Goal: Use online tool/utility: Utilize a website feature to perform a specific function

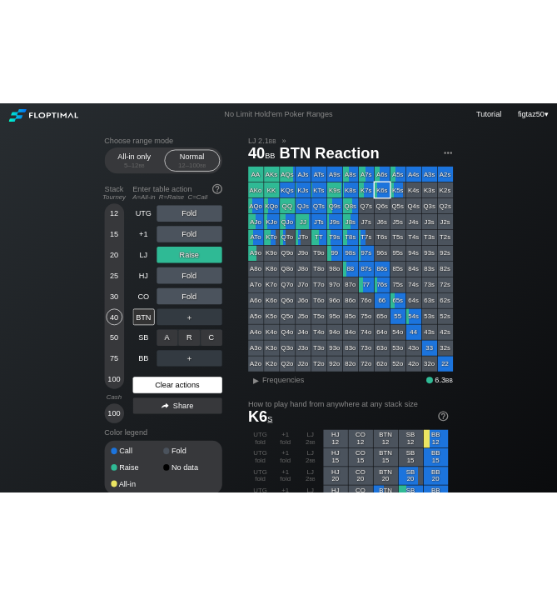
scroll to position [22, 0]
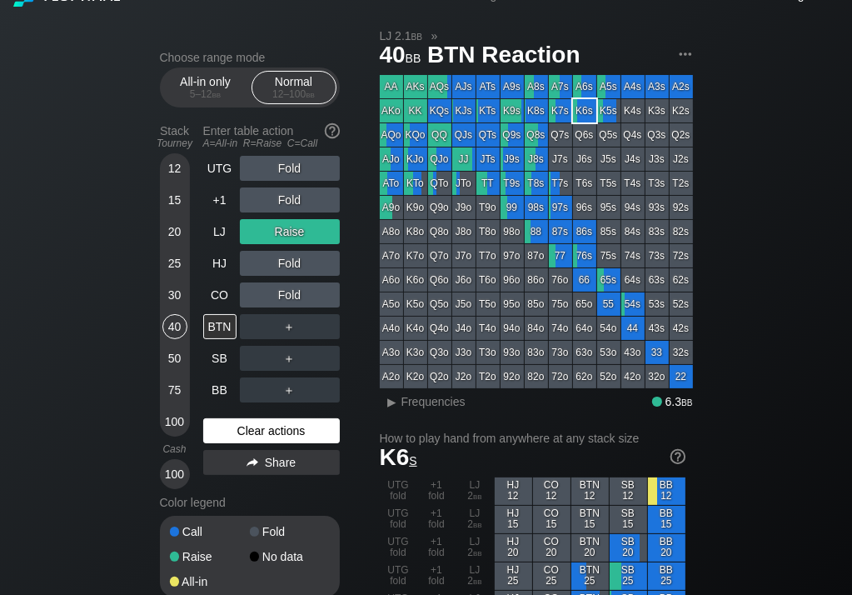
drag, startPoint x: 248, startPoint y: 432, endPoint x: 247, endPoint y: 421, distance: 11.8
click at [248, 432] on div "Clear actions" at bounding box center [271, 430] width 137 height 25
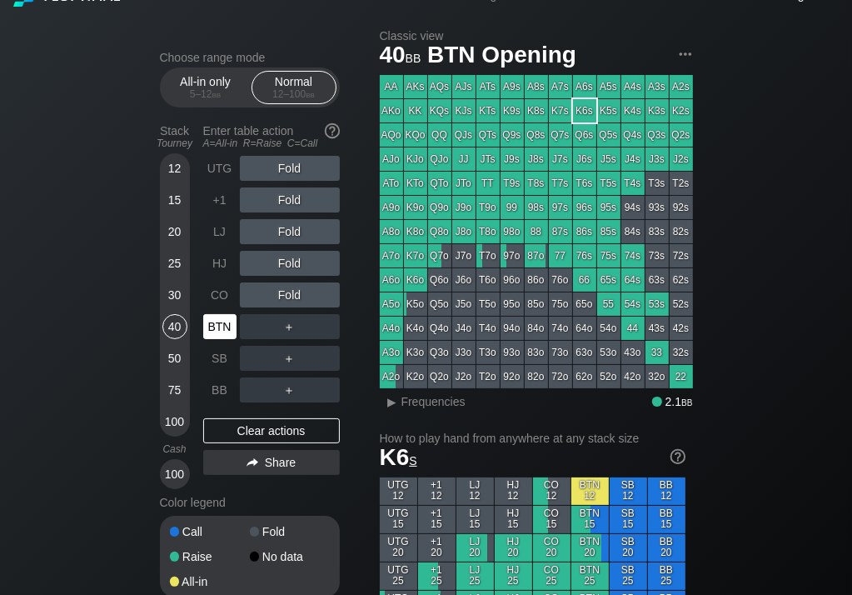
click at [218, 326] on div "BTN" at bounding box center [219, 326] width 33 height 25
click at [290, 327] on div "R ✕" at bounding box center [289, 326] width 32 height 25
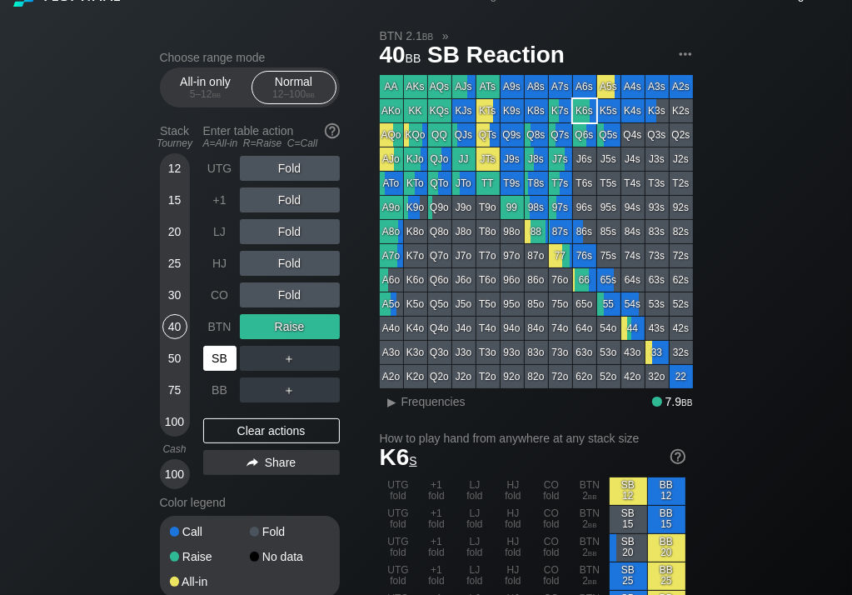
click at [224, 353] on div "SB" at bounding box center [219, 358] width 33 height 25
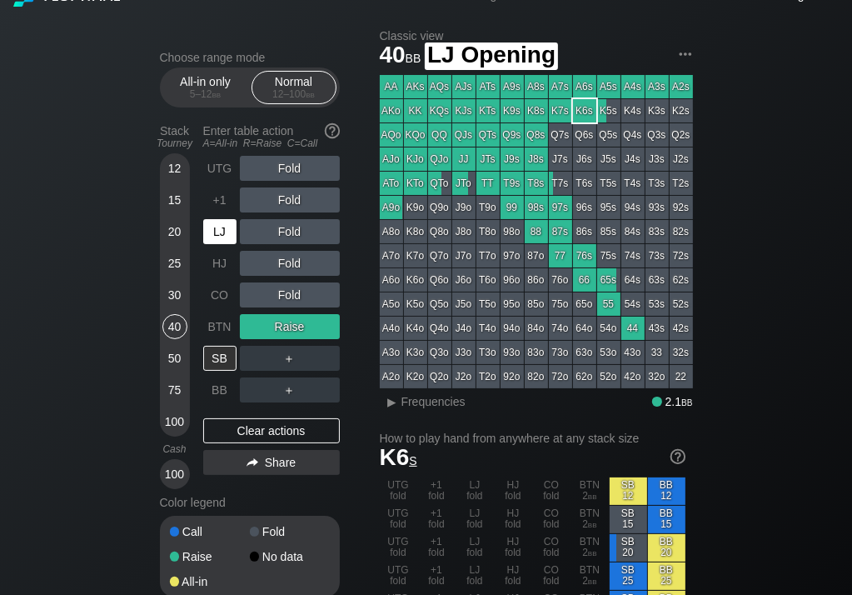
click at [227, 227] on div "LJ" at bounding box center [219, 231] width 33 height 25
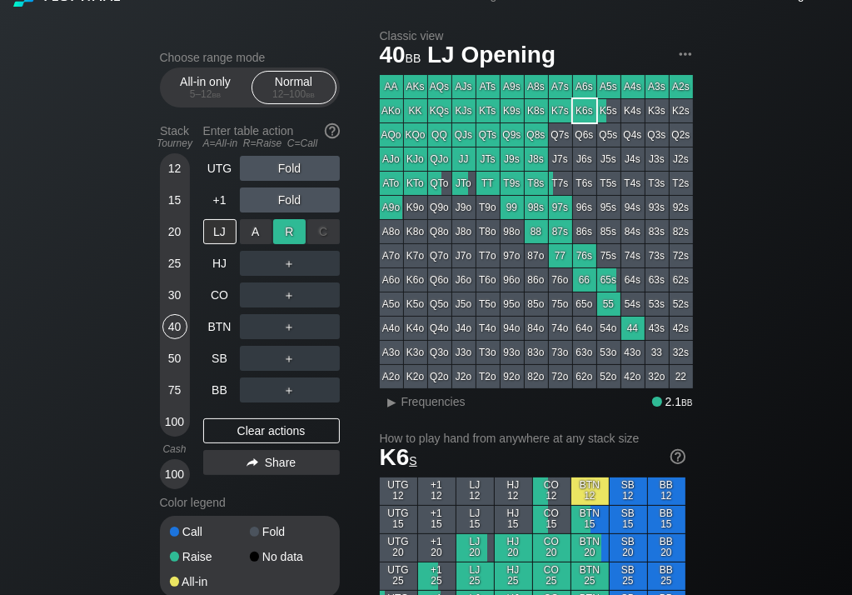
click at [290, 229] on div "R ✕" at bounding box center [289, 231] width 32 height 25
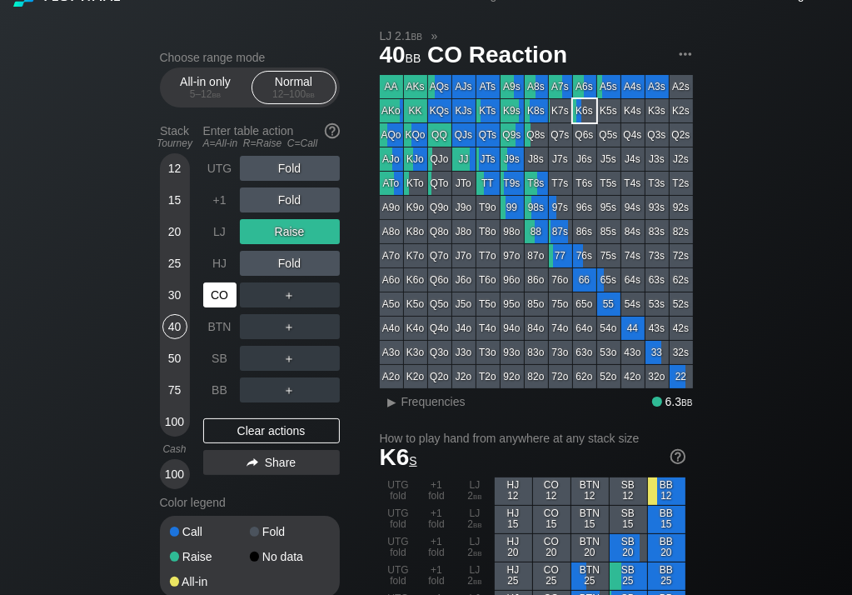
click at [221, 294] on div "CO" at bounding box center [219, 294] width 33 height 25
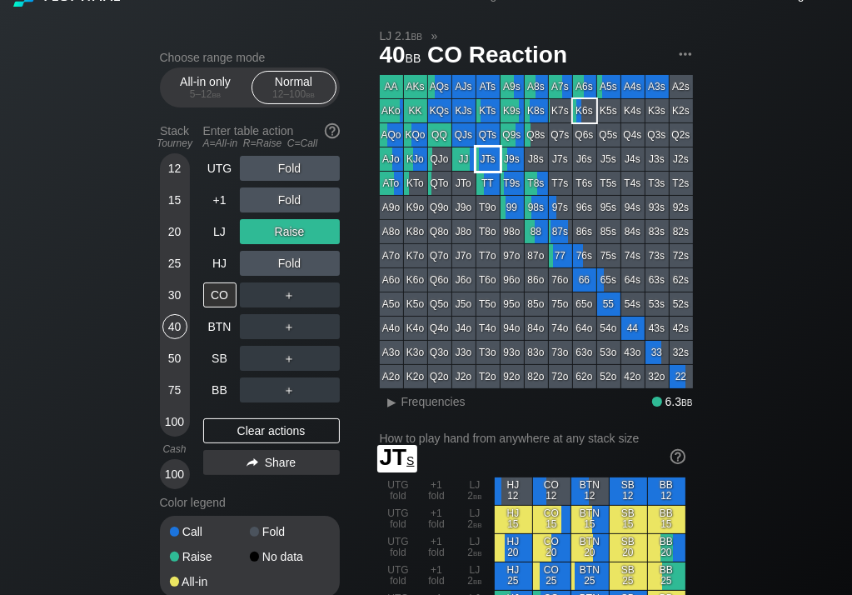
click at [482, 154] on div "JTs" at bounding box center [488, 158] width 23 height 23
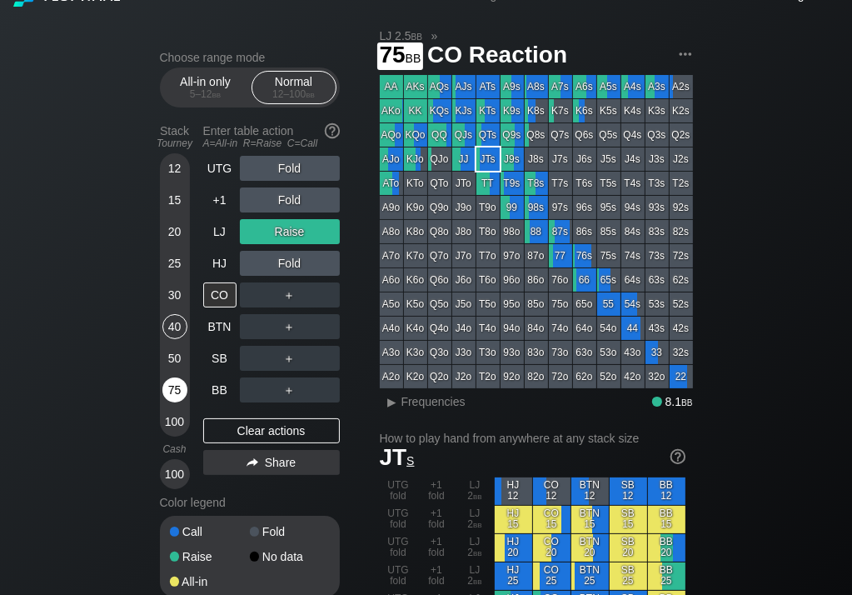
click at [178, 384] on div "75" at bounding box center [174, 389] width 25 height 25
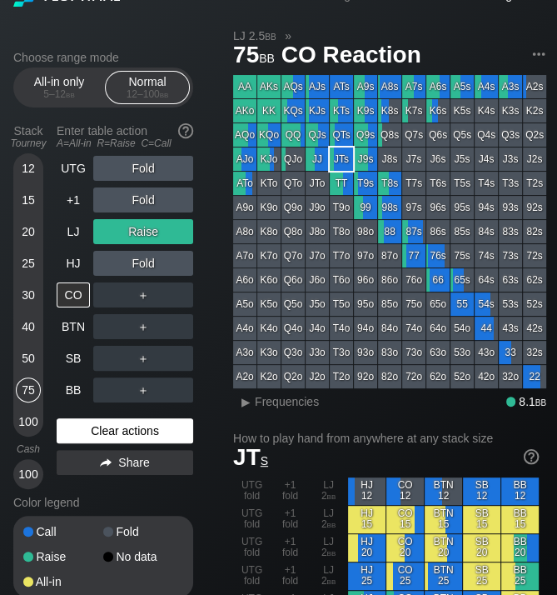
click at [134, 428] on div "Clear actions" at bounding box center [125, 430] width 137 height 25
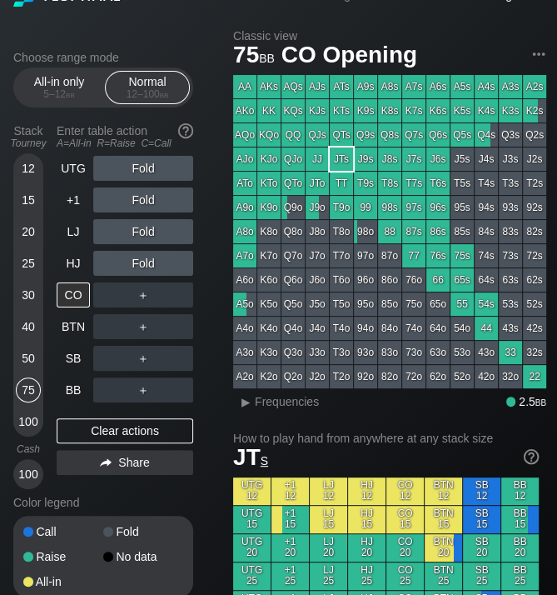
scroll to position [22, 0]
click at [32, 476] on div "100" at bounding box center [28, 474] width 25 height 25
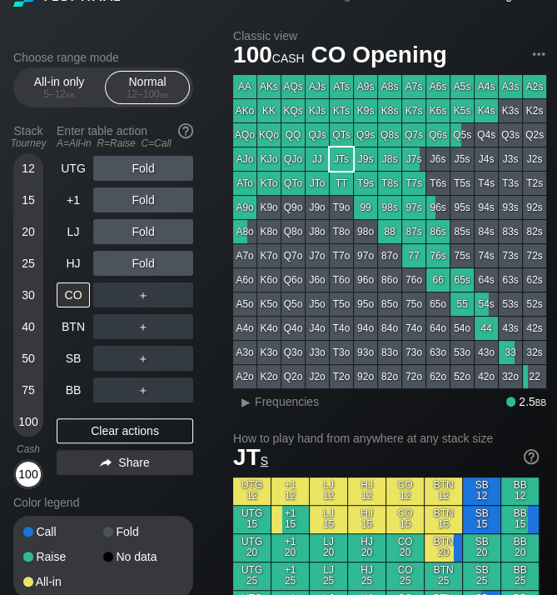
click at [32, 476] on div "100" at bounding box center [28, 474] width 25 height 25
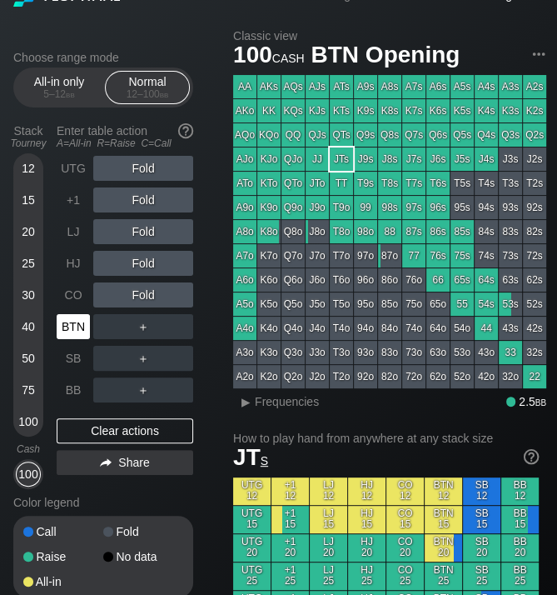
click at [77, 322] on div "BTN" at bounding box center [73, 326] width 33 height 25
click at [144, 320] on div "R ✕" at bounding box center [143, 326] width 32 height 25
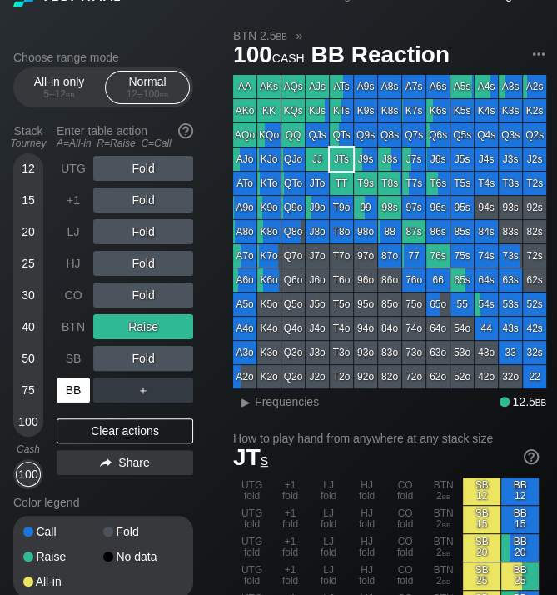
click at [79, 387] on div "BB" at bounding box center [73, 389] width 33 height 25
click at [76, 357] on div "SB" at bounding box center [73, 358] width 33 height 25
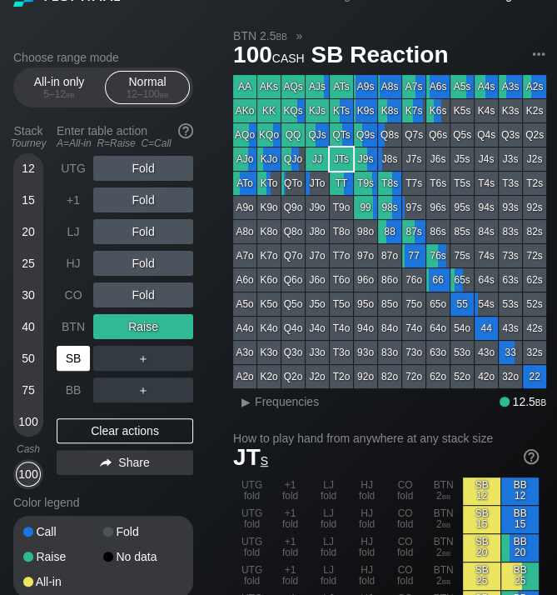
click at [76, 357] on div "SB" at bounding box center [73, 358] width 33 height 25
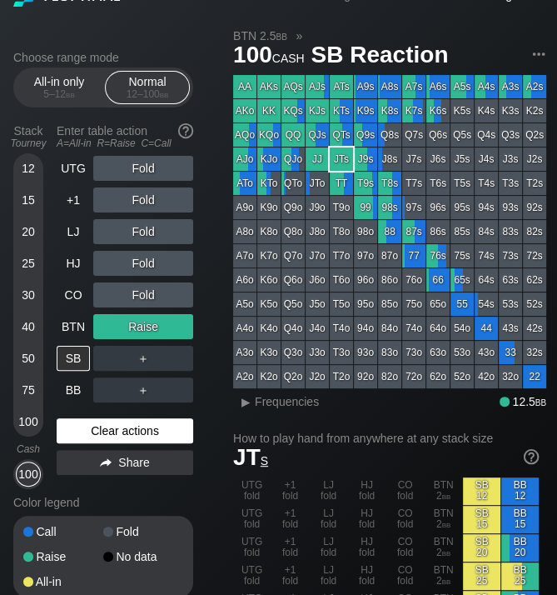
click at [117, 429] on div "Clear actions" at bounding box center [125, 430] width 137 height 25
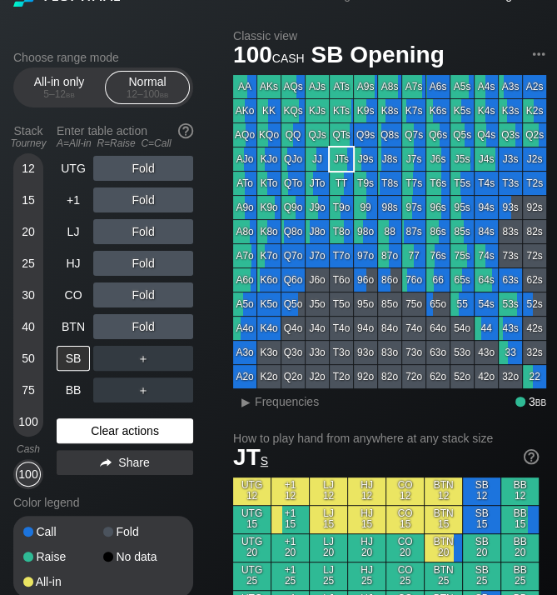
drag, startPoint x: 117, startPoint y: 429, endPoint x: 114, endPoint y: 421, distance: 8.7
click at [117, 429] on div "Clear actions" at bounding box center [125, 430] width 137 height 25
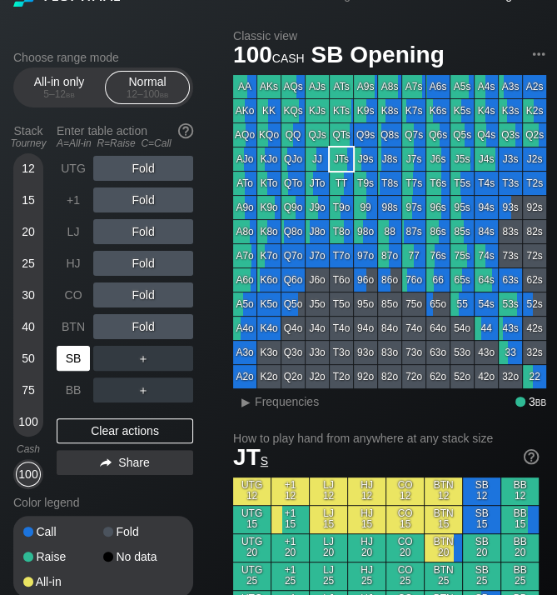
click at [77, 353] on div "SB" at bounding box center [73, 358] width 33 height 25
click at [76, 353] on div "SB" at bounding box center [73, 358] width 33 height 25
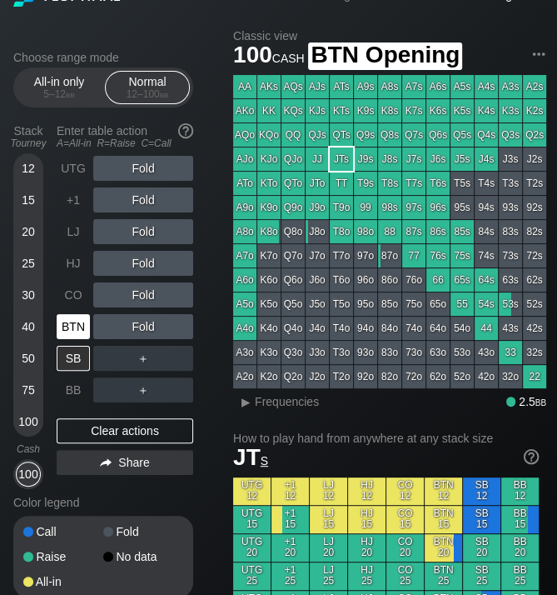
click at [83, 322] on div "BTN" at bounding box center [73, 326] width 33 height 25
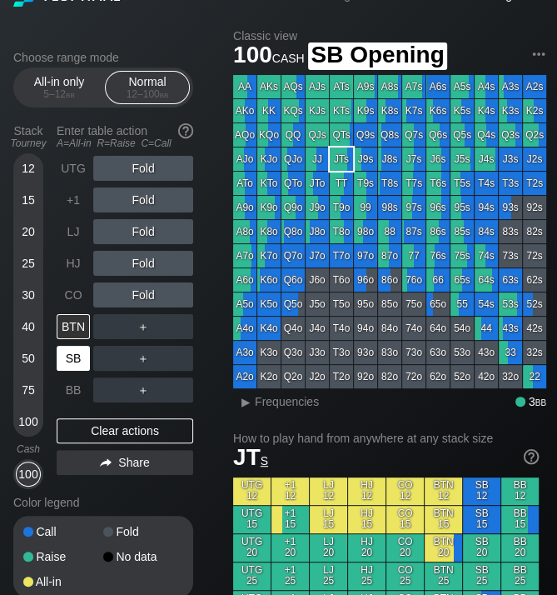
click at [71, 354] on div "SB" at bounding box center [73, 358] width 33 height 25
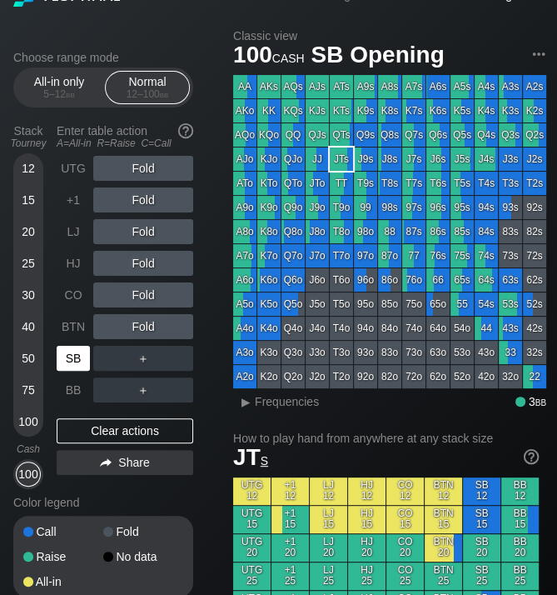
click at [71, 354] on div "SB" at bounding box center [73, 358] width 33 height 25
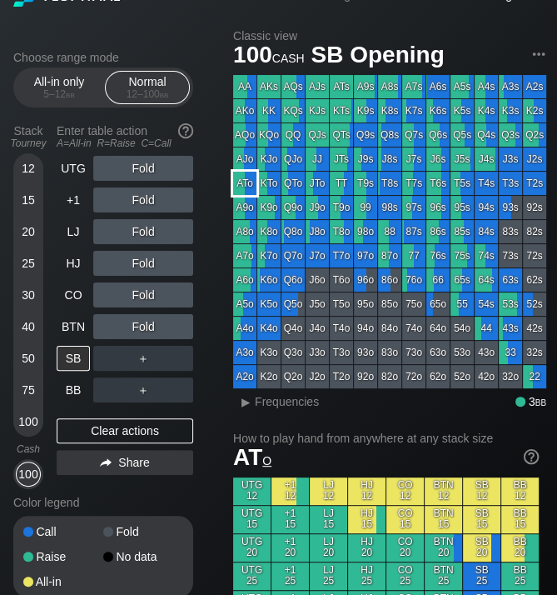
click at [253, 184] on div "ATo" at bounding box center [244, 183] width 23 height 23
click at [246, 402] on div "▸" at bounding box center [246, 402] width 22 height 20
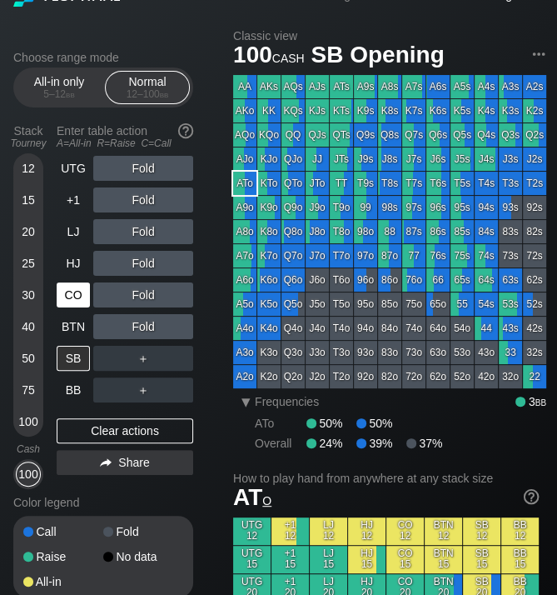
click at [72, 294] on div "CO" at bounding box center [73, 294] width 33 height 25
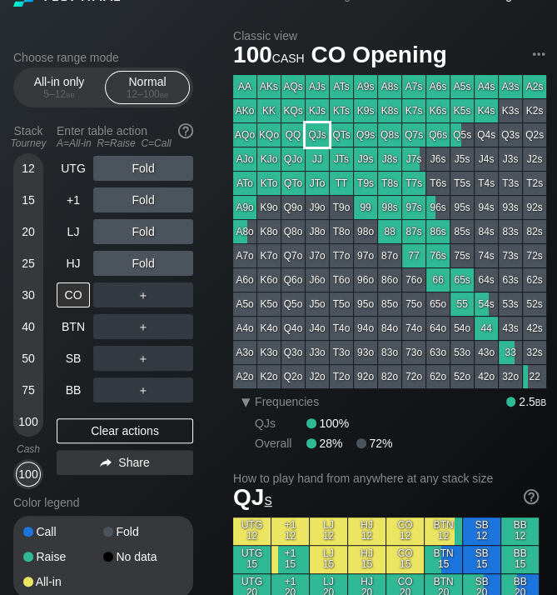
click at [319, 129] on div "QJs" at bounding box center [317, 134] width 23 height 23
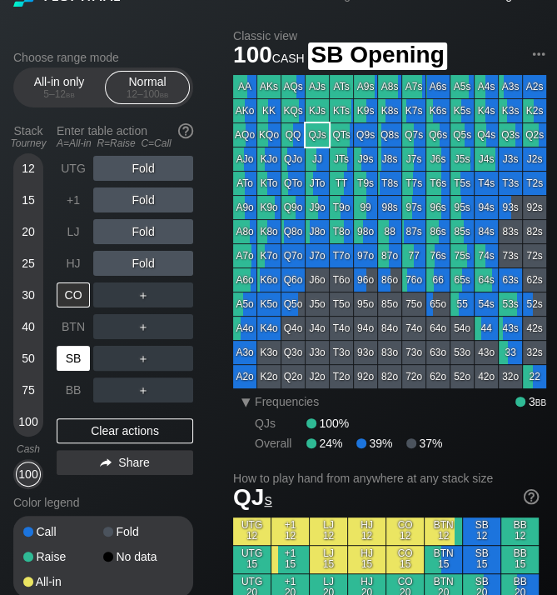
click at [72, 354] on div "SB" at bounding box center [73, 358] width 33 height 25
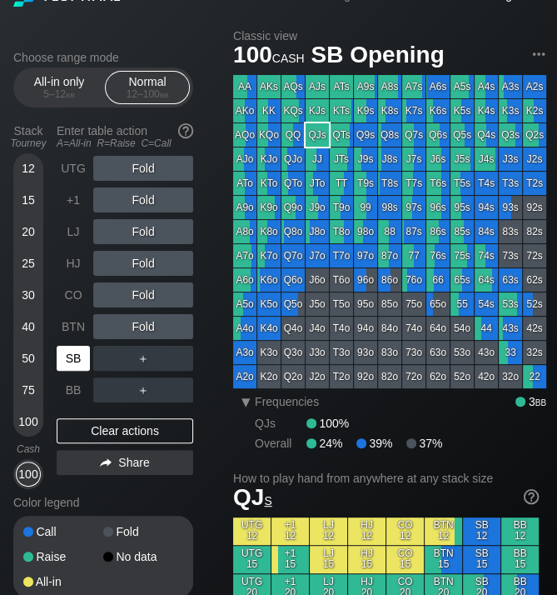
click at [72, 354] on div "SB" at bounding box center [73, 358] width 33 height 25
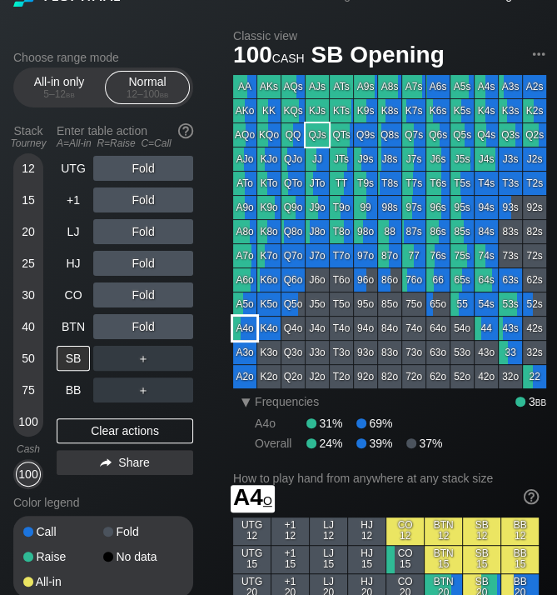
click at [246, 329] on div "A4o" at bounding box center [244, 328] width 23 height 23
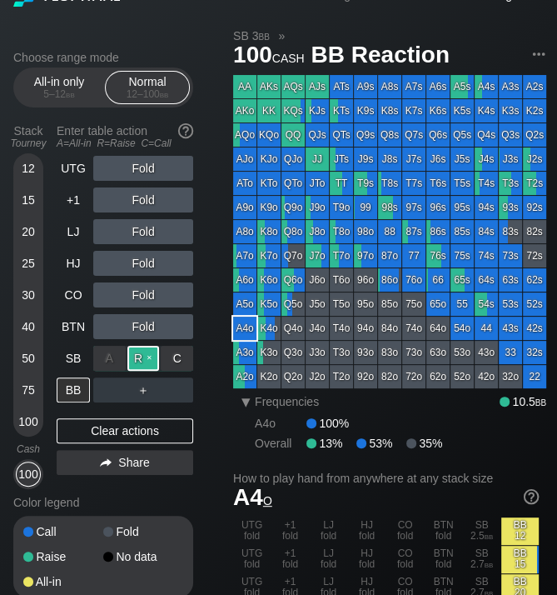
click at [142, 357] on div "R ✕" at bounding box center [143, 358] width 32 height 25
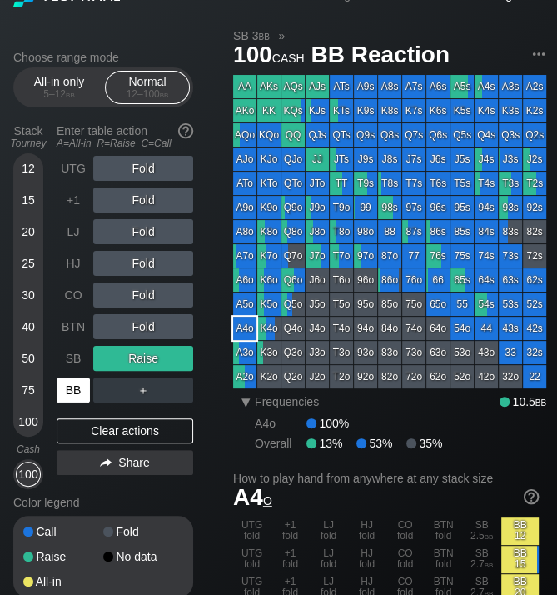
click at [75, 388] on div "BB" at bounding box center [73, 389] width 33 height 25
click at [79, 393] on div "BB" at bounding box center [73, 389] width 33 height 25
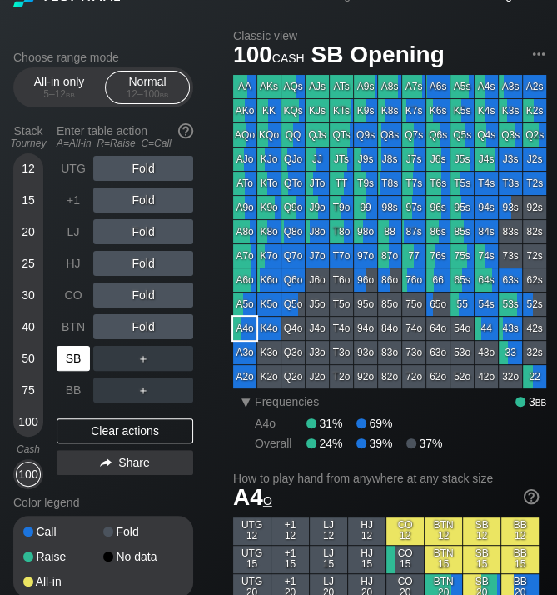
click at [72, 359] on div "SB" at bounding box center [73, 358] width 33 height 25
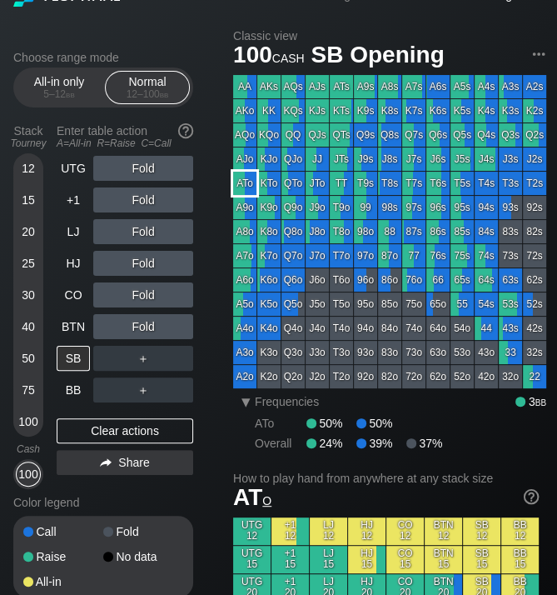
click at [246, 186] on div "ATo" at bounding box center [244, 183] width 23 height 23
click at [71, 326] on div "BTN" at bounding box center [73, 326] width 33 height 25
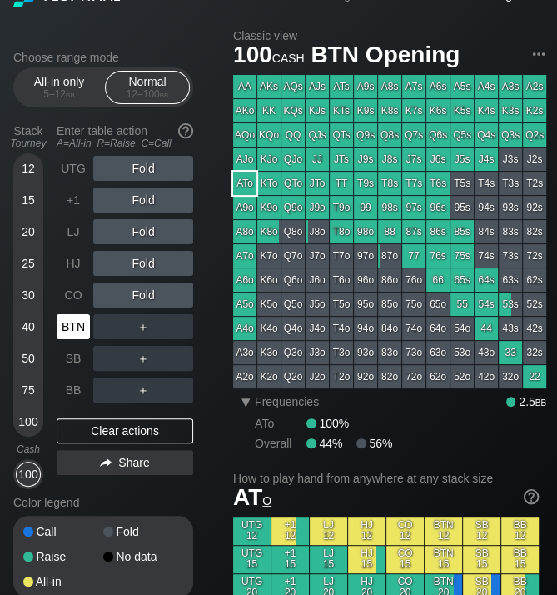
click at [71, 326] on div "BTN" at bounding box center [73, 326] width 33 height 25
click at [73, 356] on div "SB" at bounding box center [73, 358] width 33 height 25
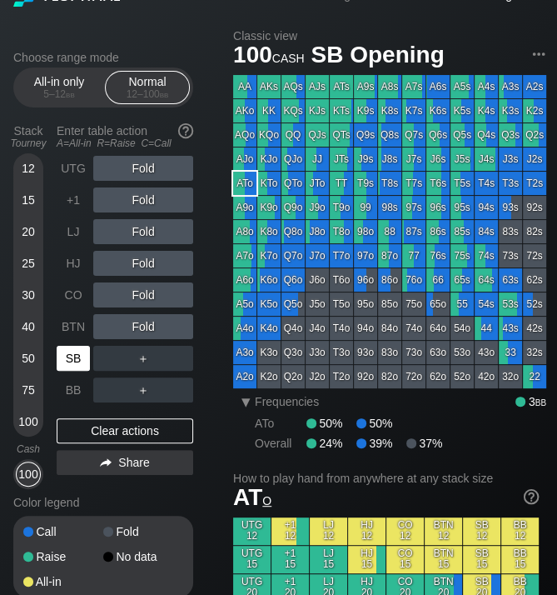
click at [73, 356] on div "SB" at bounding box center [73, 358] width 33 height 25
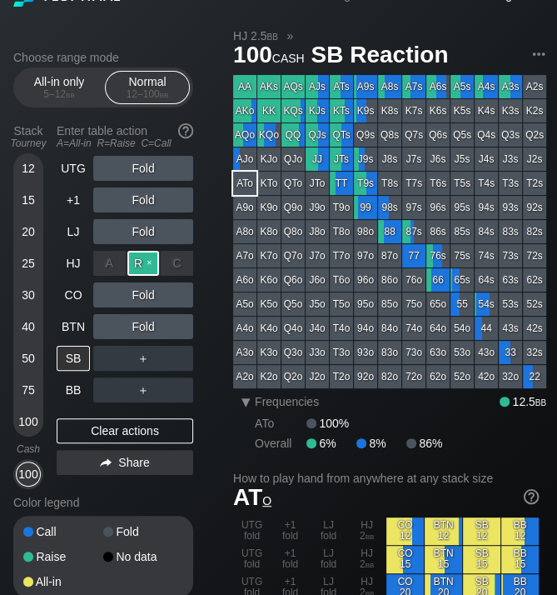
click at [137, 263] on div "R ✕" at bounding box center [143, 263] width 32 height 25
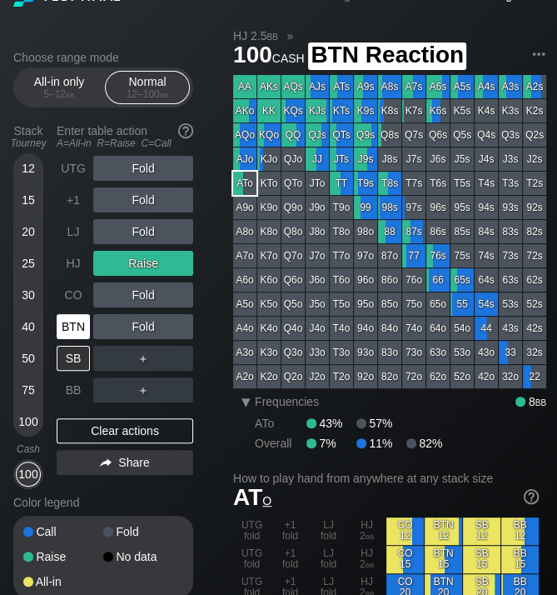
click at [69, 327] on div "BTN" at bounding box center [73, 326] width 33 height 25
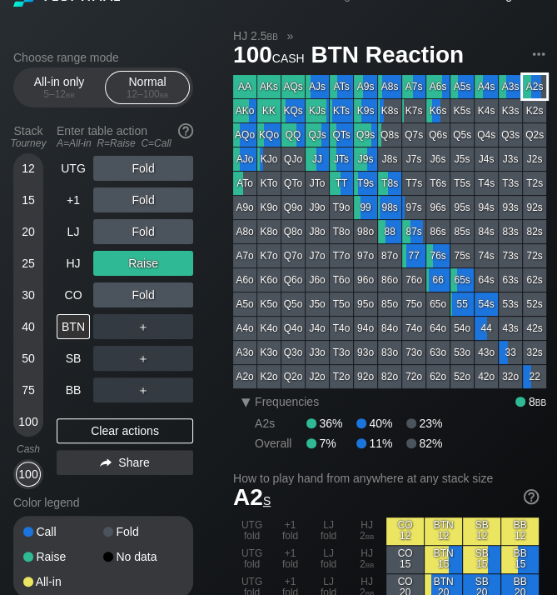
click at [532, 87] on div "A2s" at bounding box center [534, 86] width 23 height 23
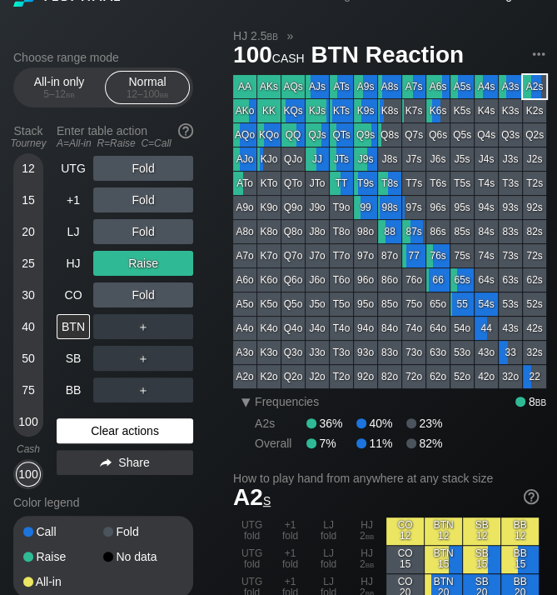
click at [143, 434] on div "Clear actions" at bounding box center [125, 430] width 137 height 25
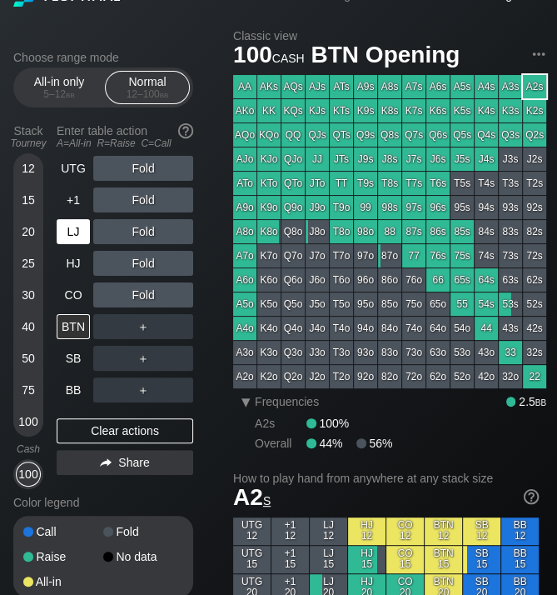
click at [72, 227] on div "LJ" at bounding box center [73, 231] width 33 height 25
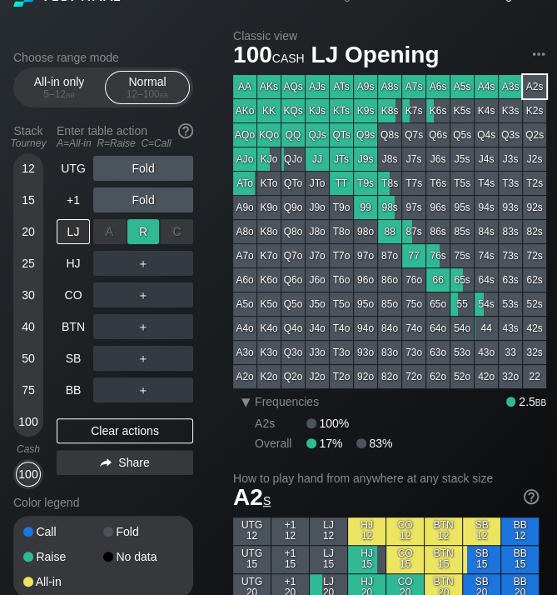
click at [142, 230] on div "R ✕" at bounding box center [143, 231] width 32 height 25
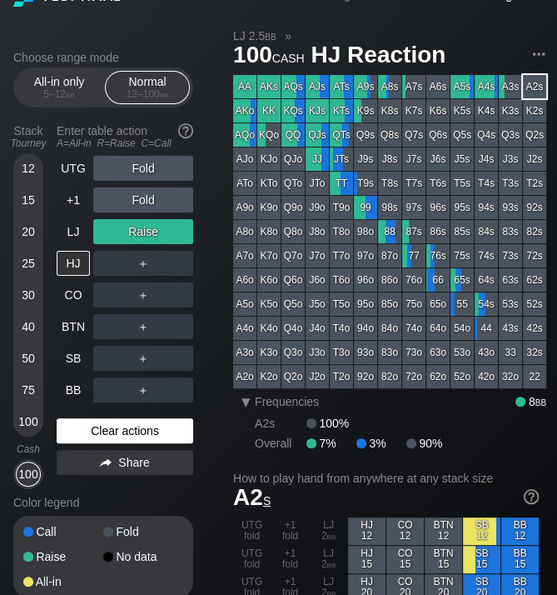
click at [94, 432] on div "Clear actions" at bounding box center [125, 430] width 137 height 25
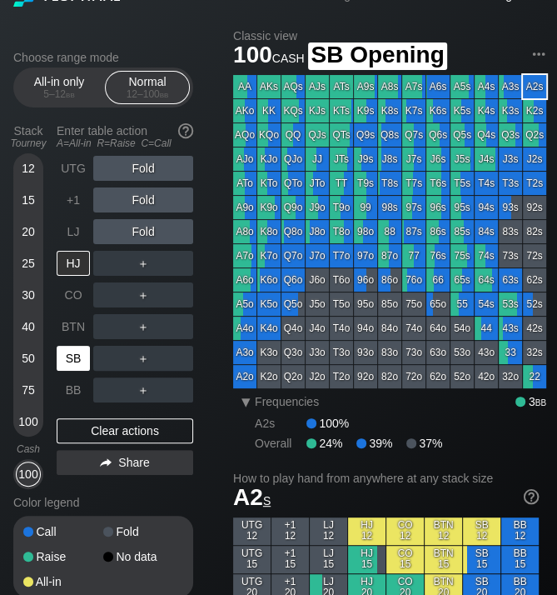
click at [73, 355] on div "SB" at bounding box center [73, 358] width 33 height 25
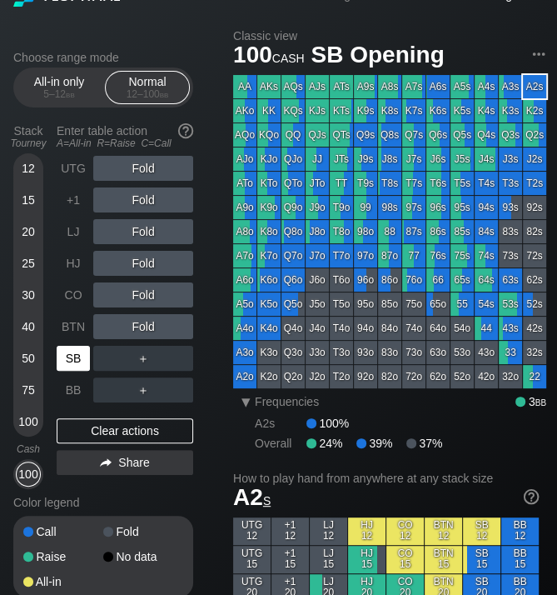
click at [73, 355] on div "SB" at bounding box center [73, 358] width 33 height 25
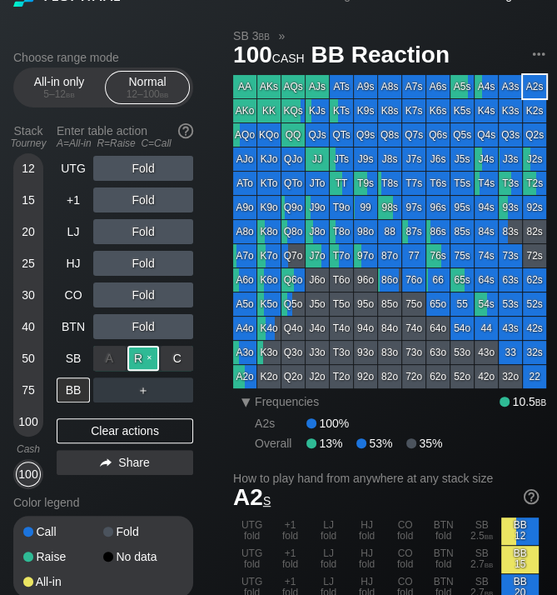
click at [143, 358] on div "R ✕" at bounding box center [143, 358] width 32 height 25
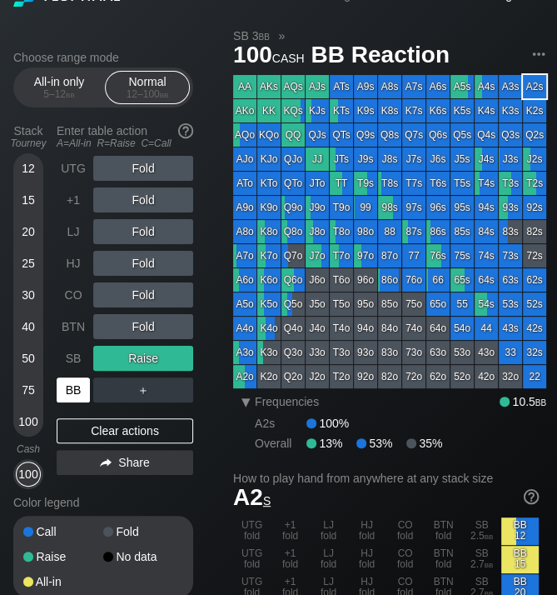
click at [74, 390] on div "BB" at bounding box center [73, 389] width 33 height 25
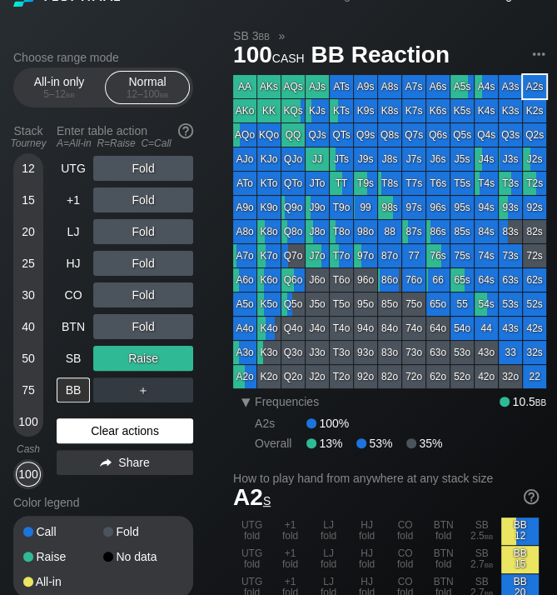
drag, startPoint x: 121, startPoint y: 434, endPoint x: 127, endPoint y: 425, distance: 11.3
click at [122, 434] on div "Clear actions" at bounding box center [125, 430] width 137 height 25
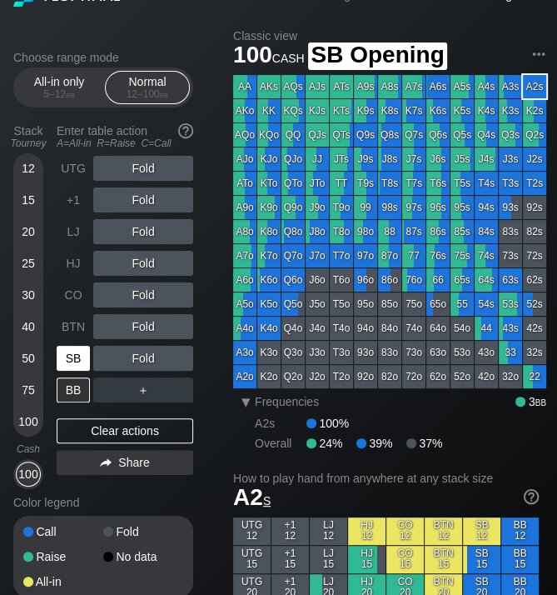
click at [75, 354] on div "SB" at bounding box center [73, 358] width 33 height 25
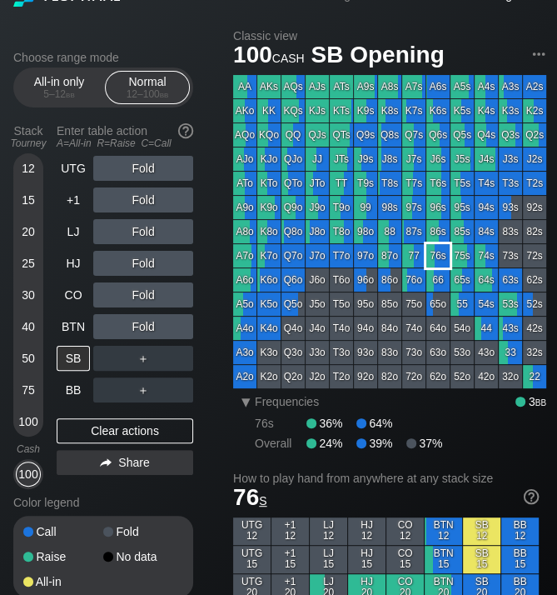
click at [446, 254] on div "76s" at bounding box center [438, 255] width 23 height 23
click at [65, 353] on div "SB" at bounding box center [73, 358] width 33 height 25
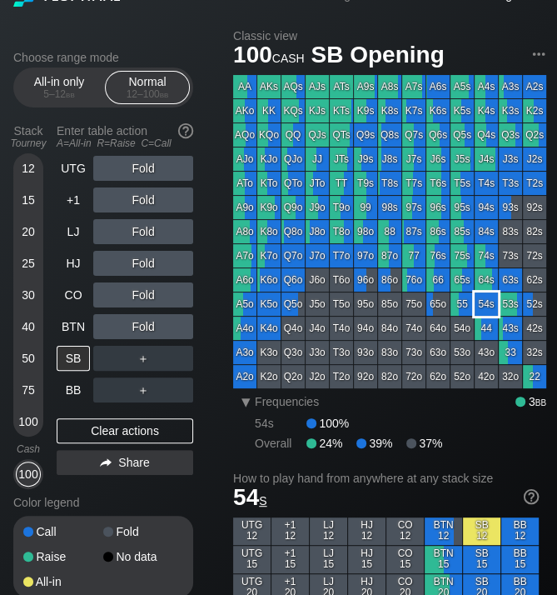
click at [487, 306] on div "54s" at bounding box center [486, 303] width 23 height 23
click at [66, 327] on div "BTN" at bounding box center [73, 326] width 33 height 25
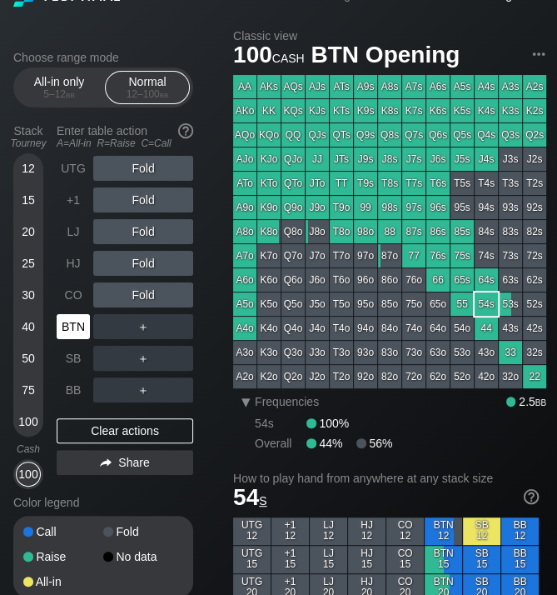
click at [67, 327] on div "BTN" at bounding box center [73, 326] width 33 height 25
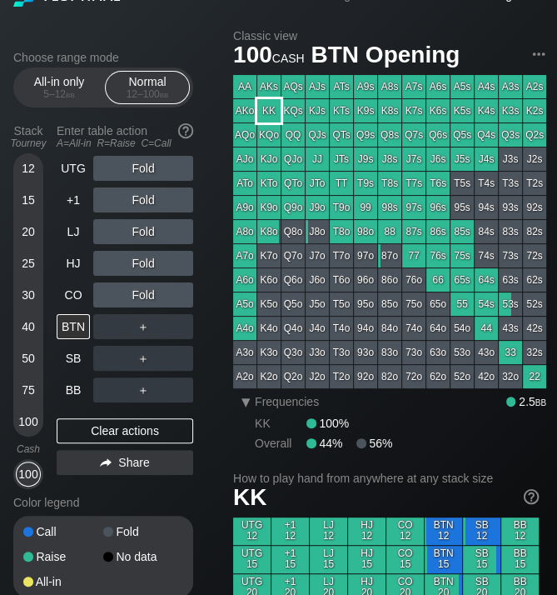
click at [272, 114] on div "KK" at bounding box center [268, 110] width 23 height 23
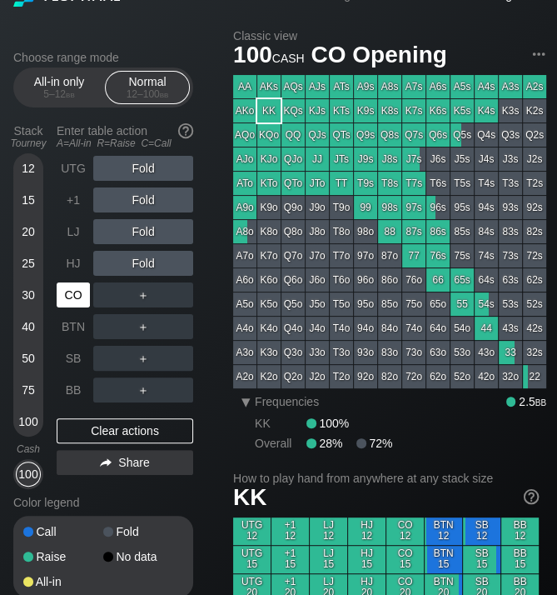
click at [82, 291] on div "CO" at bounding box center [73, 294] width 33 height 25
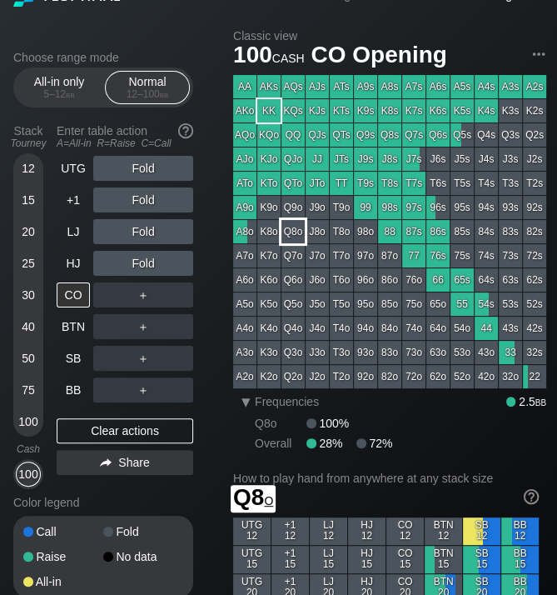
click at [291, 230] on div "Q8o" at bounding box center [293, 231] width 23 height 23
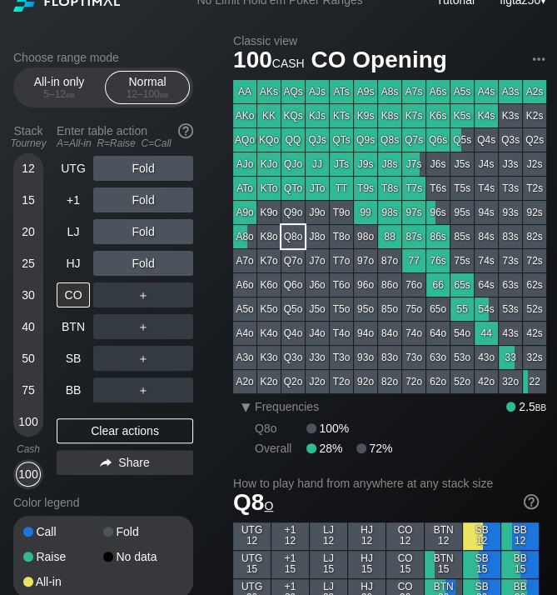
scroll to position [13, 0]
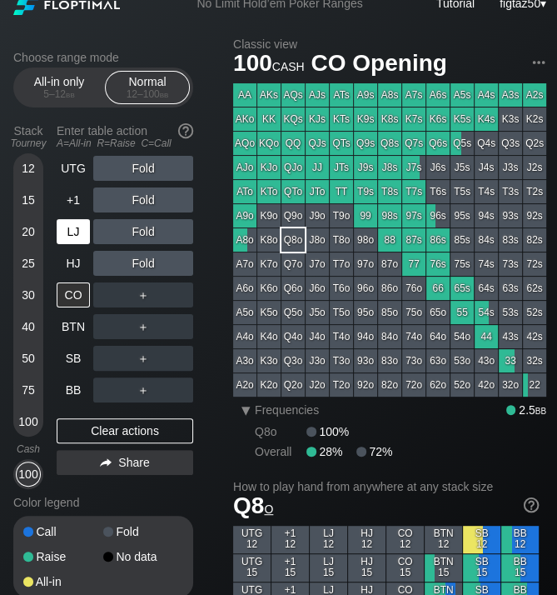
click at [72, 230] on div "LJ" at bounding box center [73, 231] width 33 height 25
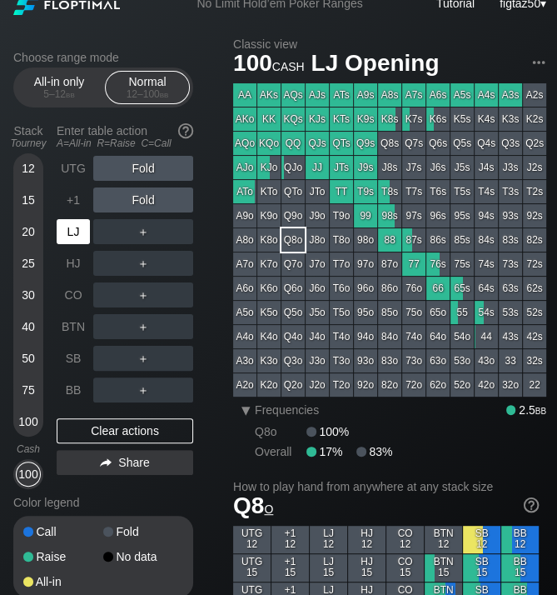
click at [72, 230] on div "LJ" at bounding box center [73, 231] width 33 height 25
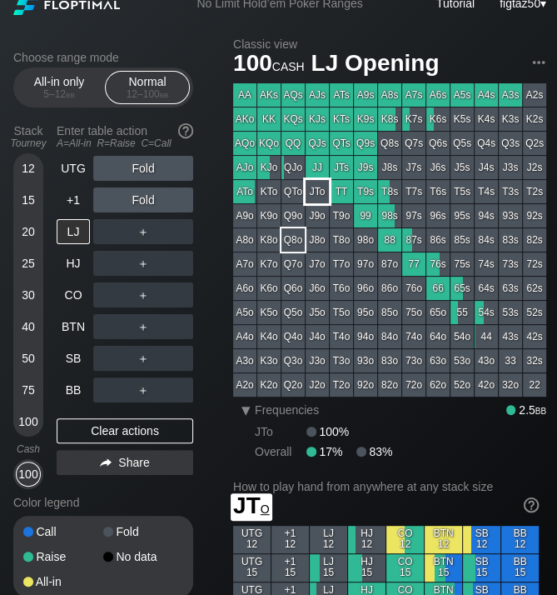
click at [316, 187] on div "JTo" at bounding box center [317, 191] width 23 height 23
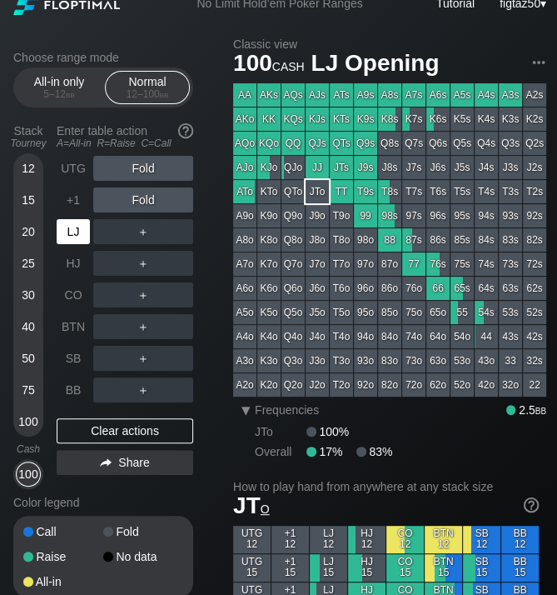
click at [71, 227] on div "LJ" at bounding box center [73, 231] width 33 height 25
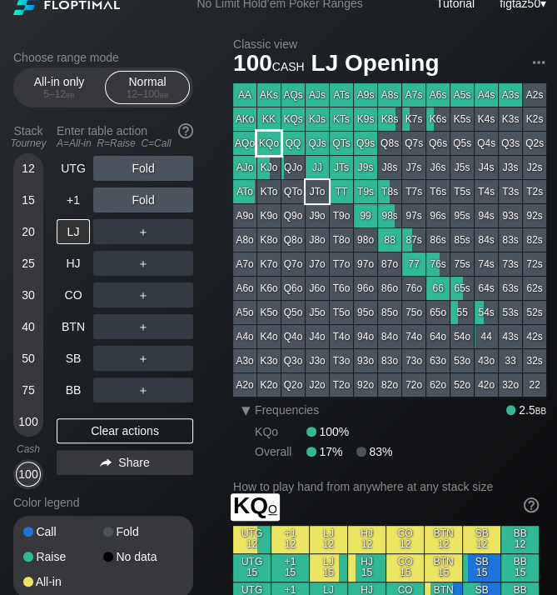
click at [272, 141] on div "KQo" at bounding box center [268, 143] width 23 height 23
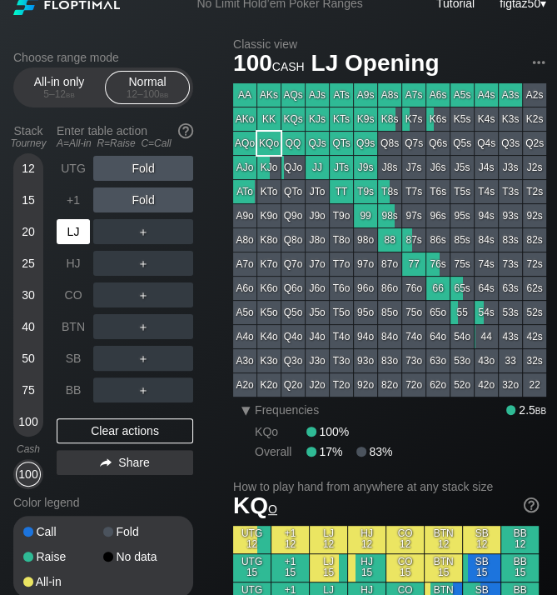
click at [67, 228] on div "LJ" at bounding box center [73, 231] width 33 height 25
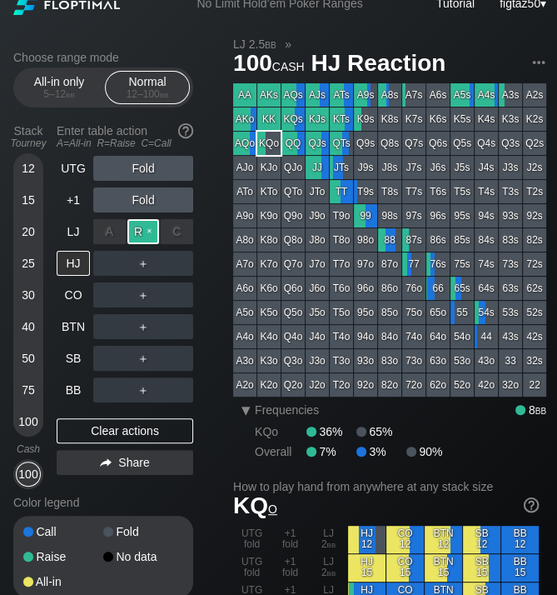
click at [132, 230] on div "R ✕" at bounding box center [143, 231] width 32 height 25
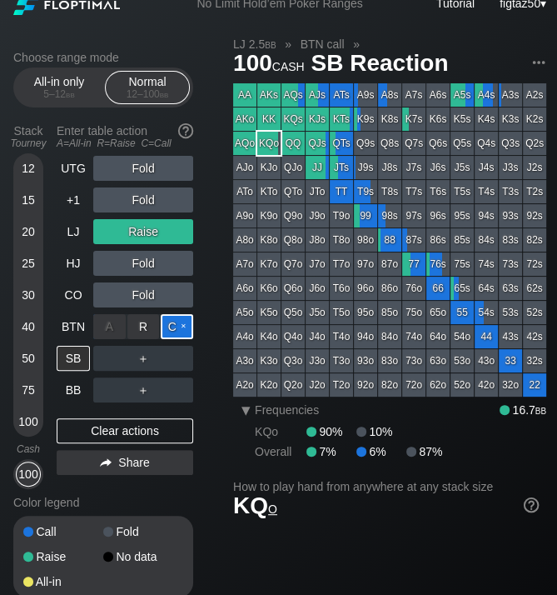
click at [172, 323] on div "C ✕" at bounding box center [177, 326] width 32 height 25
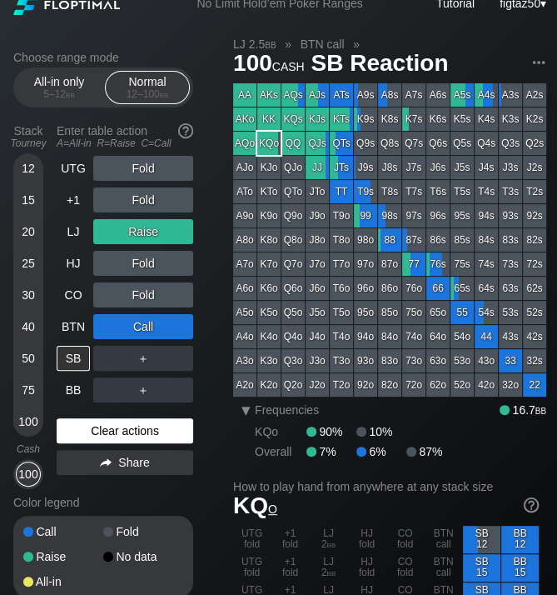
click at [172, 425] on div "Clear actions" at bounding box center [125, 430] width 137 height 25
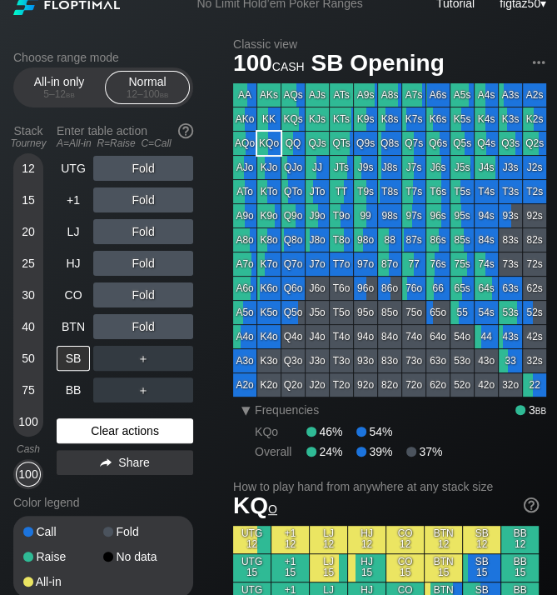
click at [172, 425] on div "Clear actions" at bounding box center [125, 430] width 137 height 25
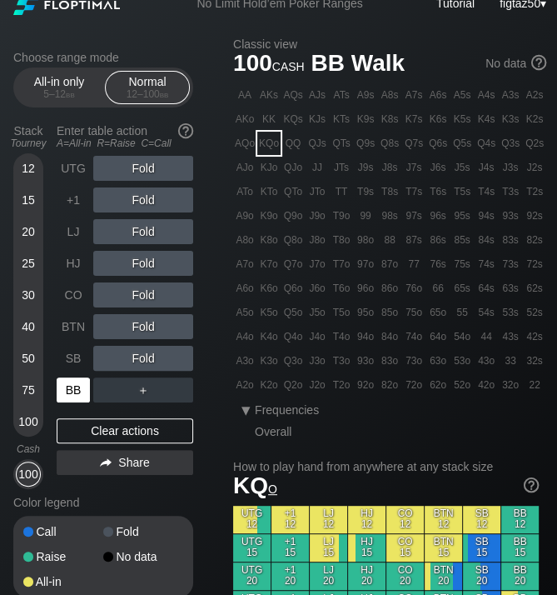
click at [72, 387] on div "BB" at bounding box center [73, 389] width 33 height 25
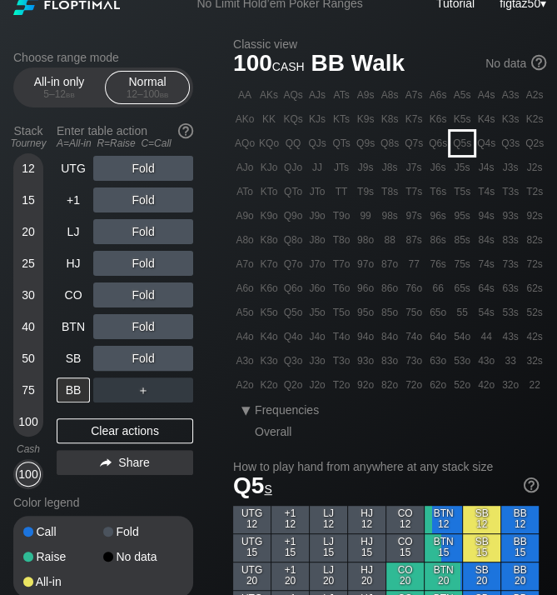
click at [458, 141] on div "Q5s" at bounding box center [462, 143] width 23 height 23
click at [70, 393] on div "BB" at bounding box center [73, 389] width 33 height 25
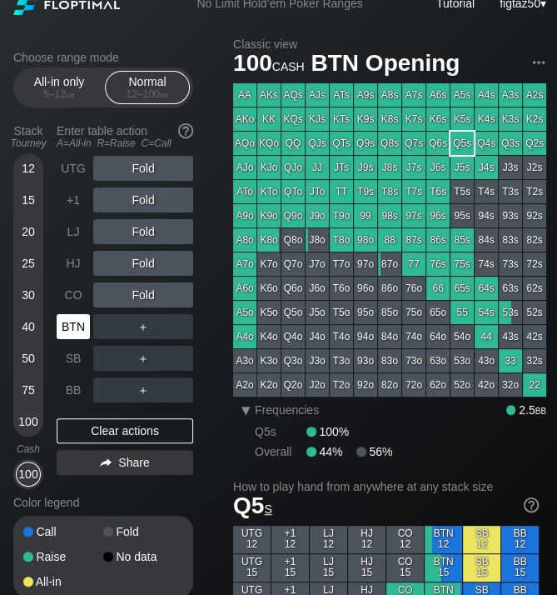
click at [74, 323] on div "BTN" at bounding box center [73, 326] width 33 height 25
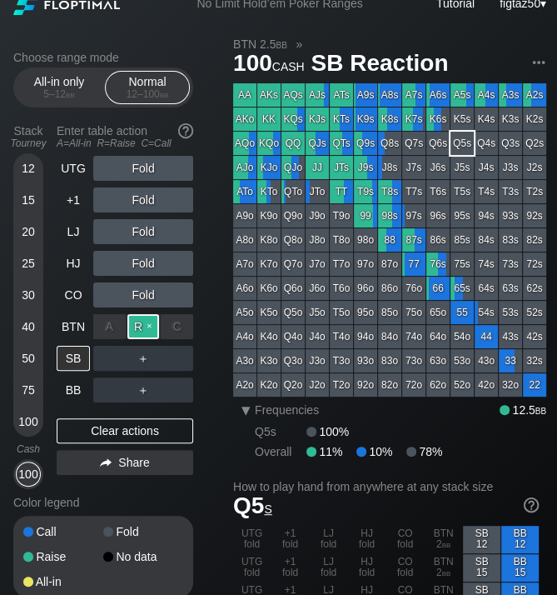
click at [137, 325] on div "R ✕" at bounding box center [143, 326] width 32 height 25
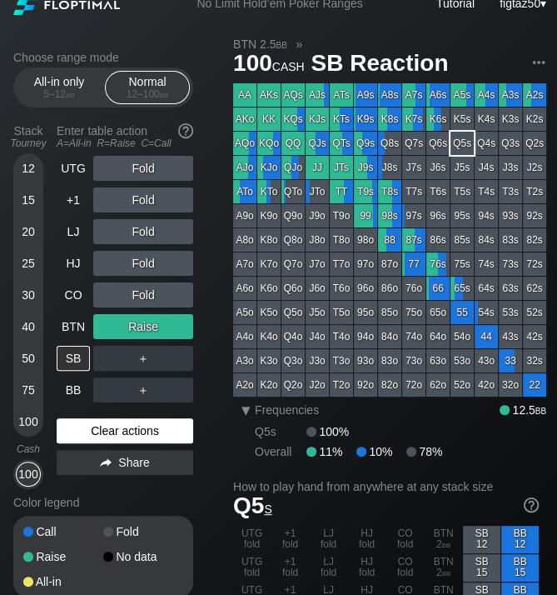
click at [114, 432] on div "Clear actions" at bounding box center [125, 430] width 137 height 25
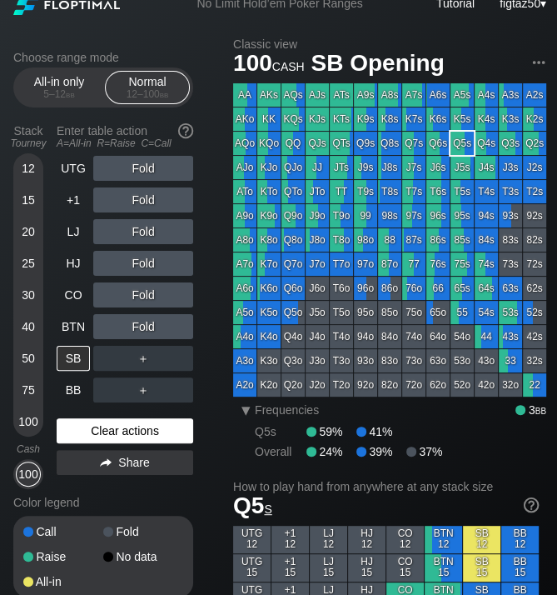
click at [114, 432] on div "Clear actions" at bounding box center [125, 430] width 137 height 25
click at [300, 139] on div "QQ" at bounding box center [293, 143] width 23 height 23
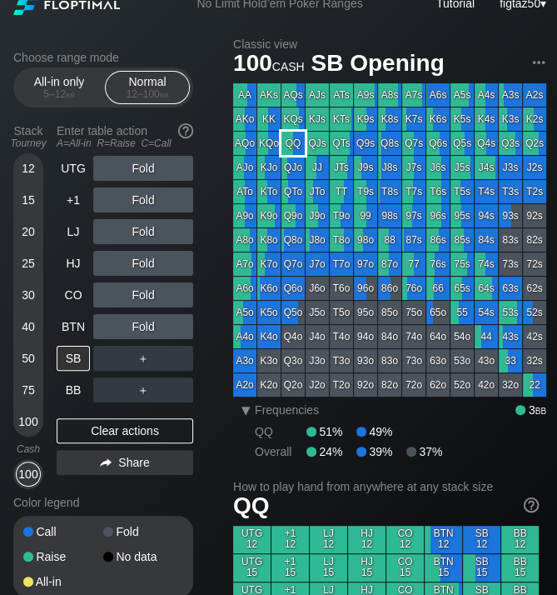
click at [300, 139] on div "QQ" at bounding box center [293, 143] width 23 height 23
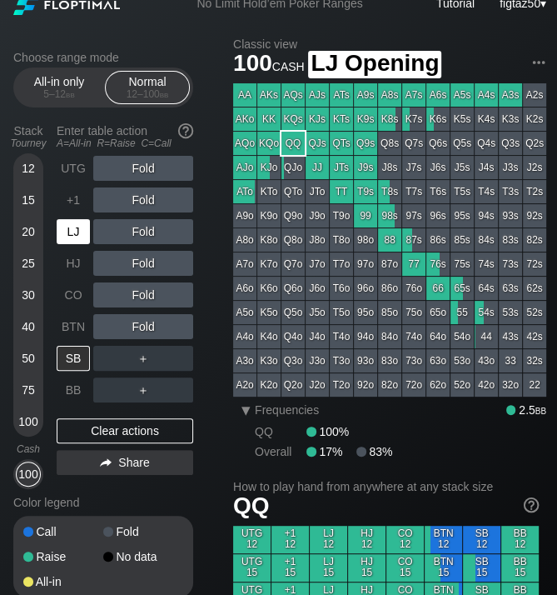
click at [67, 230] on div "LJ" at bounding box center [73, 231] width 33 height 25
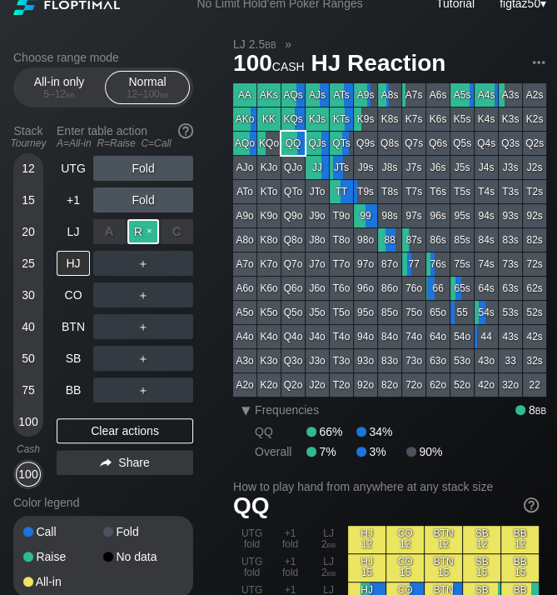
click at [137, 227] on div "R ✕" at bounding box center [143, 231] width 32 height 25
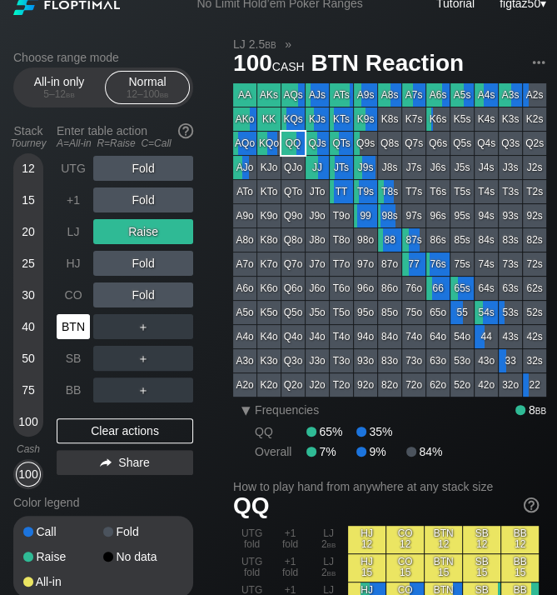
click at [75, 324] on div "BTN" at bounding box center [73, 326] width 33 height 25
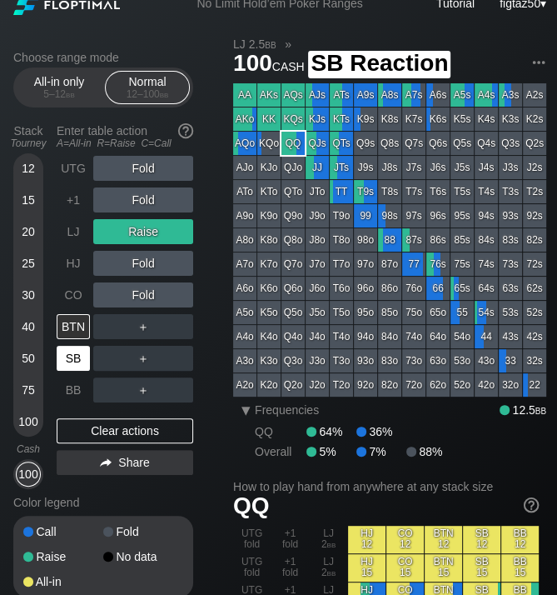
click at [69, 352] on div "SB" at bounding box center [73, 358] width 33 height 25
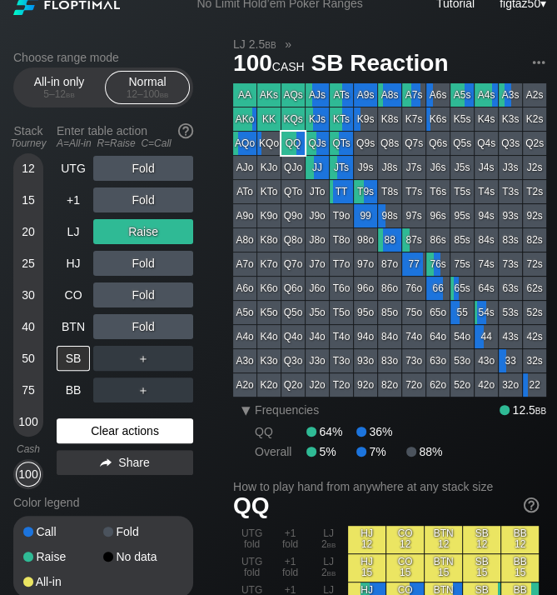
click at [112, 427] on div "Clear actions" at bounding box center [125, 430] width 137 height 25
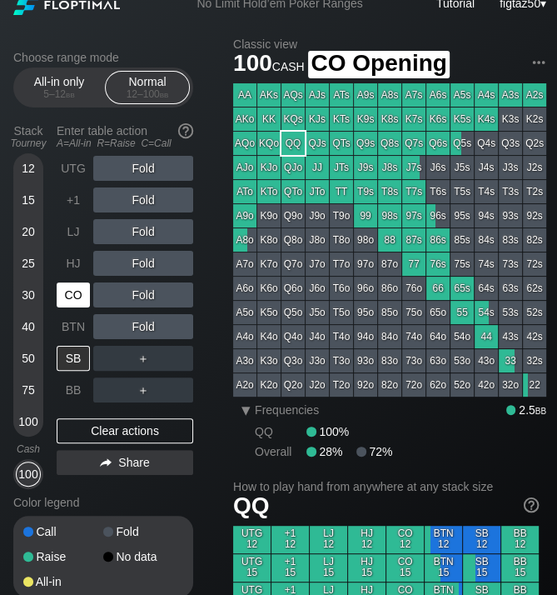
click at [72, 292] on div "CO" at bounding box center [73, 294] width 33 height 25
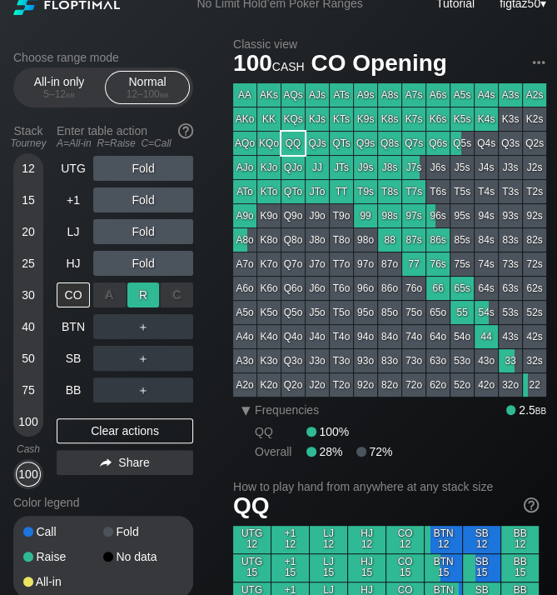
click at [140, 293] on div "R ✕" at bounding box center [143, 294] width 32 height 25
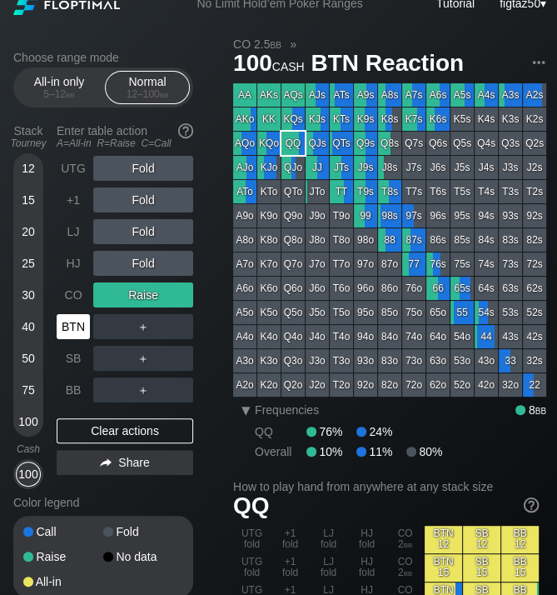
click at [78, 321] on div "BTN" at bounding box center [73, 326] width 33 height 25
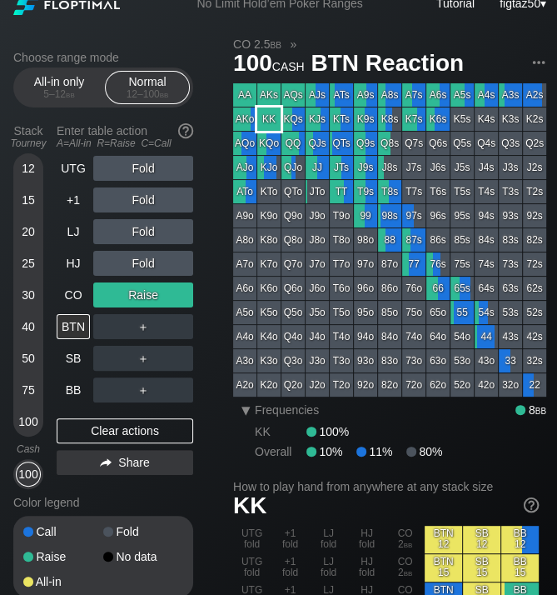
click at [264, 112] on div "KK" at bounding box center [268, 118] width 23 height 23
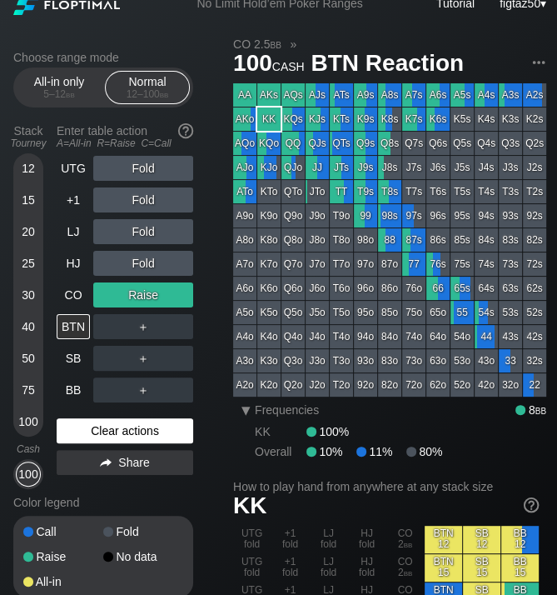
click at [100, 433] on div "Clear actions" at bounding box center [125, 430] width 137 height 25
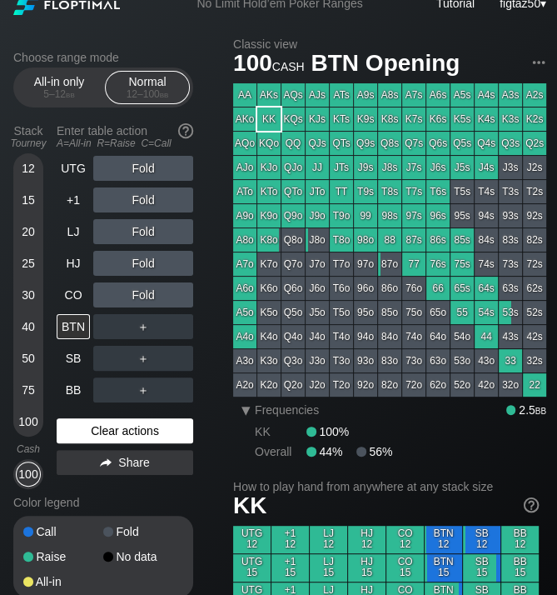
click at [100, 433] on div "Clear actions" at bounding box center [125, 430] width 137 height 25
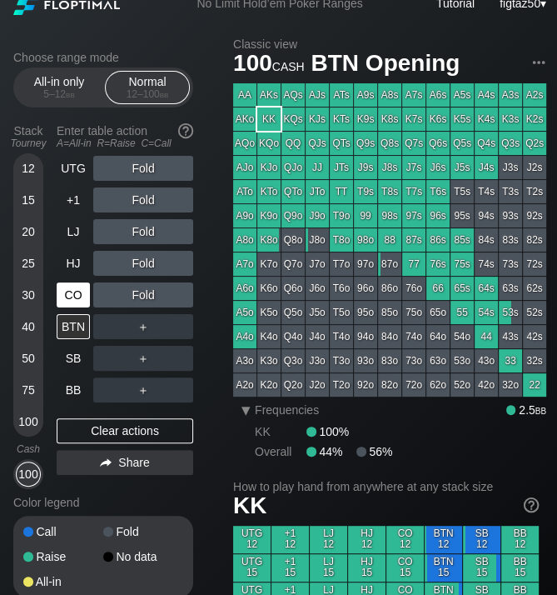
click at [77, 292] on div "CO" at bounding box center [73, 294] width 33 height 25
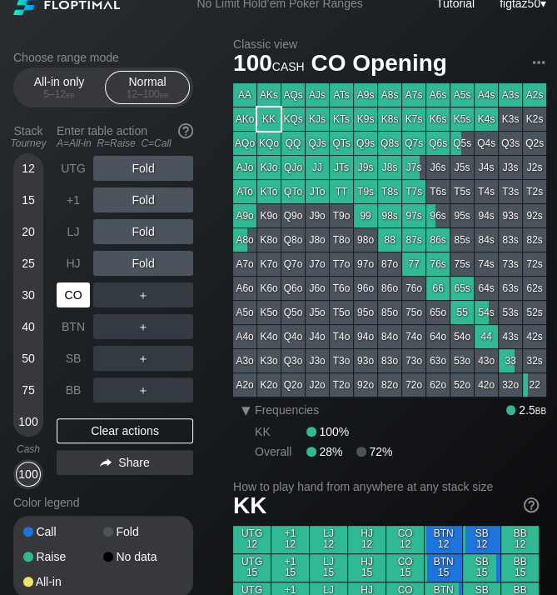
click at [77, 292] on div "CO" at bounding box center [73, 294] width 33 height 25
click at [388, 215] on div "98s" at bounding box center [389, 215] width 23 height 23
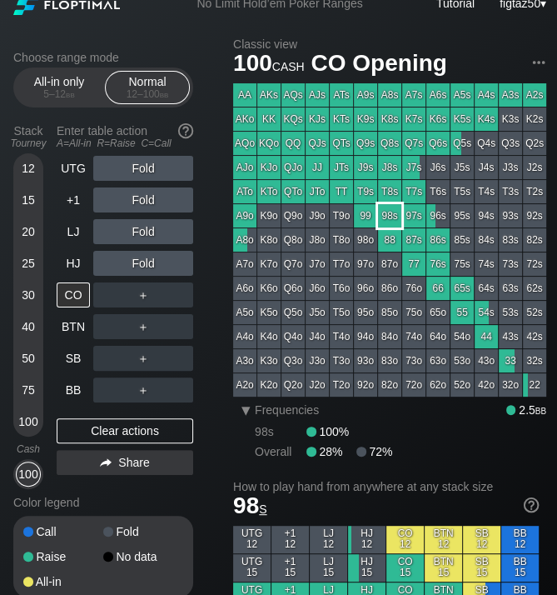
click at [388, 215] on div "98s" at bounding box center [389, 215] width 23 height 23
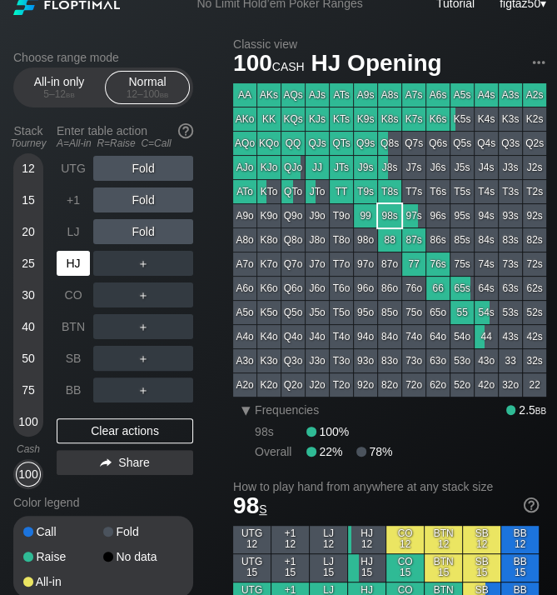
click at [73, 262] on div "HJ" at bounding box center [73, 263] width 33 height 25
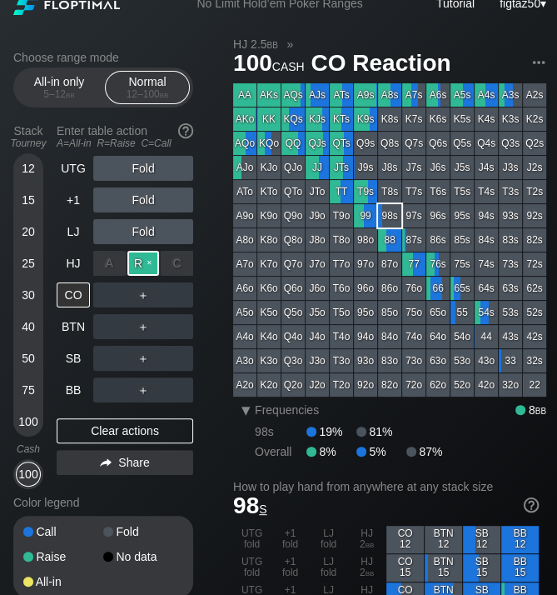
click at [144, 265] on div "R ✕" at bounding box center [143, 263] width 32 height 25
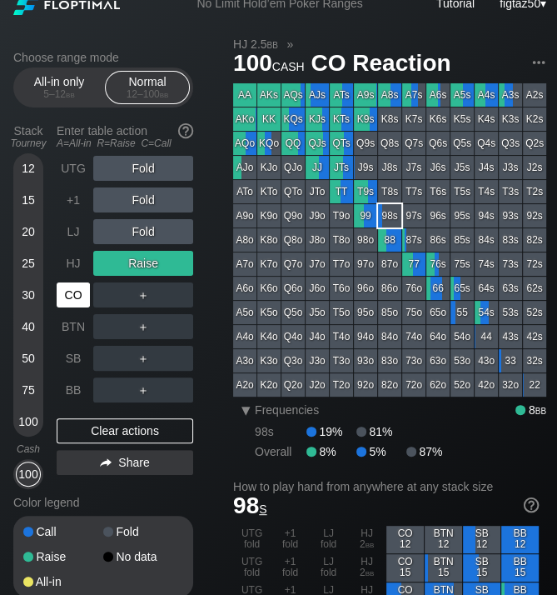
click at [86, 292] on div "CO" at bounding box center [73, 294] width 33 height 25
click at [78, 293] on div "CO" at bounding box center [73, 294] width 33 height 25
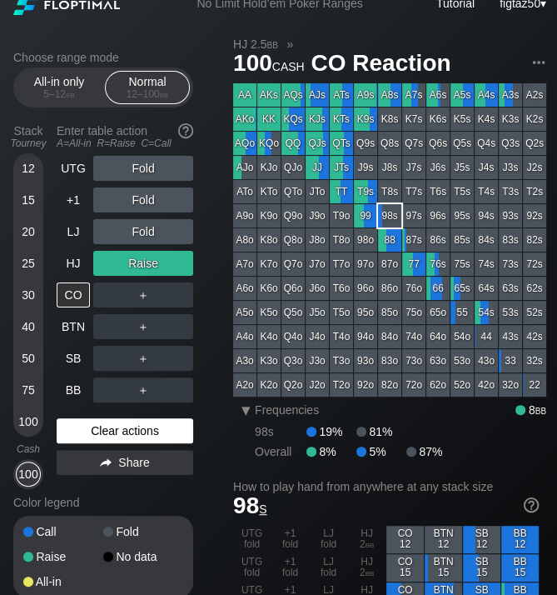
click at [147, 428] on div "Clear actions" at bounding box center [125, 430] width 137 height 25
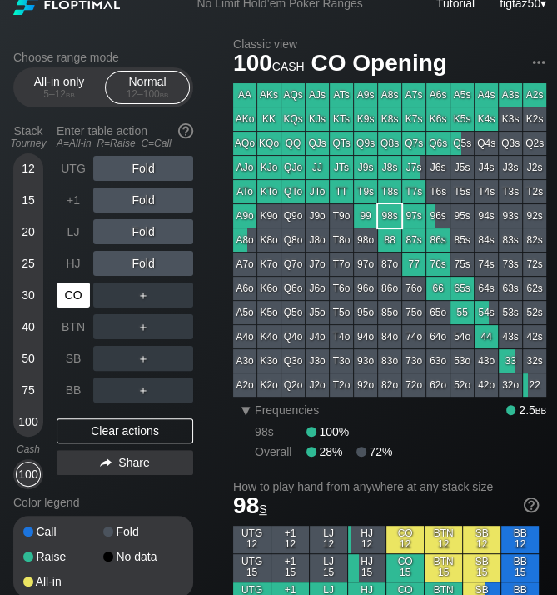
click at [69, 291] on div "CO" at bounding box center [73, 294] width 33 height 25
click at [70, 263] on div "HJ" at bounding box center [73, 263] width 33 height 25
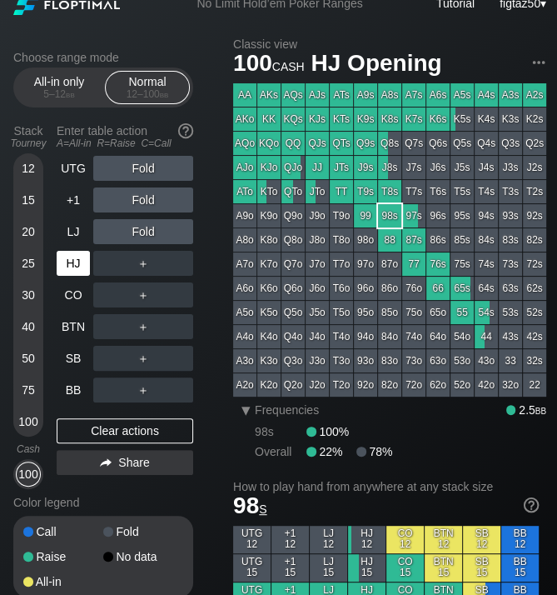
click at [70, 263] on div "HJ" at bounding box center [73, 263] width 33 height 25
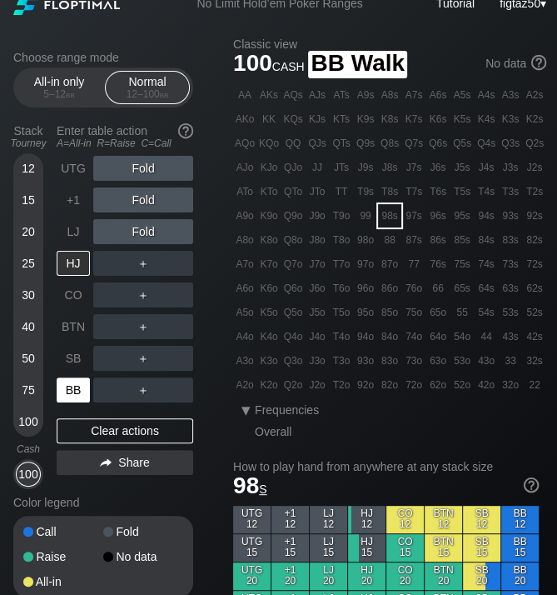
click at [70, 387] on div "BB" at bounding box center [73, 389] width 33 height 25
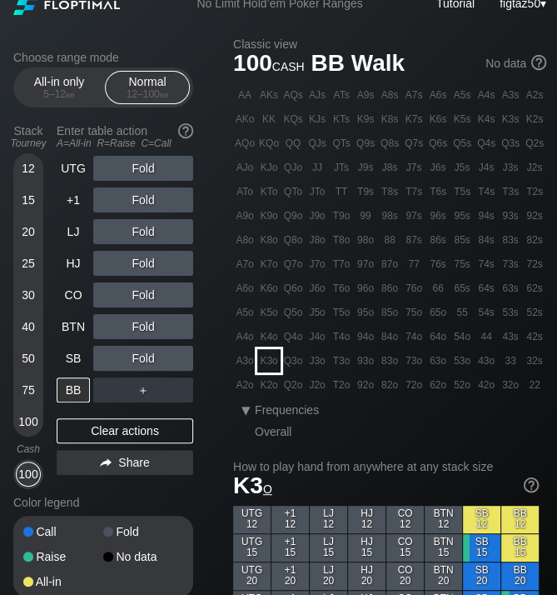
click at [263, 364] on div "K3o" at bounding box center [268, 360] width 23 height 23
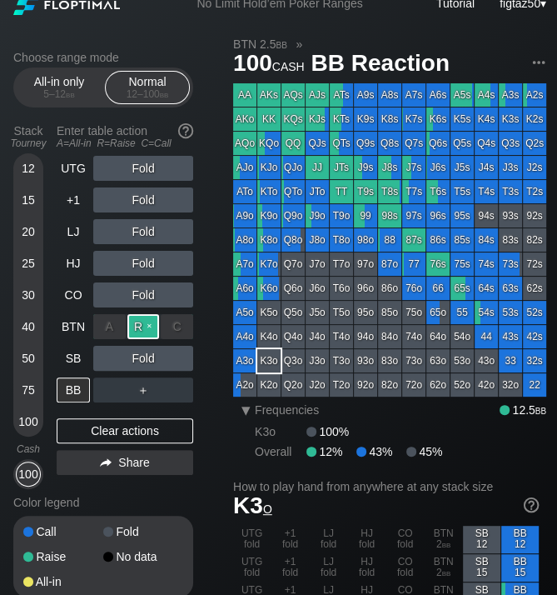
click at [141, 326] on div "R ✕" at bounding box center [143, 326] width 32 height 25
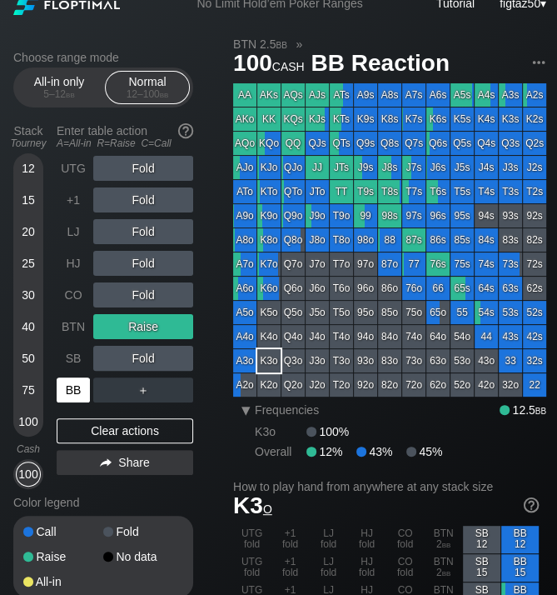
click at [68, 384] on div "BB" at bounding box center [73, 389] width 33 height 25
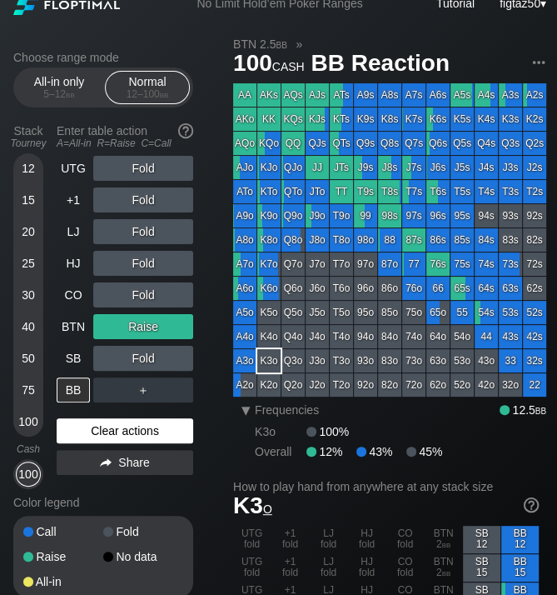
click at [130, 433] on div "Clear actions" at bounding box center [125, 430] width 137 height 25
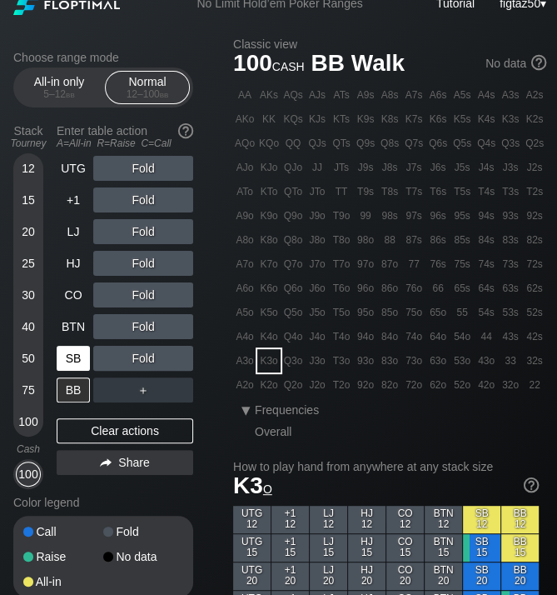
click at [69, 357] on div "SB" at bounding box center [73, 358] width 33 height 25
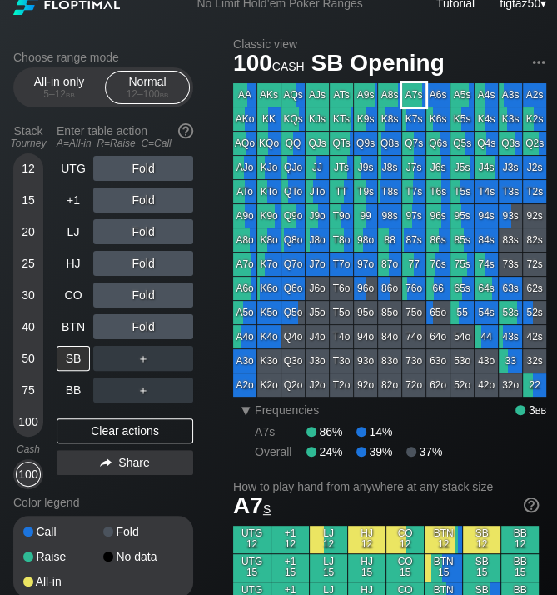
click at [412, 92] on div "A7s" at bounding box center [413, 94] width 23 height 23
click at [77, 293] on div "CO" at bounding box center [73, 294] width 33 height 25
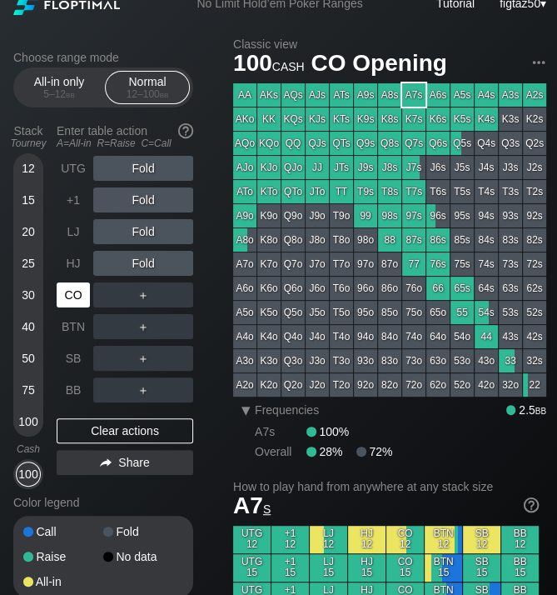
click at [77, 293] on div "CO" at bounding box center [73, 294] width 33 height 25
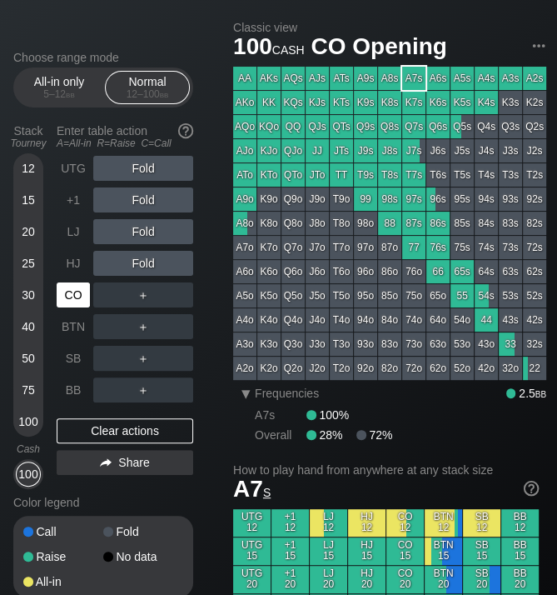
scroll to position [29, 0]
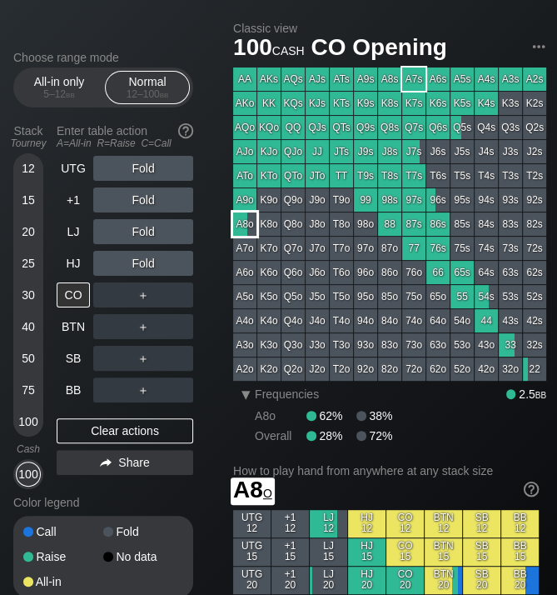
click at [246, 217] on div "A8o" at bounding box center [244, 223] width 23 height 23
click at [80, 294] on div "CO" at bounding box center [73, 294] width 33 height 25
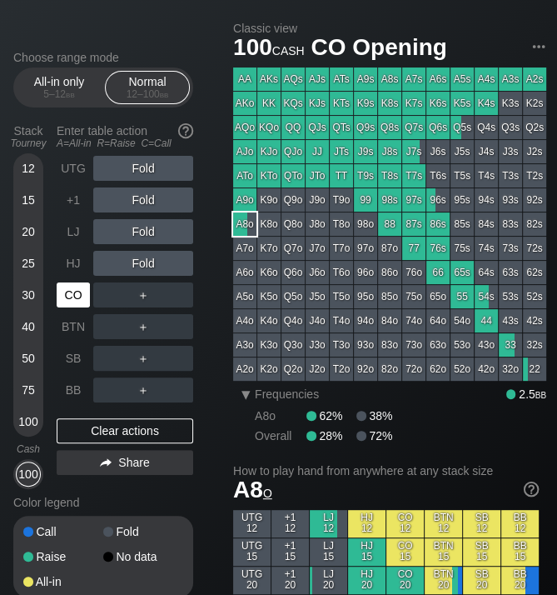
click at [80, 294] on div "CO" at bounding box center [73, 294] width 33 height 25
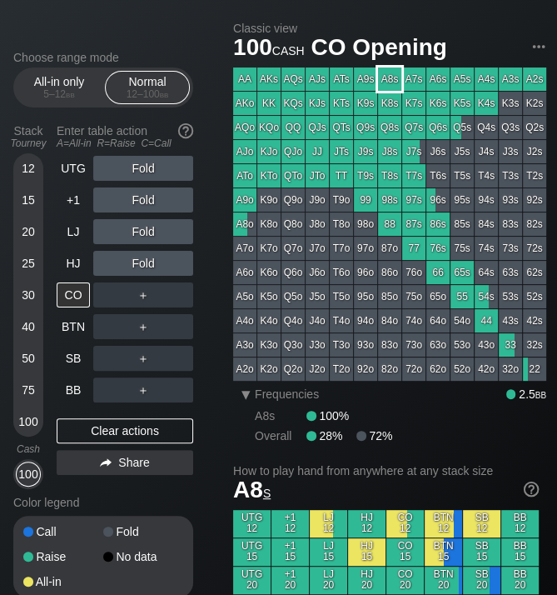
click at [393, 74] on div "A8s" at bounding box center [389, 78] width 23 height 23
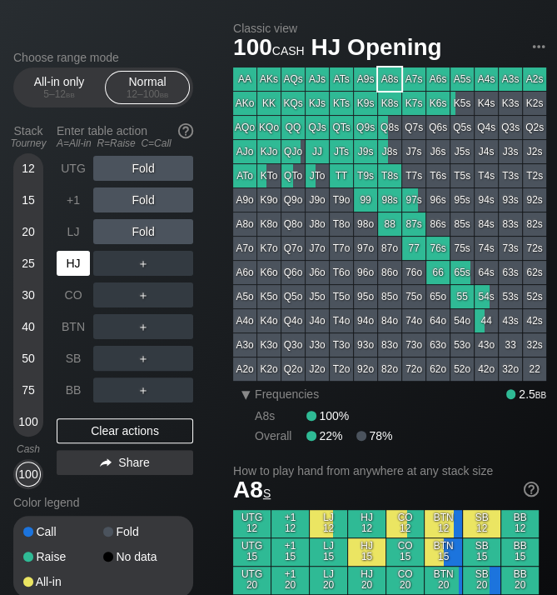
click at [77, 264] on div "HJ" at bounding box center [73, 263] width 33 height 25
click at [73, 268] on div "HJ" at bounding box center [73, 263] width 33 height 25
click at [74, 228] on div "LJ" at bounding box center [73, 231] width 33 height 25
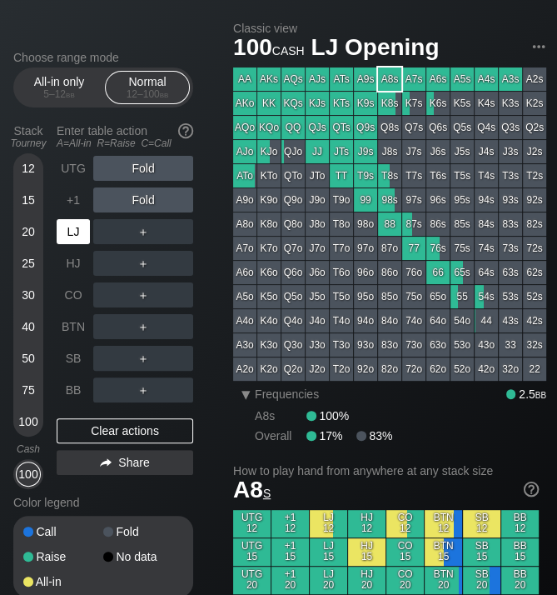
click at [74, 228] on div "LJ" at bounding box center [73, 231] width 33 height 25
click at [69, 357] on div "SB" at bounding box center [73, 358] width 33 height 25
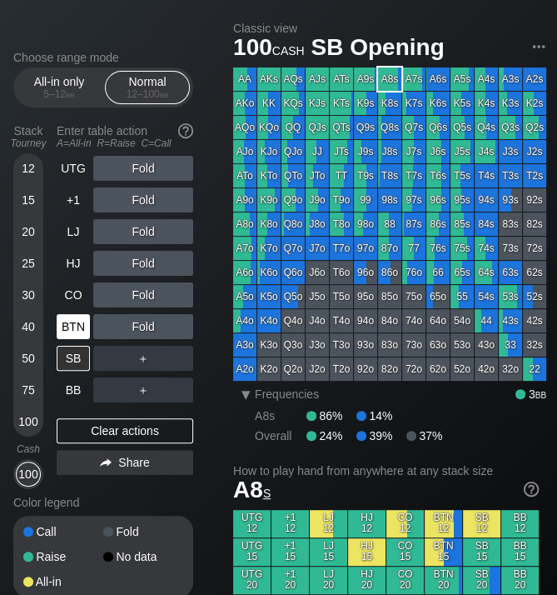
click at [72, 324] on div "BTN" at bounding box center [73, 326] width 33 height 25
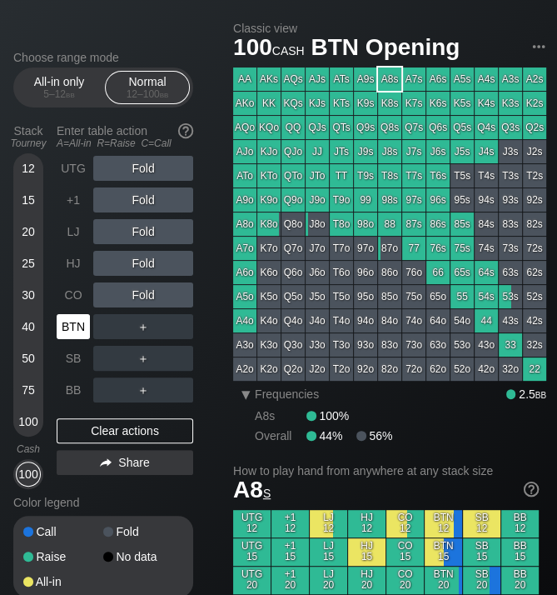
click at [72, 324] on div "BTN" at bounding box center [73, 326] width 33 height 25
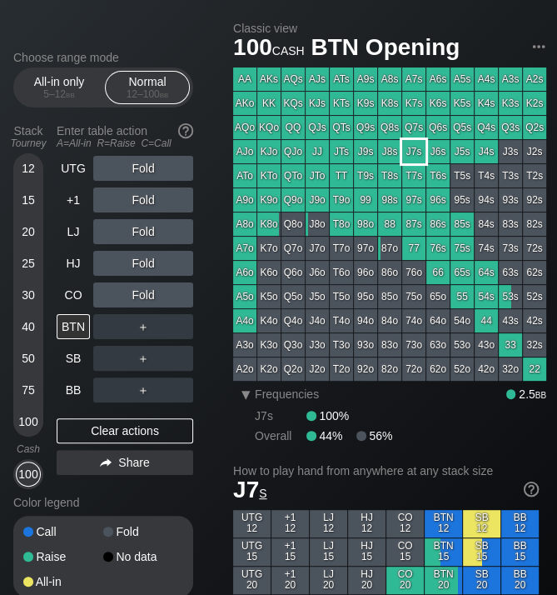
click at [416, 152] on div "J7s" at bounding box center [413, 151] width 23 height 23
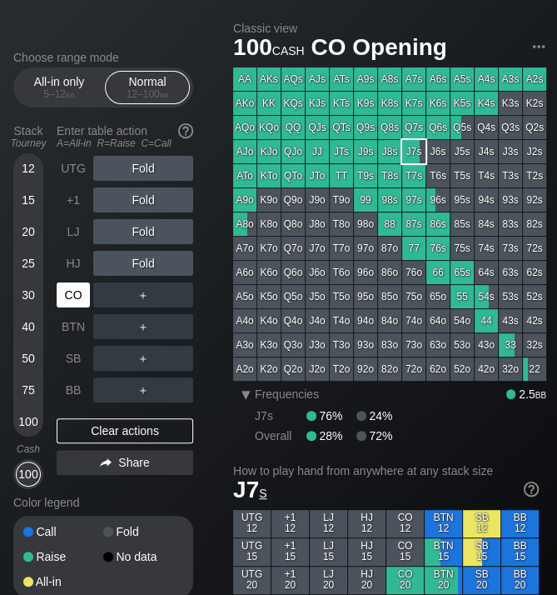
click at [77, 293] on div "CO" at bounding box center [73, 294] width 33 height 25
click at [142, 294] on div "R ✕" at bounding box center [143, 294] width 32 height 25
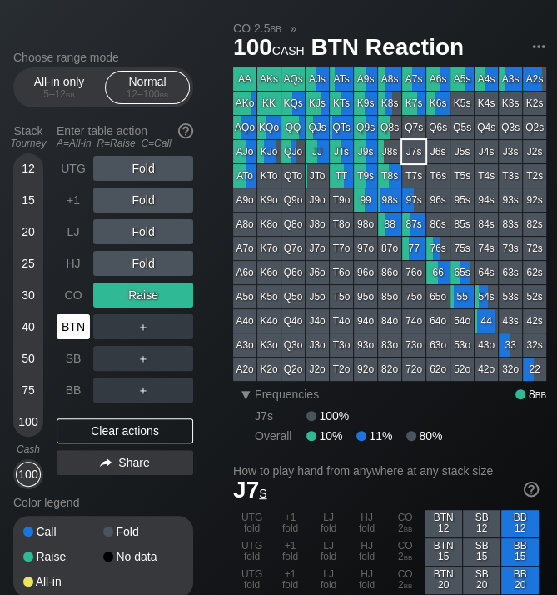
click at [73, 326] on div "BTN" at bounding box center [73, 326] width 33 height 25
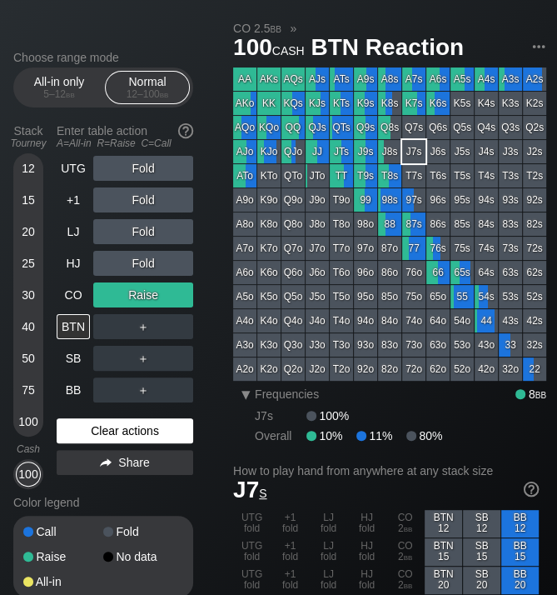
click at [149, 434] on div "Clear actions" at bounding box center [125, 430] width 137 height 25
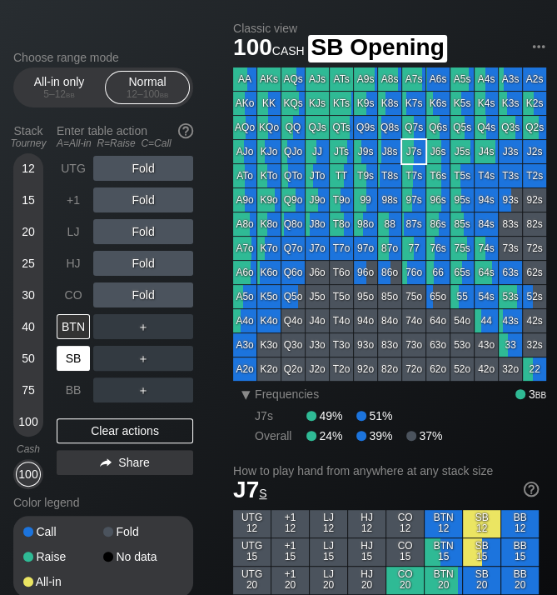
click at [78, 355] on div "SB" at bounding box center [73, 358] width 33 height 25
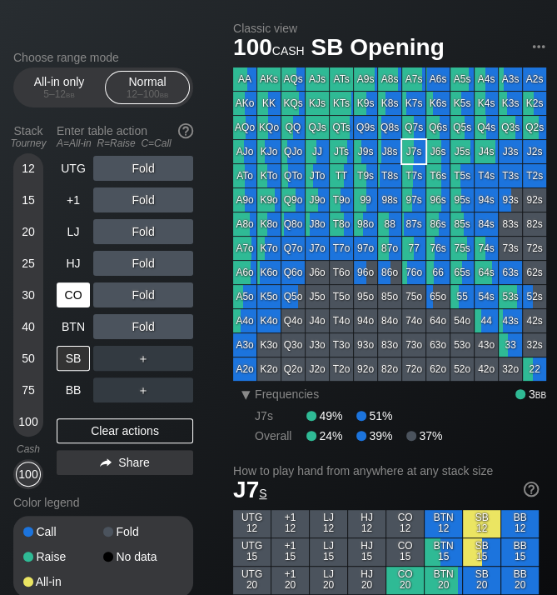
click at [74, 291] on div "CO" at bounding box center [73, 294] width 33 height 25
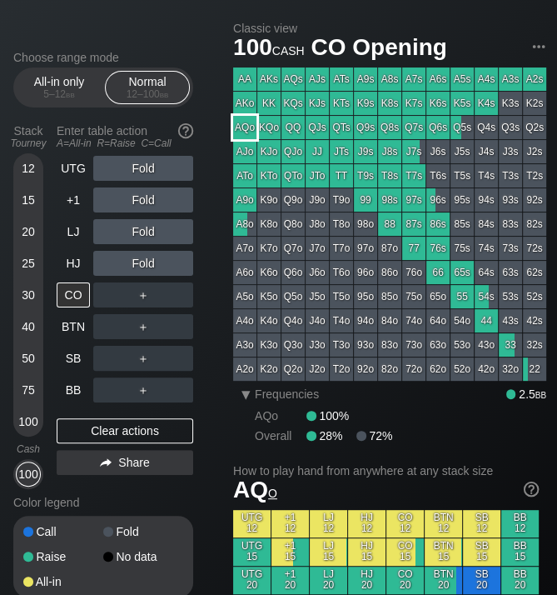
click at [238, 125] on div "AQo" at bounding box center [244, 127] width 23 height 23
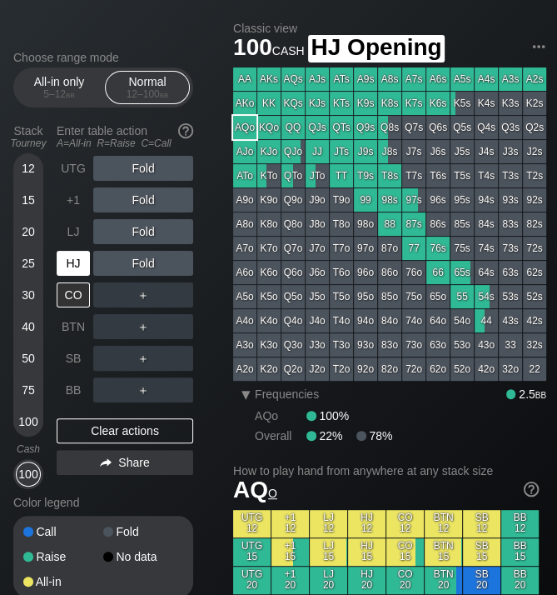
click at [70, 258] on div "HJ" at bounding box center [73, 263] width 33 height 25
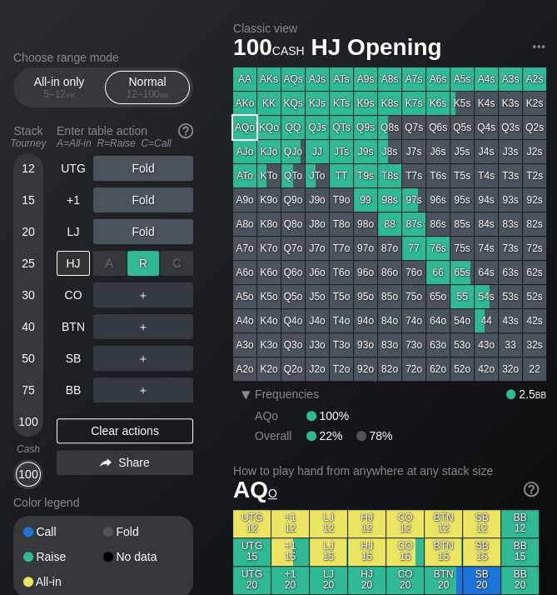
click at [141, 263] on div "R ✕" at bounding box center [143, 263] width 32 height 25
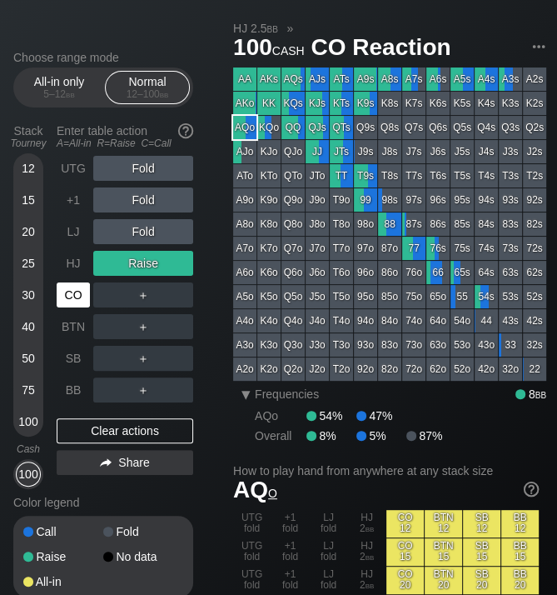
click at [74, 292] on div "CO" at bounding box center [73, 294] width 33 height 25
click at [177, 294] on div "C ✕" at bounding box center [177, 294] width 32 height 25
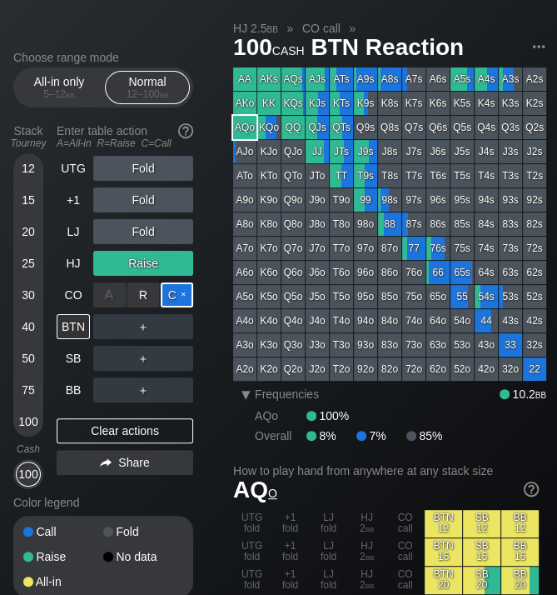
scroll to position [30, 0]
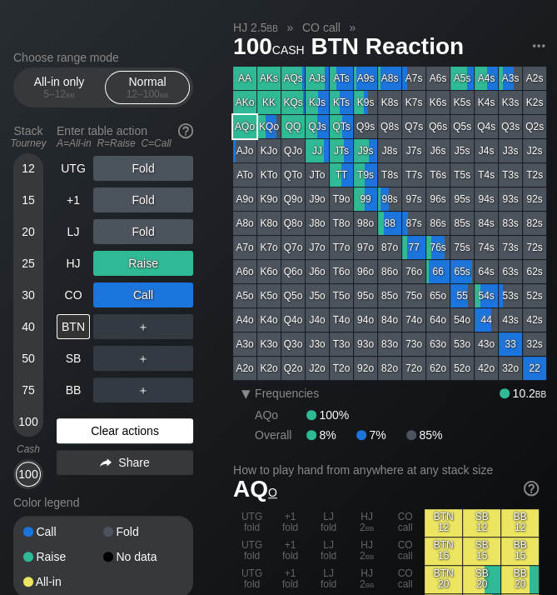
click at [177, 428] on div "Clear actions" at bounding box center [125, 430] width 137 height 25
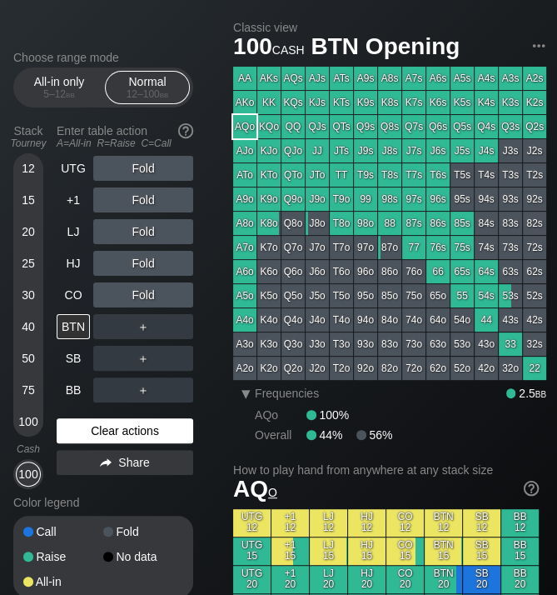
click at [177, 428] on div "Clear actions" at bounding box center [125, 430] width 137 height 25
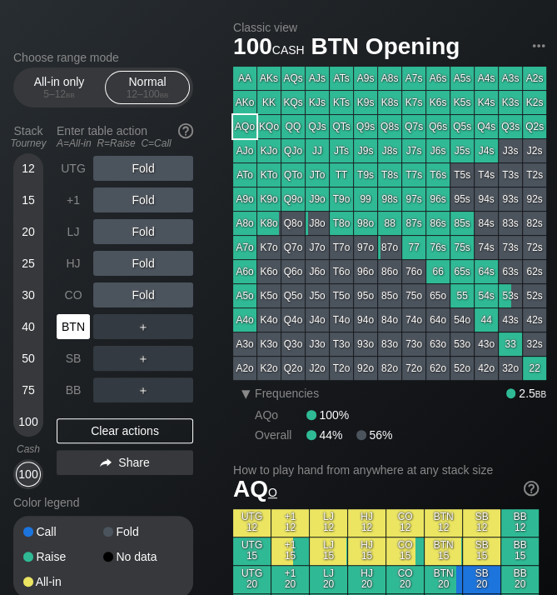
click at [82, 326] on div "BTN" at bounding box center [73, 326] width 33 height 25
click at [77, 391] on div "BB" at bounding box center [73, 389] width 33 height 25
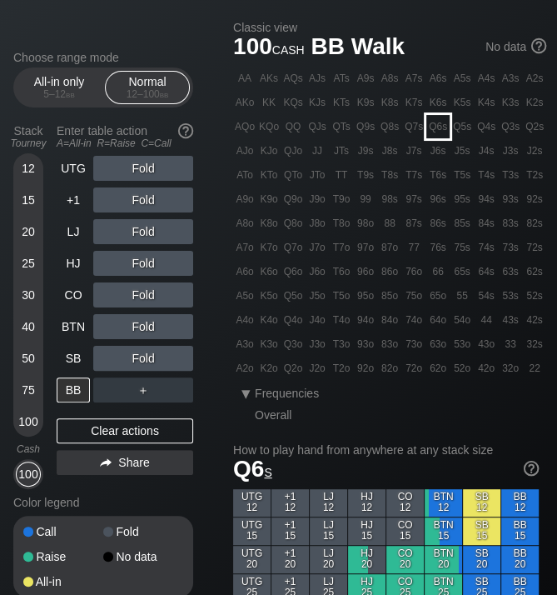
click at [440, 130] on div "Q6s" at bounding box center [438, 126] width 23 height 23
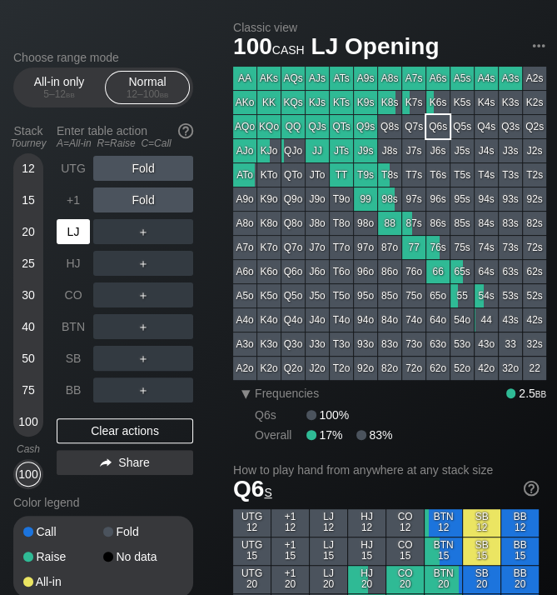
click at [77, 232] on div "LJ" at bounding box center [73, 231] width 33 height 25
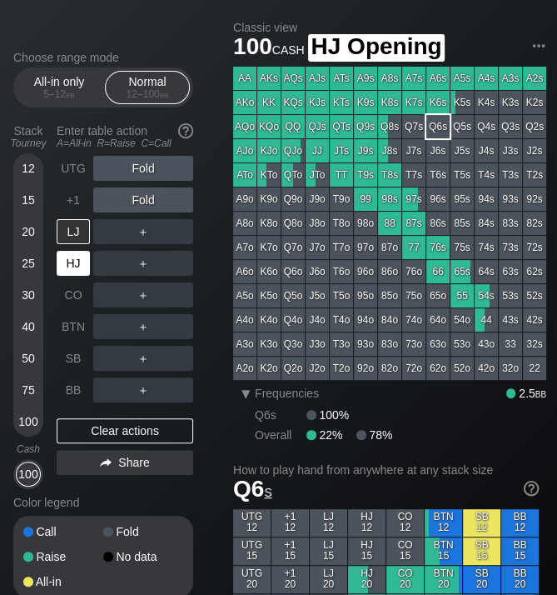
click at [57, 256] on div "HJ" at bounding box center [73, 263] width 33 height 25
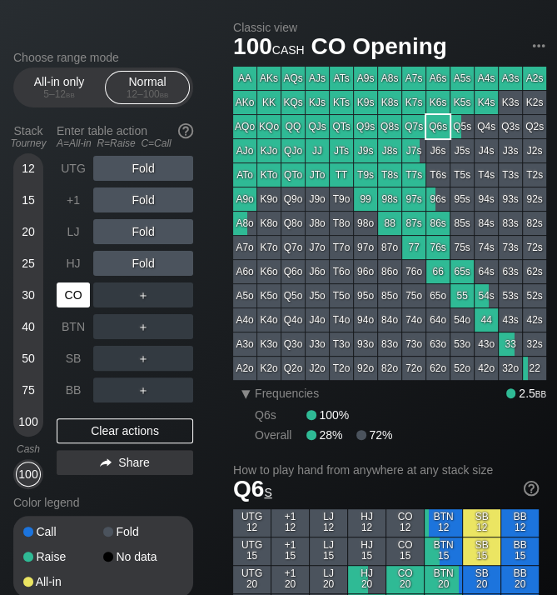
click at [65, 287] on div "CO" at bounding box center [73, 294] width 33 height 25
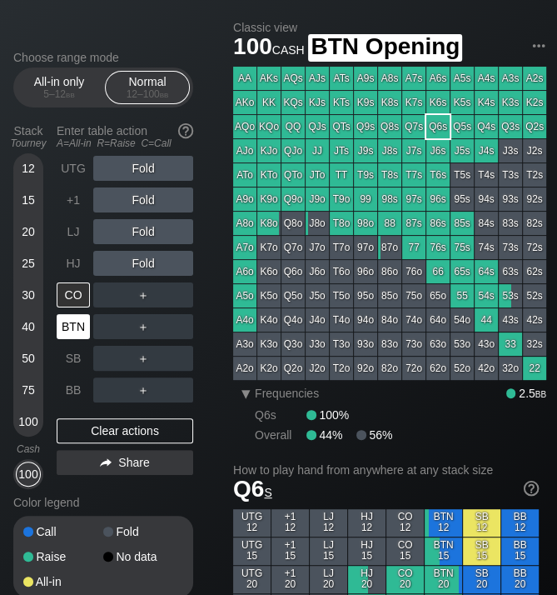
click at [70, 322] on div "BTN" at bounding box center [73, 326] width 33 height 25
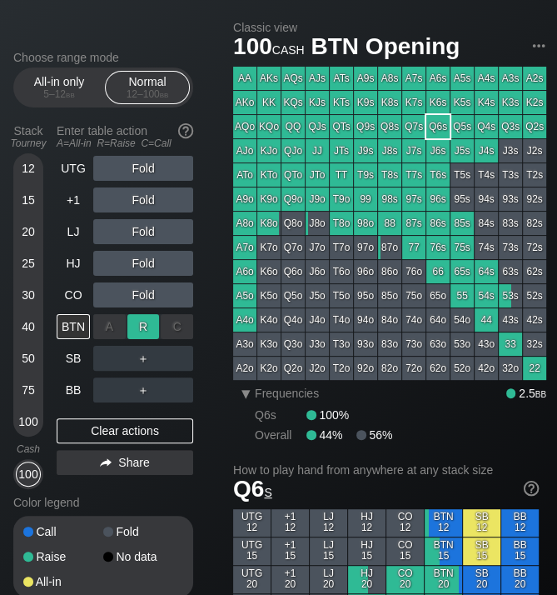
click at [141, 328] on div "R ✕" at bounding box center [143, 326] width 32 height 25
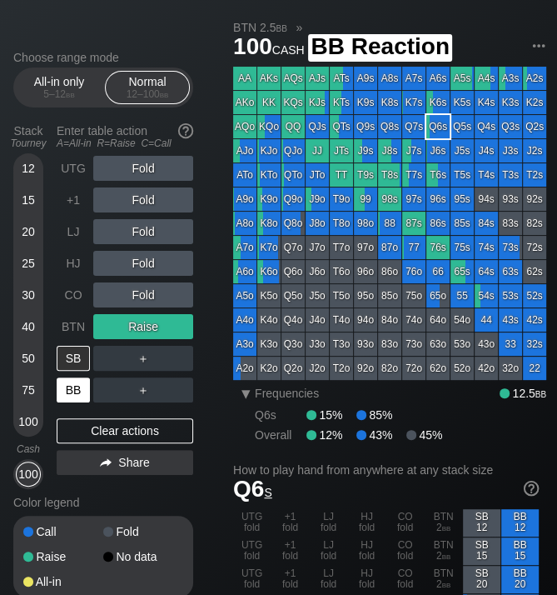
click at [74, 389] on div "BB" at bounding box center [73, 389] width 33 height 25
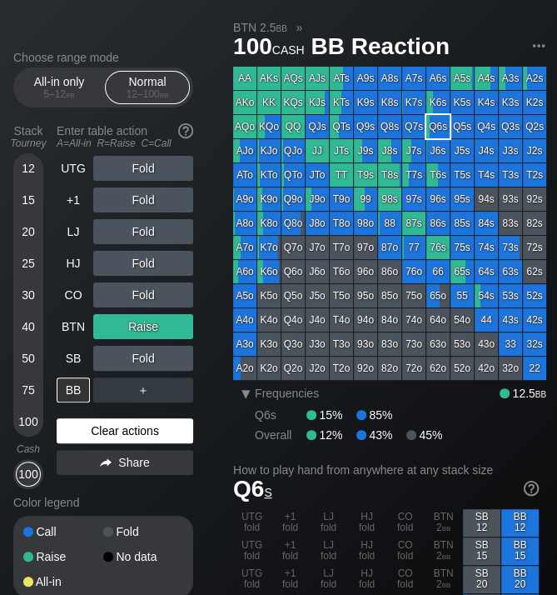
click at [146, 433] on div "Clear actions" at bounding box center [125, 430] width 137 height 25
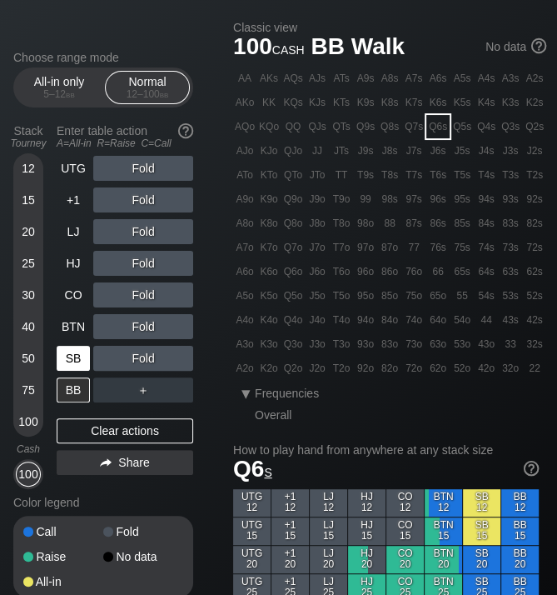
click at [79, 356] on div "SB" at bounding box center [73, 358] width 33 height 25
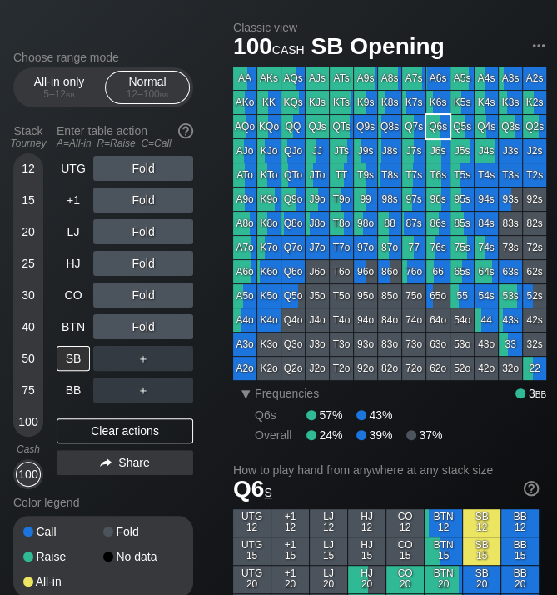
click at [365, 173] on div "T9s" at bounding box center [365, 174] width 23 height 23
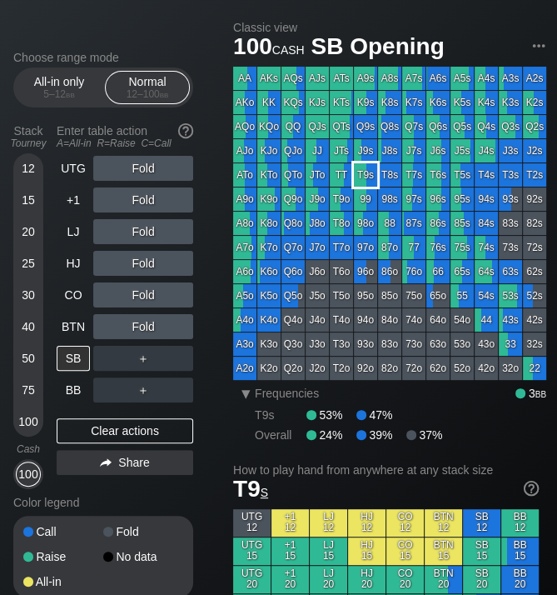
click at [365, 173] on div "T9s" at bounding box center [365, 174] width 23 height 23
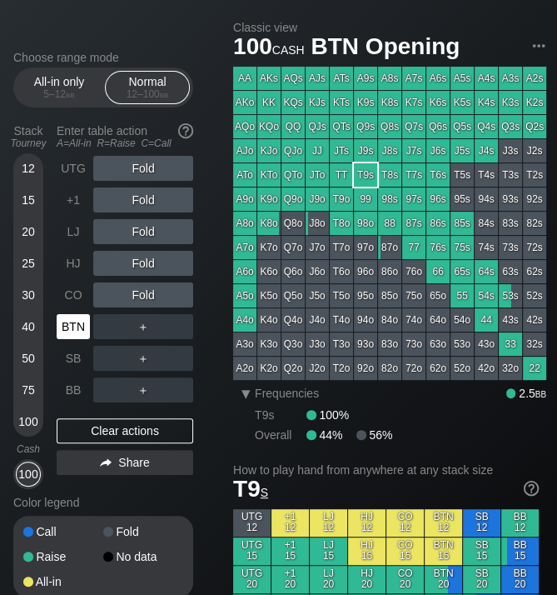
click at [69, 318] on div "BTN" at bounding box center [73, 326] width 33 height 25
click at [71, 358] on div "SB" at bounding box center [73, 358] width 33 height 25
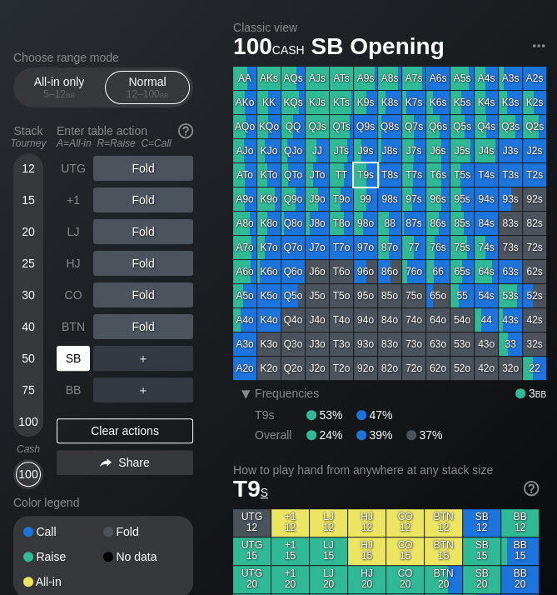
click at [72, 358] on div "SB" at bounding box center [73, 358] width 33 height 25
click at [76, 264] on div "HJ" at bounding box center [73, 263] width 33 height 25
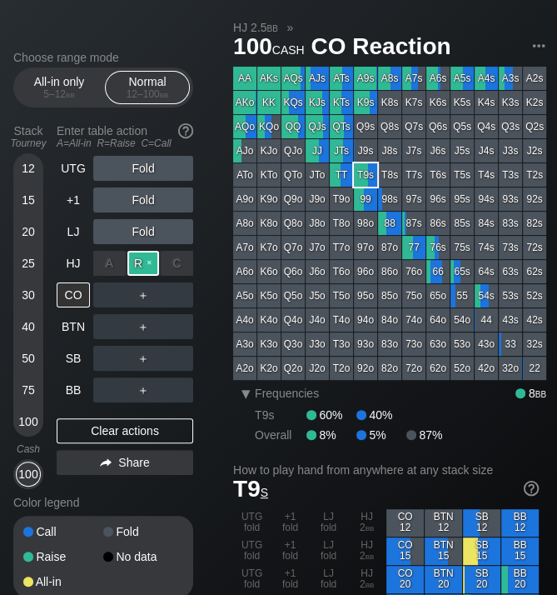
click at [143, 265] on div "R ✕" at bounding box center [143, 263] width 32 height 25
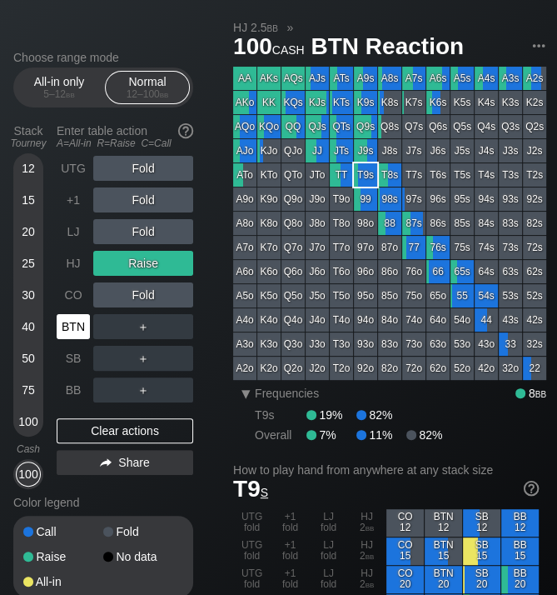
click at [79, 323] on div "BTN" at bounding box center [73, 326] width 33 height 25
click at [79, 170] on div "UTG" at bounding box center [73, 168] width 33 height 25
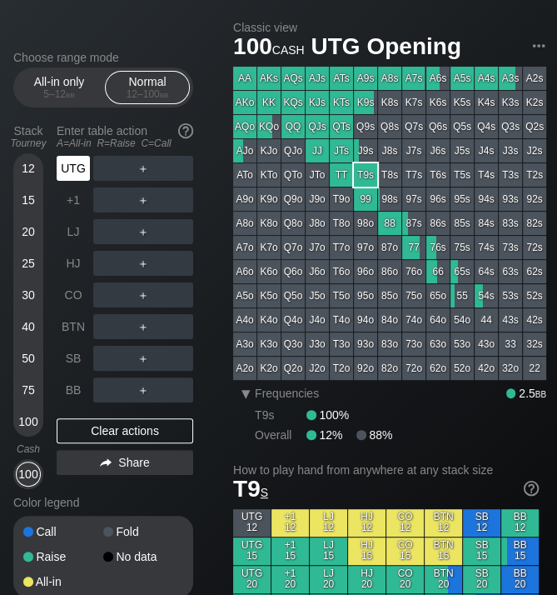
click at [79, 170] on div "UTG" at bounding box center [73, 168] width 33 height 25
click at [78, 167] on div "UTG" at bounding box center [73, 168] width 33 height 25
click at [79, 288] on div "CO" at bounding box center [73, 294] width 33 height 25
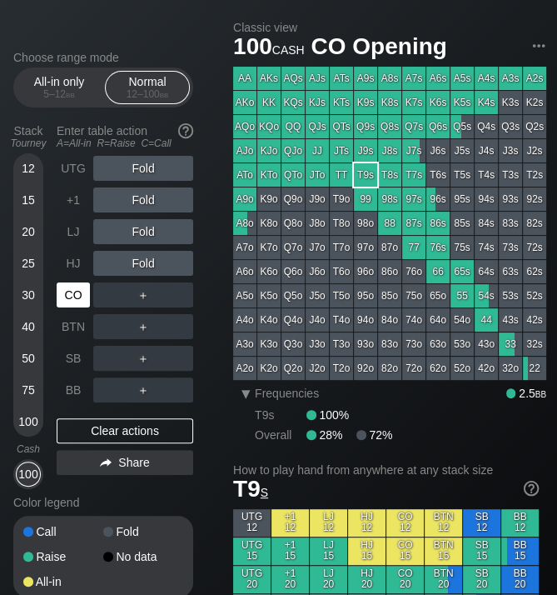
click at [79, 288] on div "CO" at bounding box center [73, 294] width 33 height 25
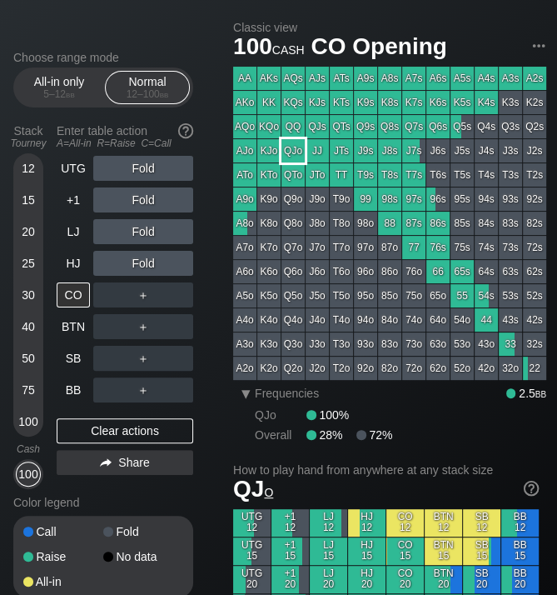
click at [297, 156] on div "QJo" at bounding box center [293, 150] width 23 height 23
click at [73, 261] on div "HJ" at bounding box center [73, 263] width 33 height 25
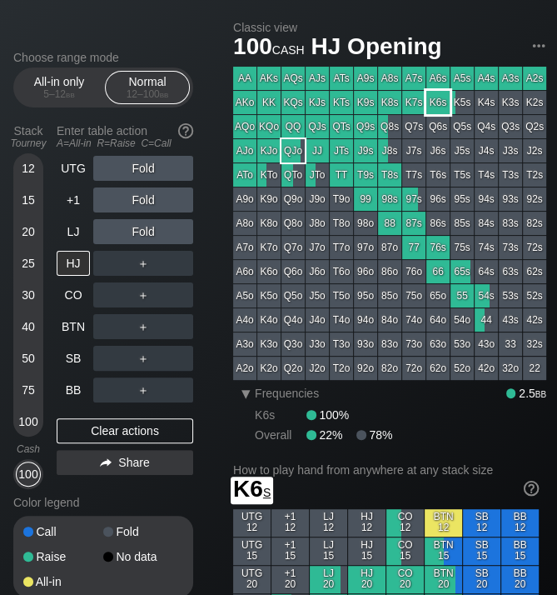
click at [437, 100] on div "K6s" at bounding box center [438, 102] width 23 height 23
click at [82, 325] on div "BTN" at bounding box center [73, 326] width 33 height 25
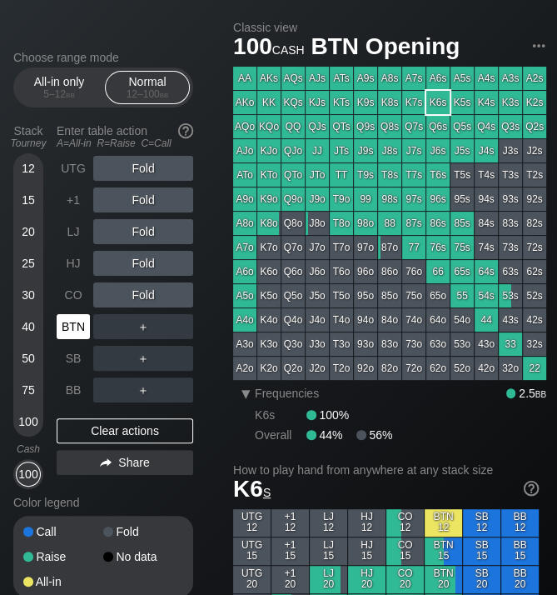
click at [82, 325] on div "BTN" at bounding box center [73, 326] width 33 height 25
click at [79, 291] on div "CO" at bounding box center [73, 294] width 33 height 25
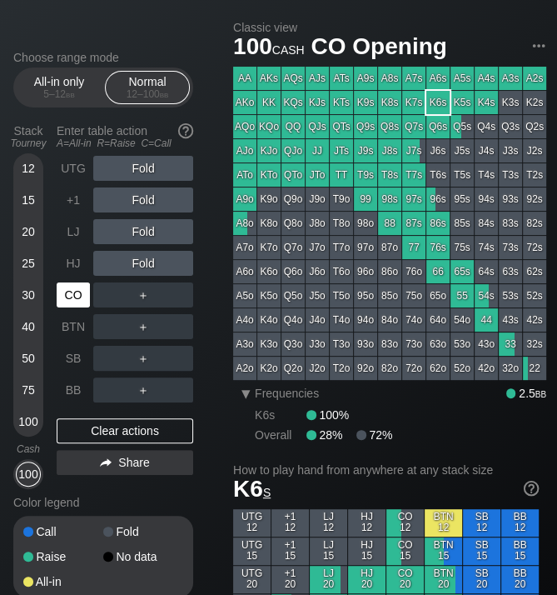
click at [79, 291] on div "CO" at bounding box center [73, 294] width 33 height 25
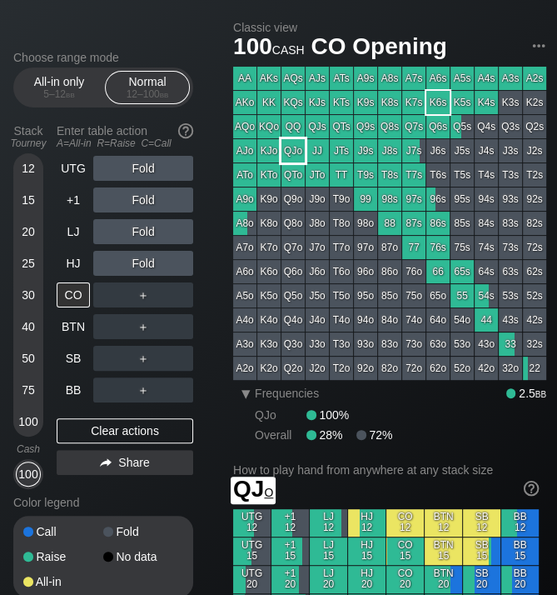
click at [295, 153] on div "QJo" at bounding box center [293, 150] width 23 height 23
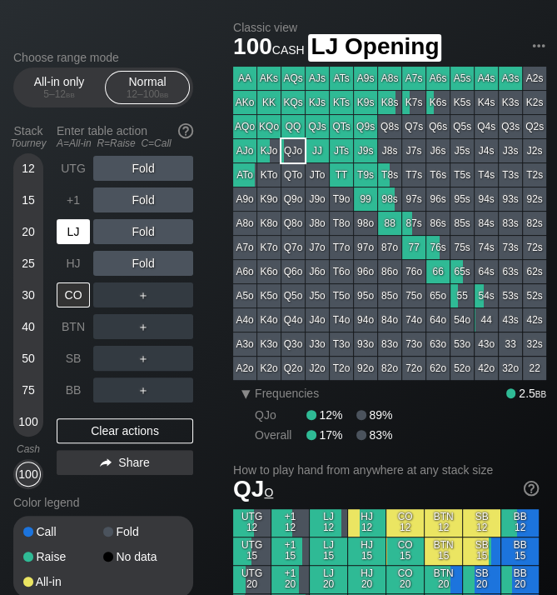
click at [83, 230] on div "LJ" at bounding box center [73, 231] width 33 height 25
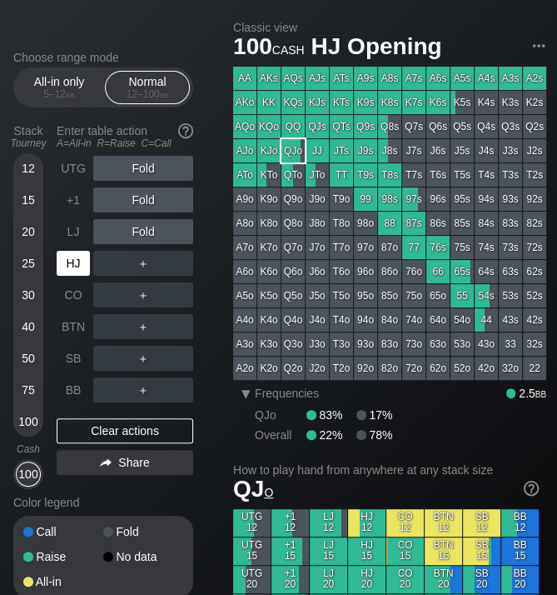
click at [77, 258] on div "HJ" at bounding box center [73, 263] width 33 height 25
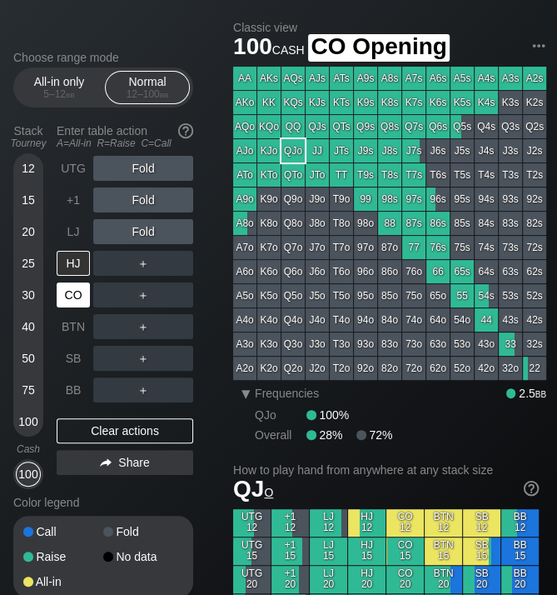
click at [72, 290] on div "CO" at bounding box center [73, 294] width 33 height 25
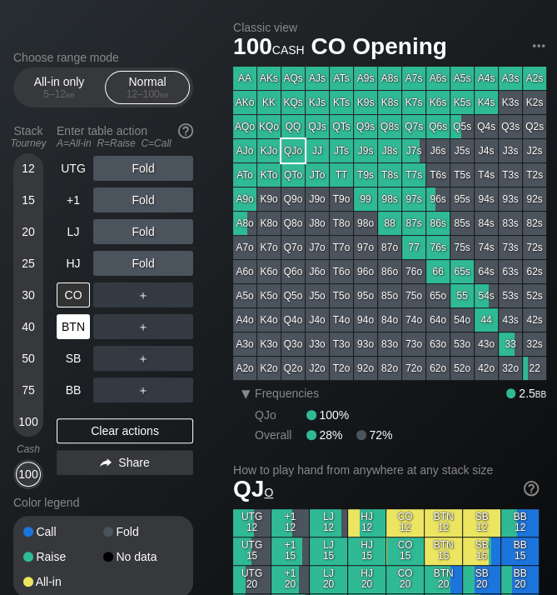
click at [75, 328] on div "BTN" at bounding box center [73, 326] width 33 height 25
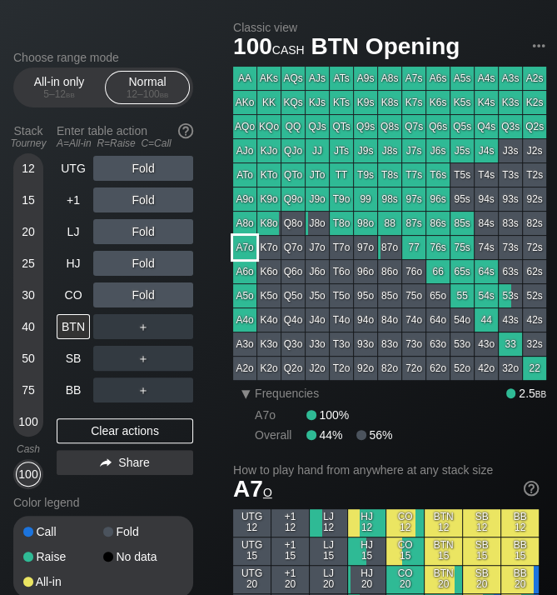
click at [241, 242] on div "A7o" at bounding box center [244, 247] width 23 height 23
click at [70, 227] on div "LJ" at bounding box center [73, 231] width 33 height 25
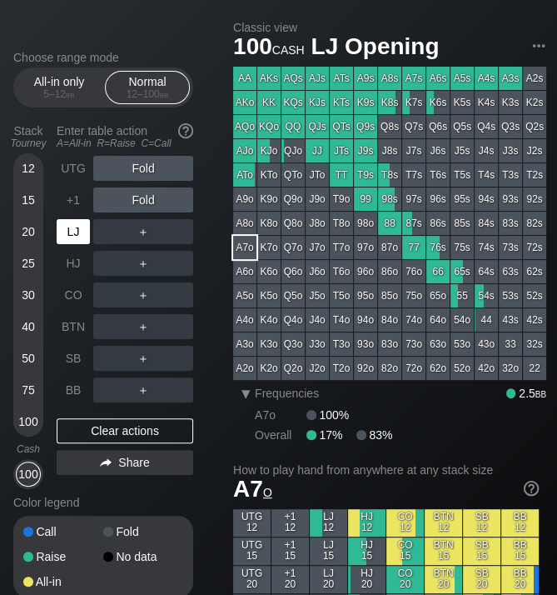
click at [70, 227] on div "LJ" at bounding box center [73, 231] width 33 height 25
click at [72, 201] on div "+1" at bounding box center [73, 199] width 33 height 25
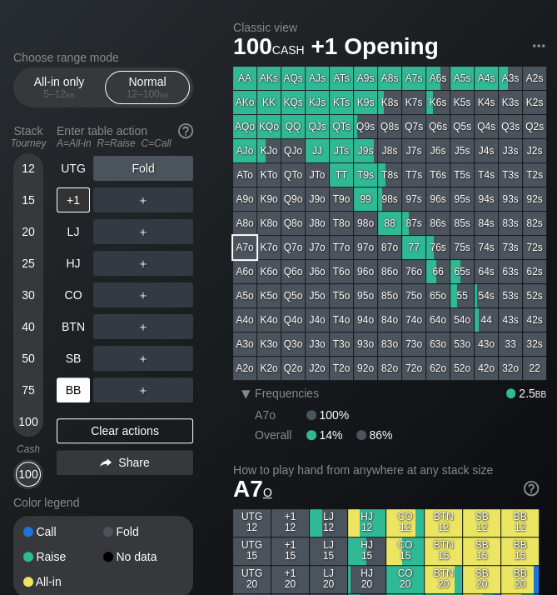
click at [76, 386] on div "BB" at bounding box center [73, 389] width 33 height 25
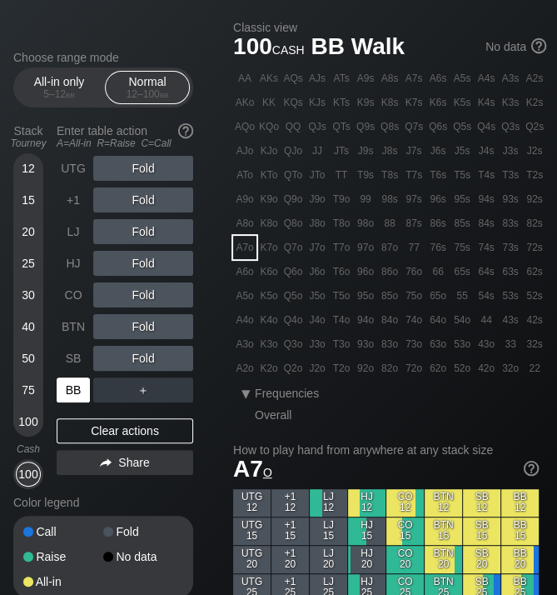
click at [76, 386] on div "BB" at bounding box center [73, 389] width 33 height 25
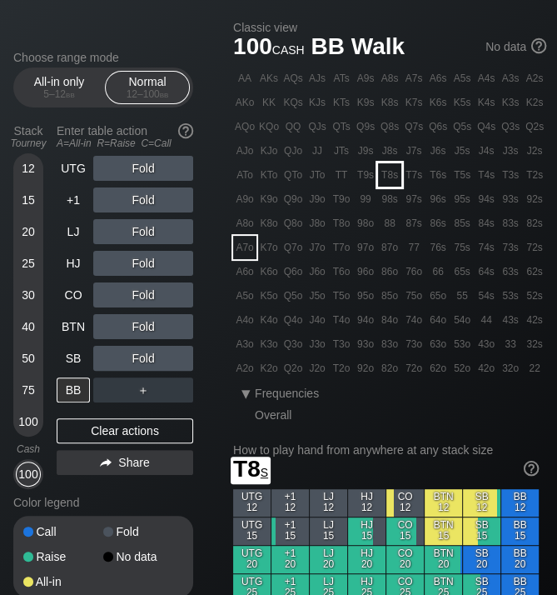
scroll to position [36, 0]
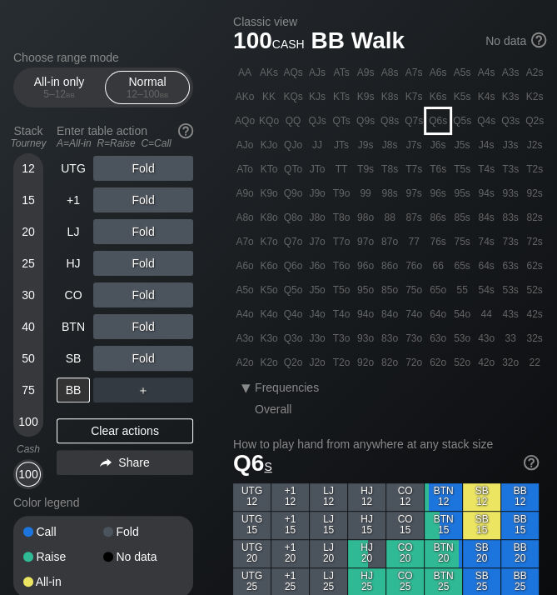
click at [442, 127] on div "Q6s" at bounding box center [438, 120] width 23 height 23
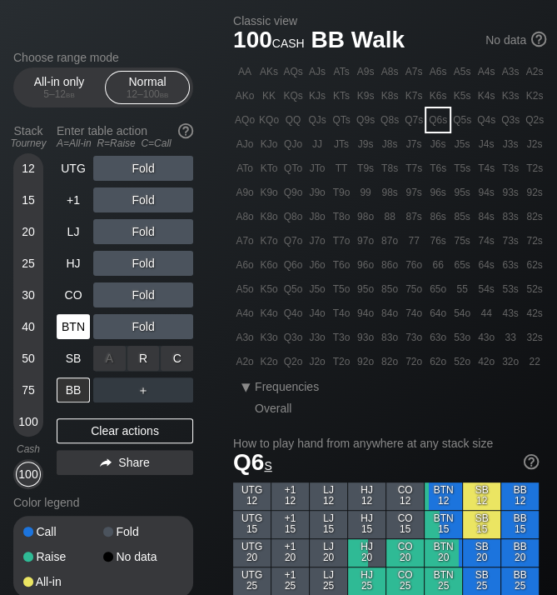
scroll to position [41, 0]
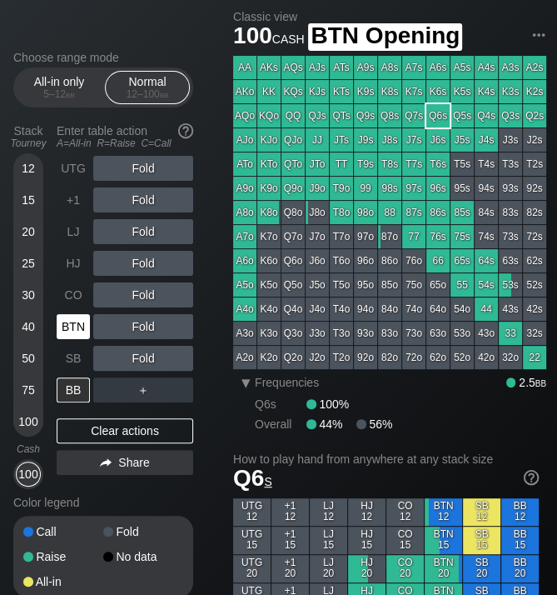
click at [70, 327] on div "BTN" at bounding box center [73, 326] width 33 height 25
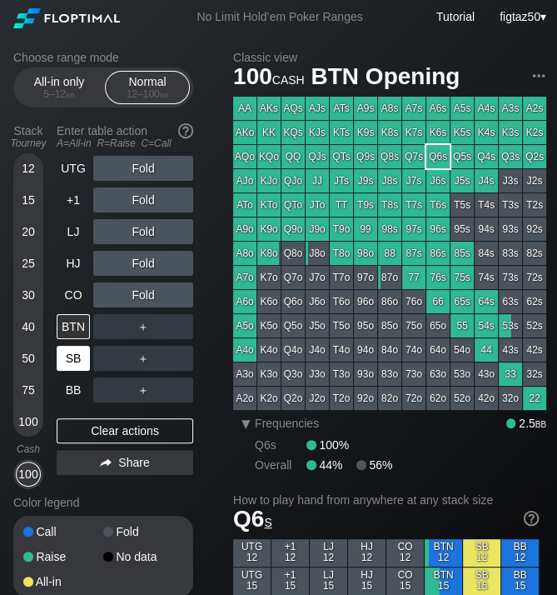
click at [76, 357] on div "SB" at bounding box center [73, 358] width 33 height 25
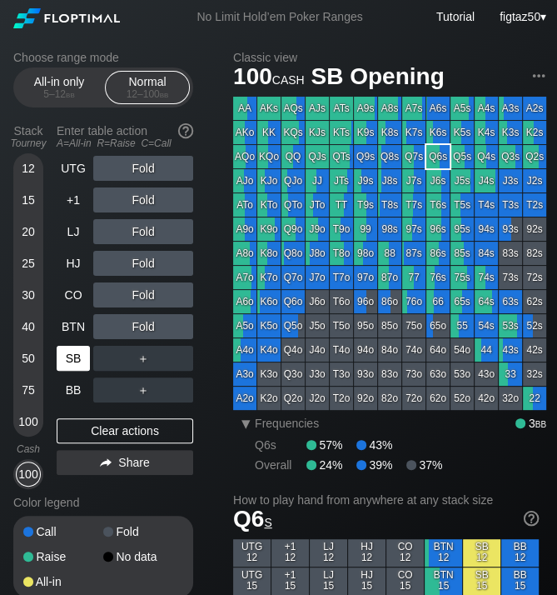
click at [73, 357] on div "SB" at bounding box center [73, 358] width 33 height 25
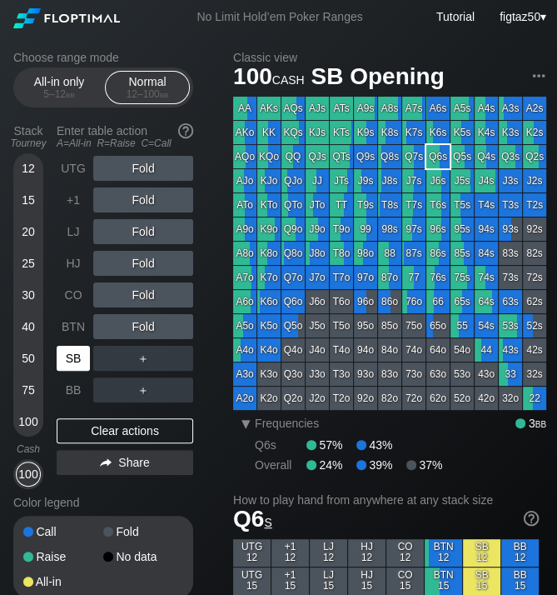
click at [73, 357] on div "SB" at bounding box center [73, 358] width 33 height 25
click at [76, 389] on div "BB" at bounding box center [73, 389] width 33 height 25
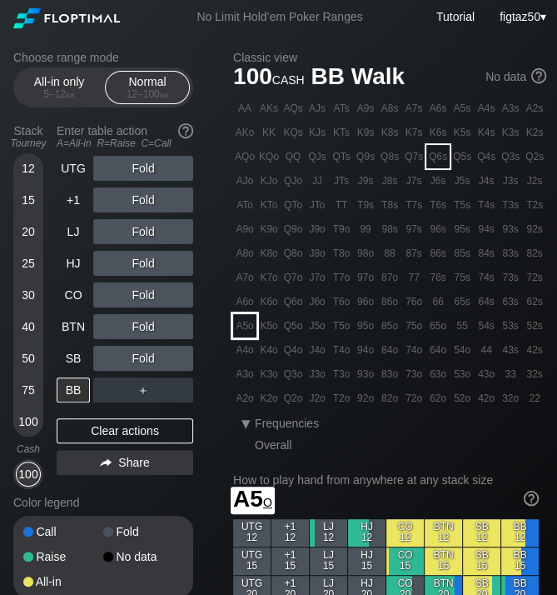
click at [246, 324] on div "A5o" at bounding box center [244, 325] width 23 height 23
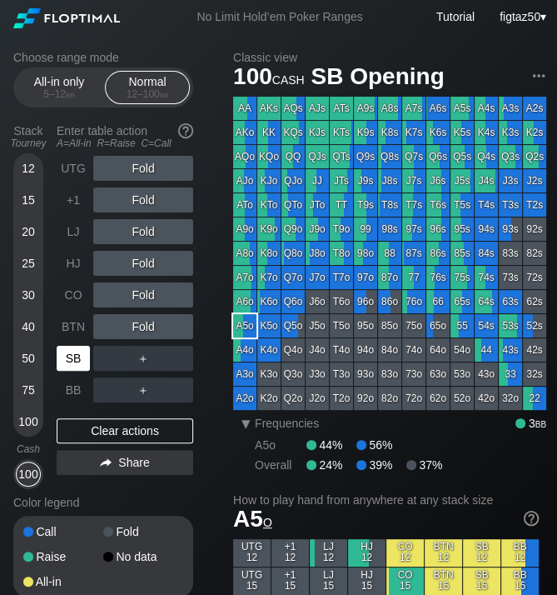
click at [67, 351] on div "SB" at bounding box center [73, 358] width 33 height 25
click at [72, 323] on div "BTN" at bounding box center [73, 326] width 33 height 25
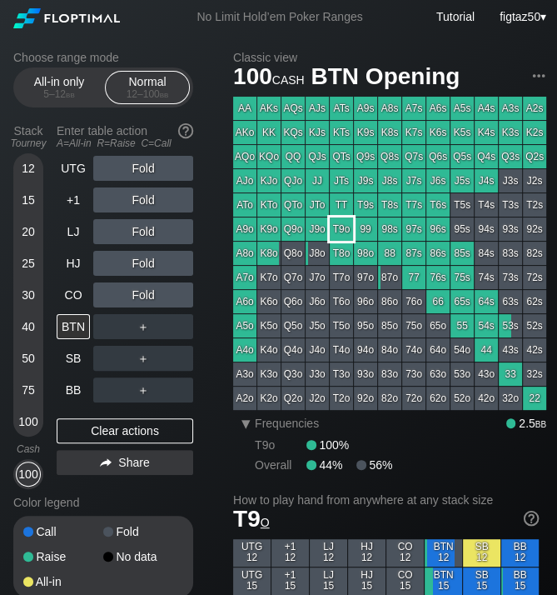
click at [342, 232] on div "T9o" at bounding box center [341, 228] width 23 height 23
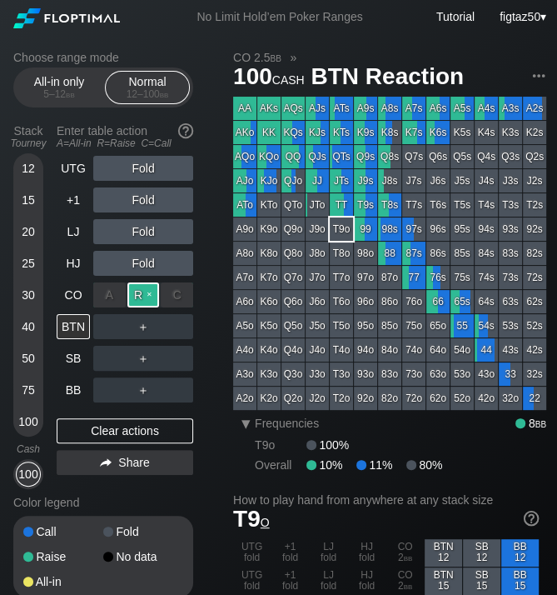
click at [144, 291] on div "R ✕" at bounding box center [143, 294] width 32 height 25
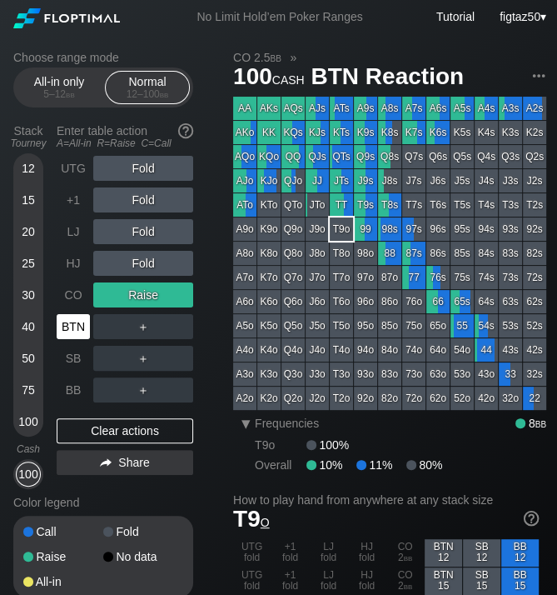
click at [67, 329] on div "BTN" at bounding box center [73, 326] width 33 height 25
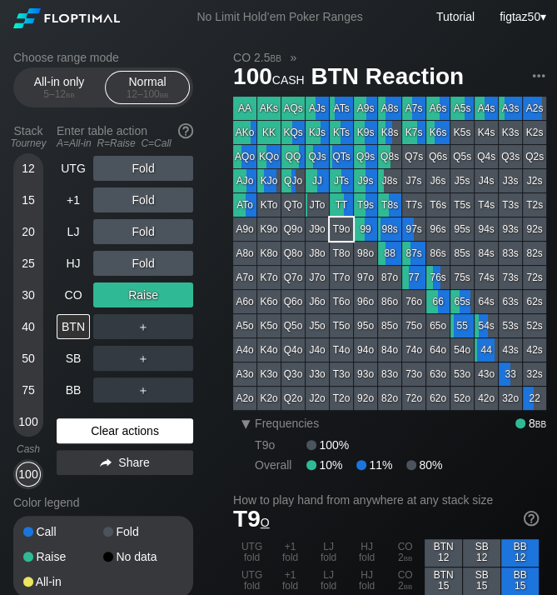
click at [128, 423] on div "Clear actions" at bounding box center [125, 430] width 137 height 25
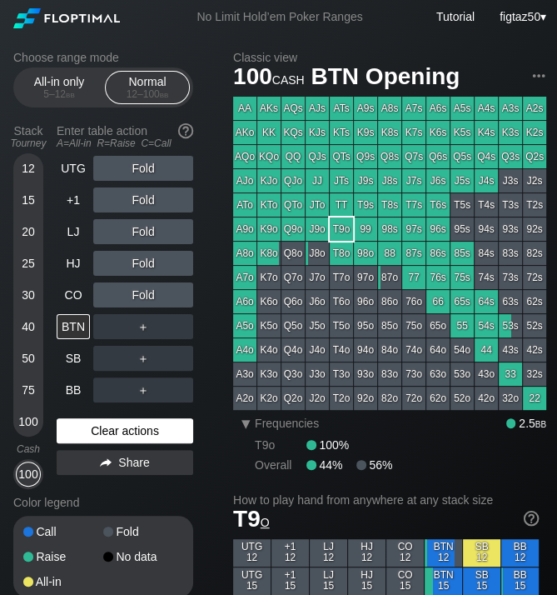
click at [128, 423] on div "Clear actions" at bounding box center [125, 430] width 137 height 25
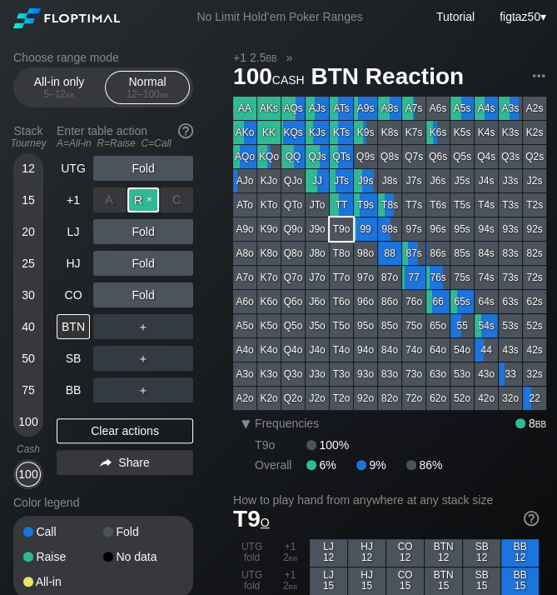
click at [141, 198] on div "R ✕" at bounding box center [143, 199] width 32 height 25
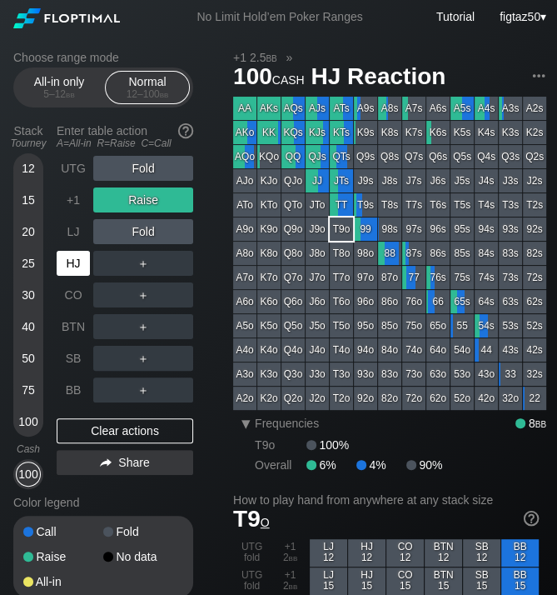
click at [75, 258] on div "HJ" at bounding box center [73, 263] width 33 height 25
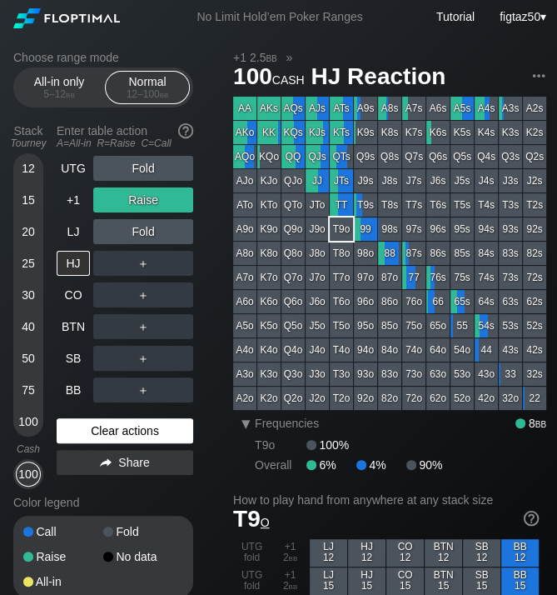
click at [127, 431] on div "Clear actions" at bounding box center [125, 430] width 137 height 25
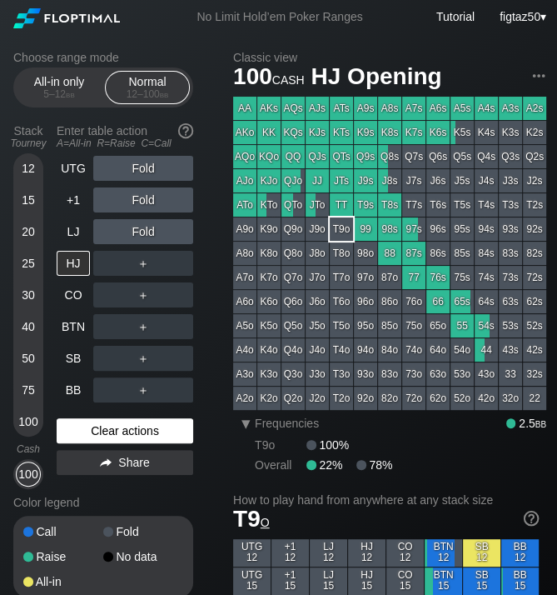
click at [127, 431] on div "Clear actions" at bounding box center [125, 430] width 137 height 25
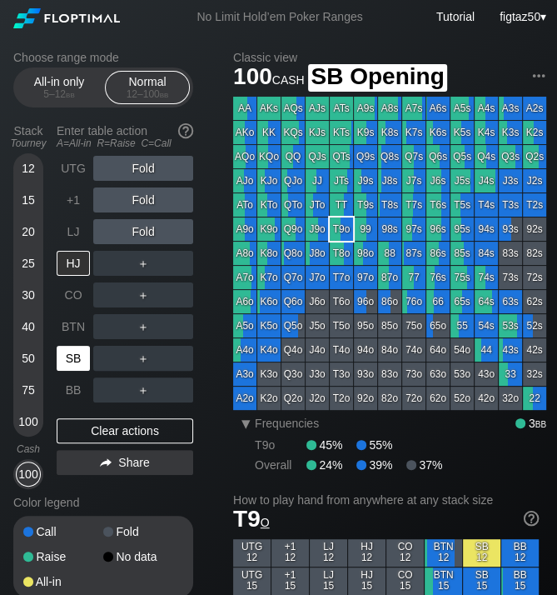
click at [78, 354] on div "SB" at bounding box center [73, 358] width 33 height 25
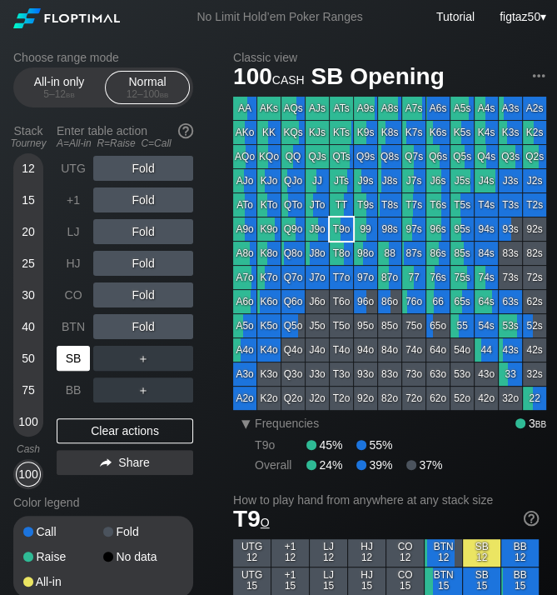
click at [78, 354] on div "SB" at bounding box center [73, 358] width 33 height 25
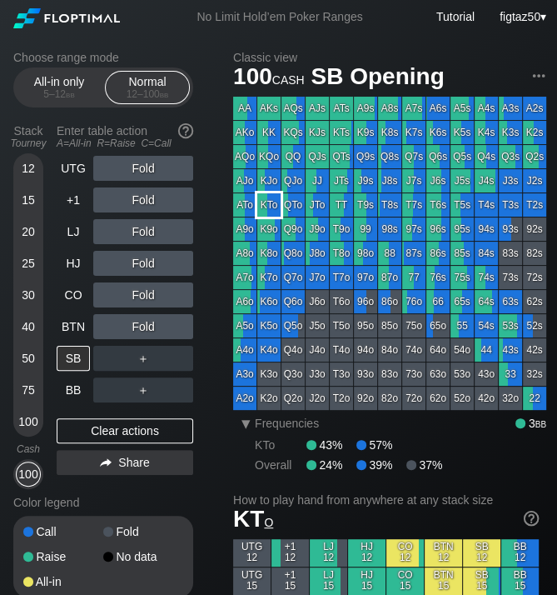
click at [277, 205] on div "KTo" at bounding box center [268, 204] width 23 height 23
click at [272, 205] on div "KTo" at bounding box center [268, 204] width 23 height 23
click at [268, 205] on div "KTo" at bounding box center [268, 204] width 23 height 23
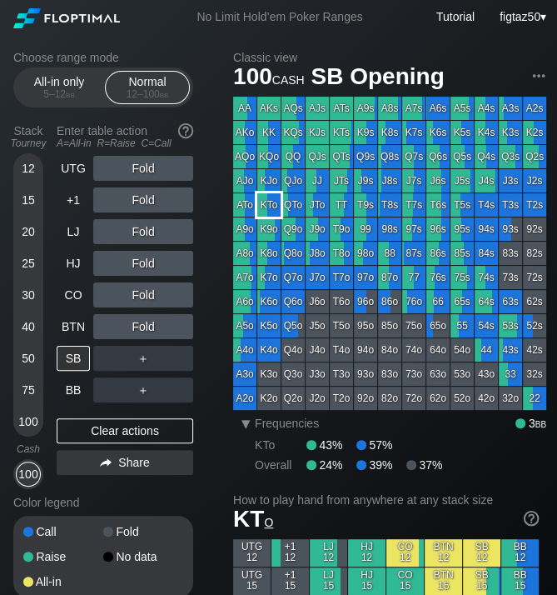
click at [268, 205] on div "KTo" at bounding box center [268, 204] width 23 height 23
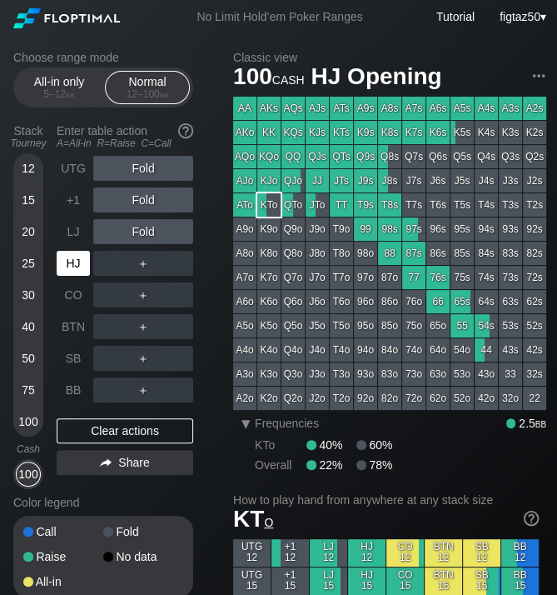
click at [71, 262] on div "HJ" at bounding box center [73, 263] width 33 height 25
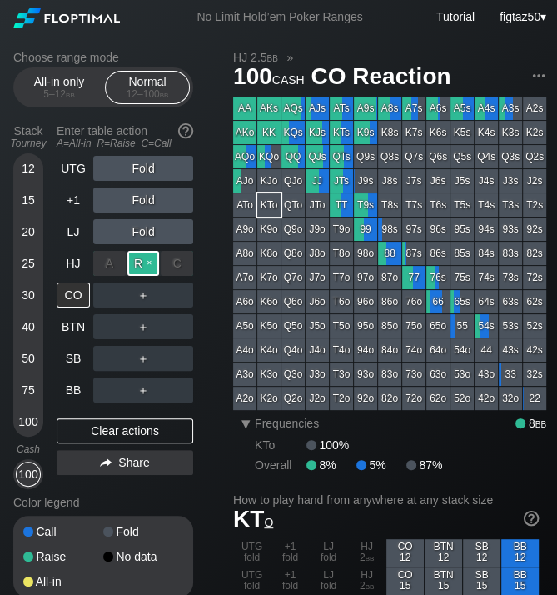
click at [138, 261] on div "R ✕" at bounding box center [143, 263] width 32 height 25
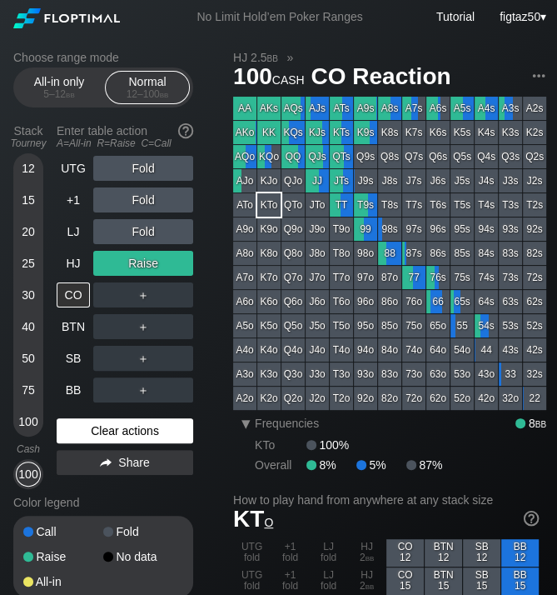
click at [107, 427] on div "Clear actions" at bounding box center [125, 430] width 137 height 25
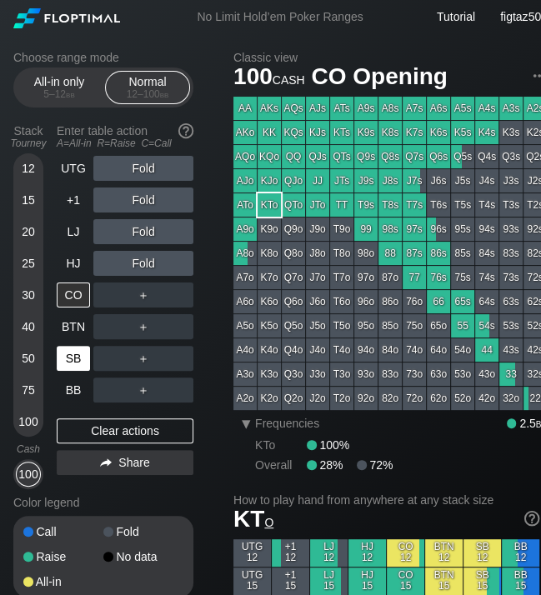
click at [71, 358] on div "SB" at bounding box center [73, 358] width 33 height 25
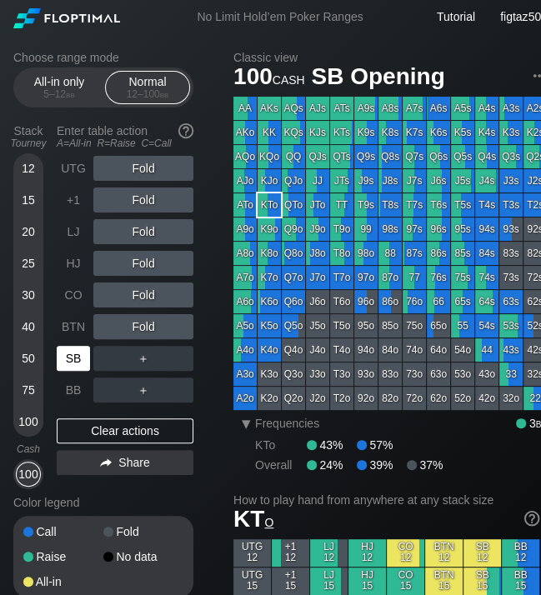
click at [71, 358] on div "SB" at bounding box center [73, 358] width 33 height 25
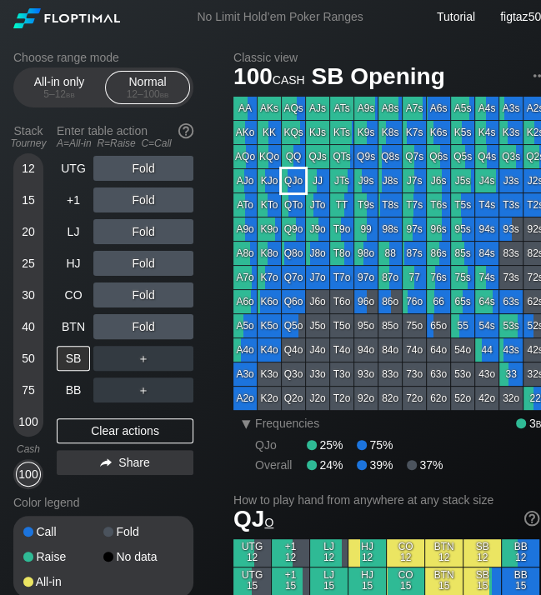
click at [299, 186] on div "QJo" at bounding box center [293, 180] width 23 height 23
click at [73, 291] on div "CO" at bounding box center [73, 294] width 33 height 25
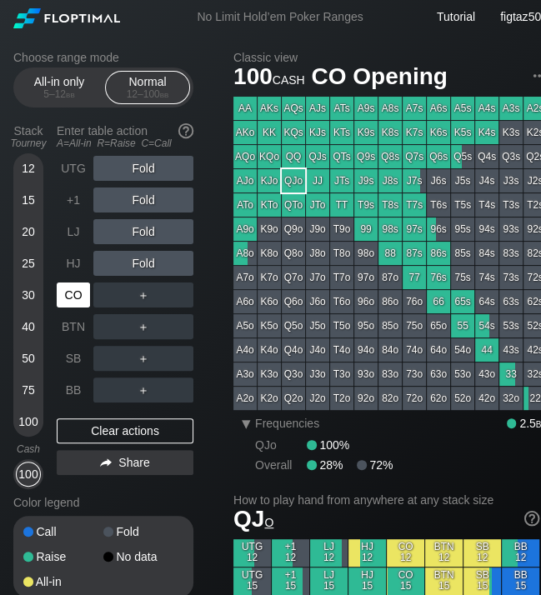
click at [73, 291] on div "CO" at bounding box center [73, 294] width 33 height 25
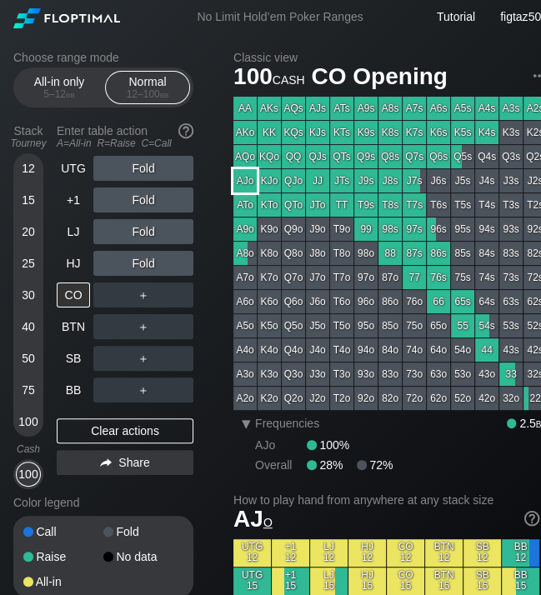
click at [249, 183] on div "AJo" at bounding box center [244, 180] width 23 height 23
click at [72, 293] on div "CO" at bounding box center [73, 294] width 33 height 25
click at [70, 322] on div "BTN" at bounding box center [73, 326] width 33 height 25
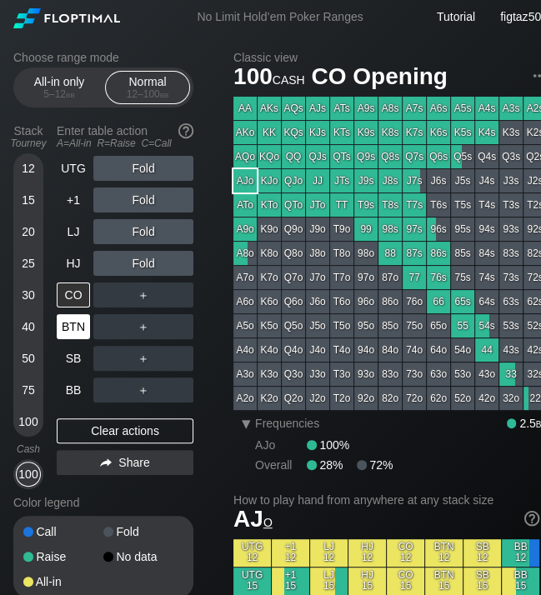
click at [70, 322] on div "BTN" at bounding box center [73, 326] width 33 height 25
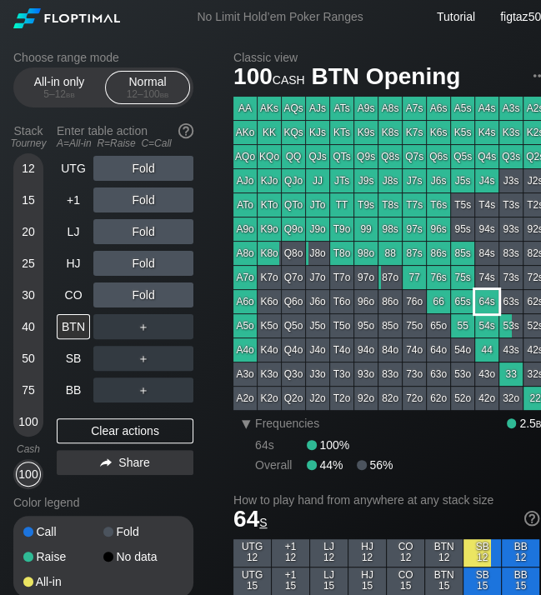
click at [483, 301] on div "64s" at bounding box center [486, 301] width 23 height 23
click at [80, 325] on div "BTN" at bounding box center [73, 326] width 33 height 25
click at [77, 295] on div "CO" at bounding box center [73, 294] width 33 height 25
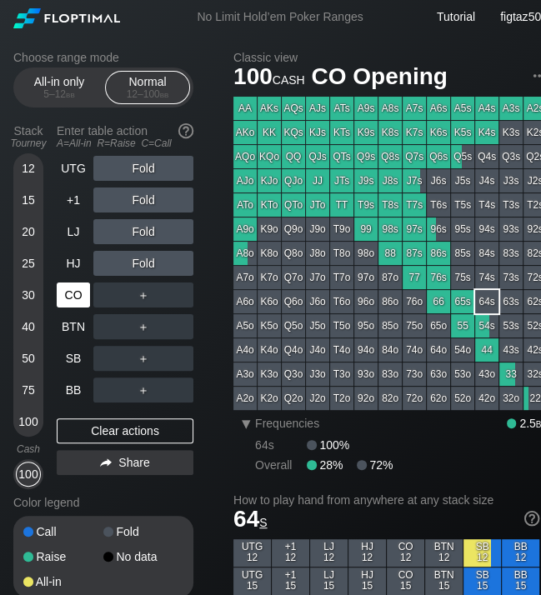
click at [77, 295] on div "CO" at bounding box center [73, 294] width 33 height 25
click at [145, 292] on div "R ✕" at bounding box center [143, 294] width 32 height 25
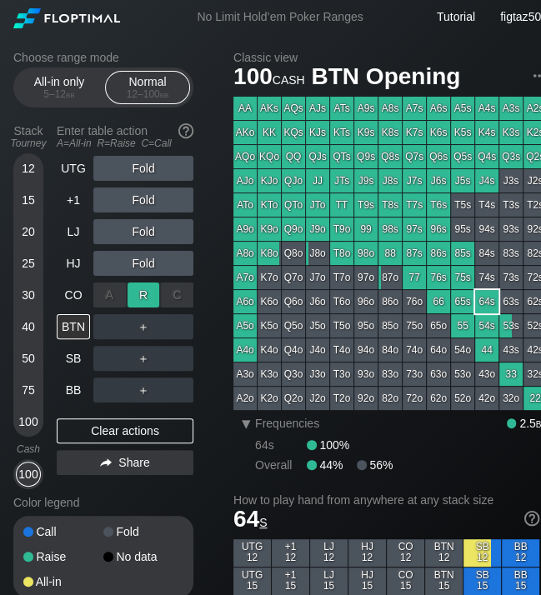
click at [145, 292] on div "R ✕" at bounding box center [143, 294] width 32 height 25
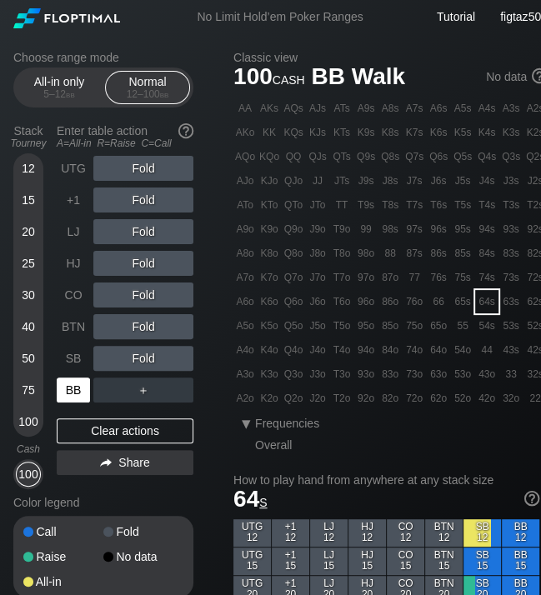
click at [76, 388] on div "BB" at bounding box center [73, 389] width 33 height 25
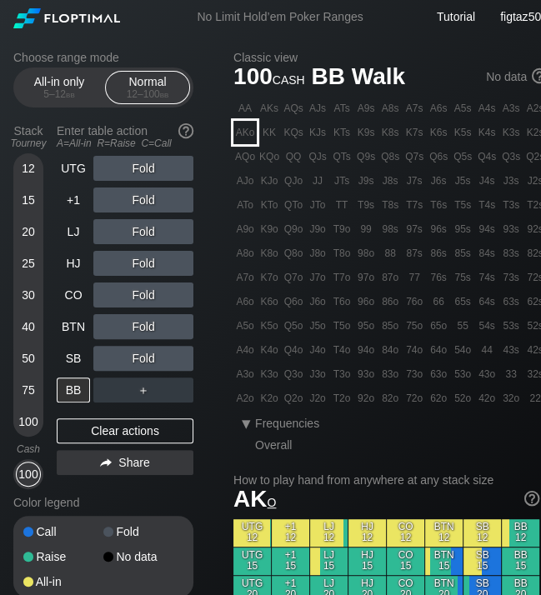
click at [245, 128] on div "AKo" at bounding box center [244, 132] width 23 height 23
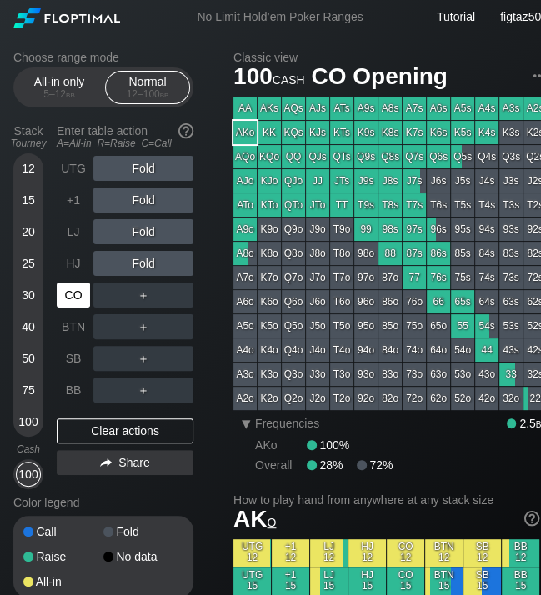
drag, startPoint x: 67, startPoint y: 292, endPoint x: 94, endPoint y: 297, distance: 27.0
click at [68, 292] on div "CO" at bounding box center [73, 294] width 33 height 25
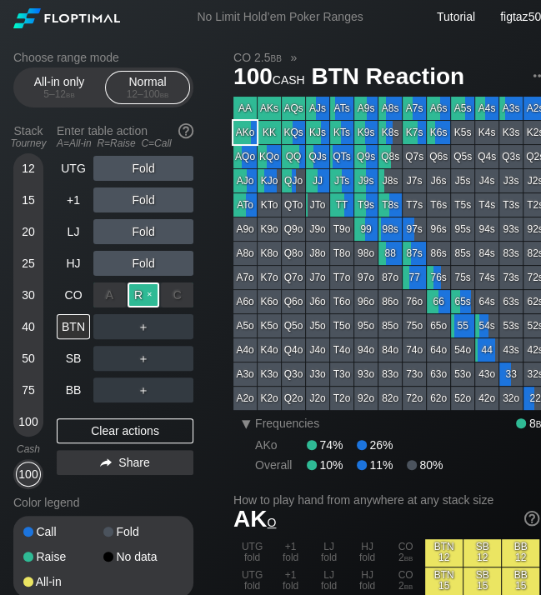
click at [146, 292] on div "R ✕" at bounding box center [143, 294] width 32 height 25
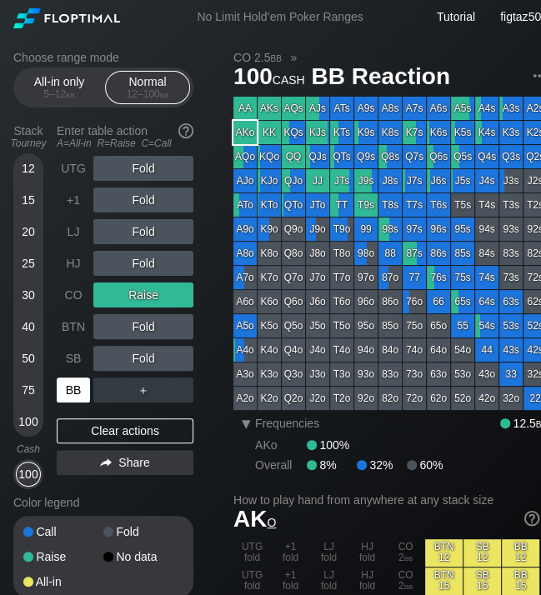
click at [70, 386] on div "BB" at bounding box center [73, 389] width 33 height 25
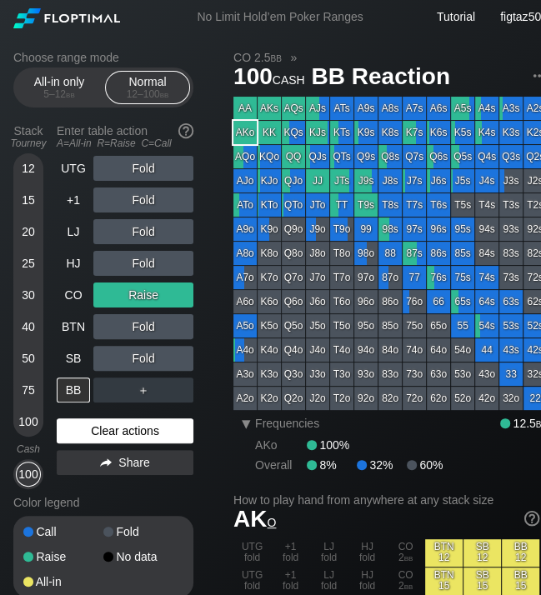
click at [141, 429] on div "Clear actions" at bounding box center [125, 430] width 137 height 25
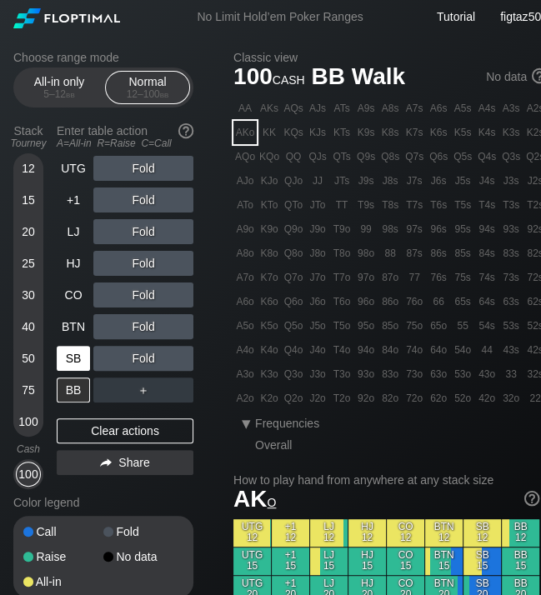
click at [75, 353] on div "SB" at bounding box center [73, 358] width 33 height 25
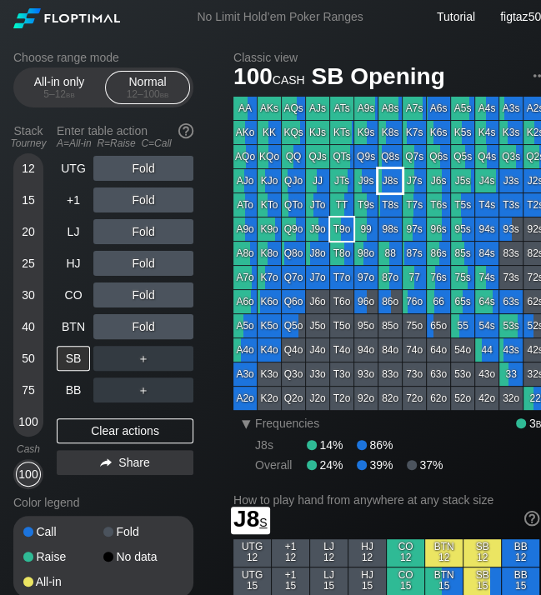
drag, startPoint x: 345, startPoint y: 230, endPoint x: 393, endPoint y: 181, distance: 68.9
click at [392, 181] on div "AA AKs AQs AJs ATs A9s A8s A7s A6s A5s A4s A3s A2s AKo KK KQs KJs KTs K9s K8s K…" at bounding box center [389, 253] width 313 height 313
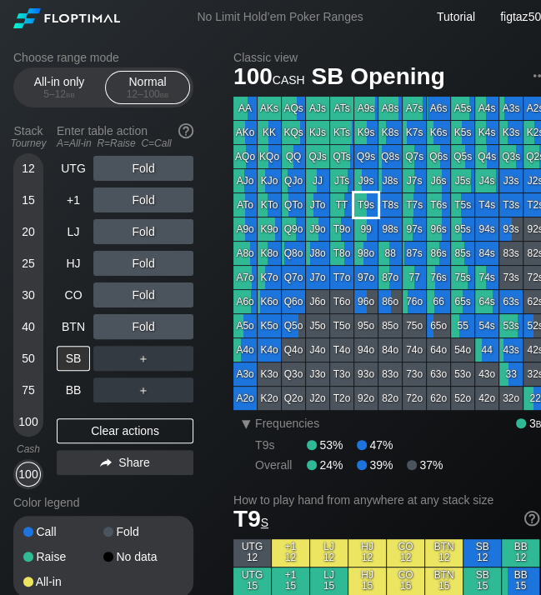
click at [358, 201] on div "T9s" at bounding box center [365, 204] width 23 height 23
click at [66, 322] on div "BTN" at bounding box center [73, 326] width 33 height 25
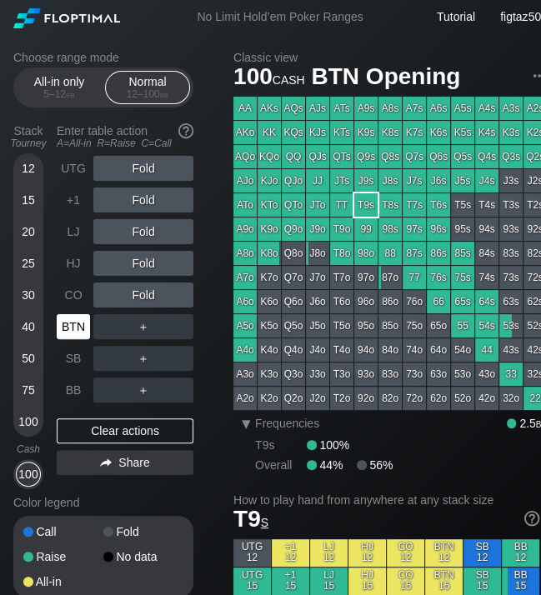
click at [66, 322] on div "BTN" at bounding box center [73, 326] width 33 height 25
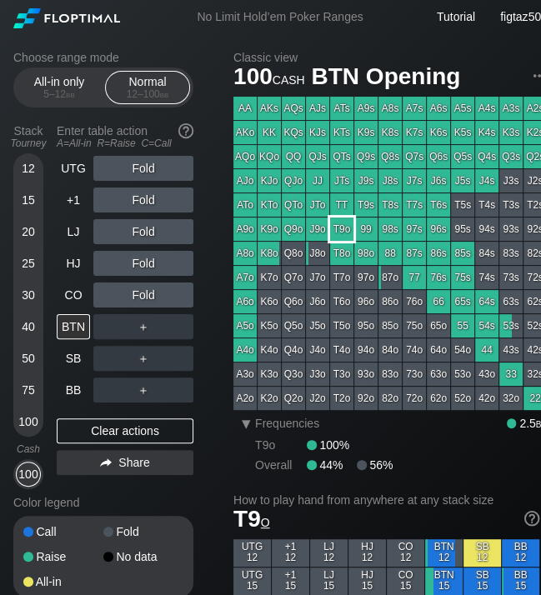
click at [338, 232] on div "T9o" at bounding box center [341, 228] width 23 height 23
click at [73, 229] on div "LJ" at bounding box center [73, 231] width 33 height 25
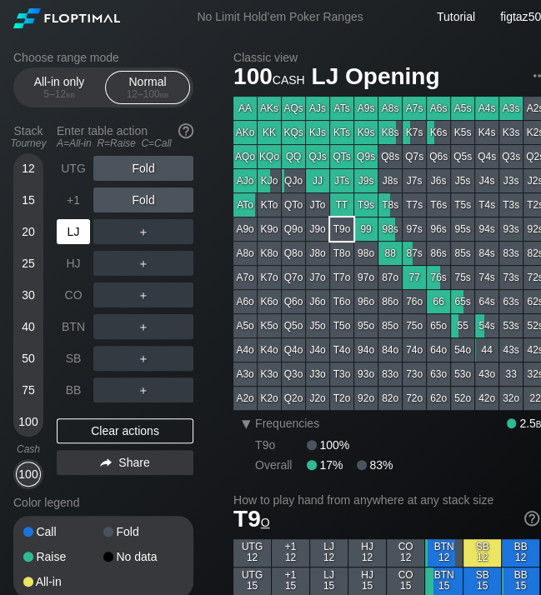
click at [73, 229] on div "LJ" at bounding box center [73, 231] width 33 height 25
click at [69, 199] on div "+1" at bounding box center [73, 199] width 33 height 25
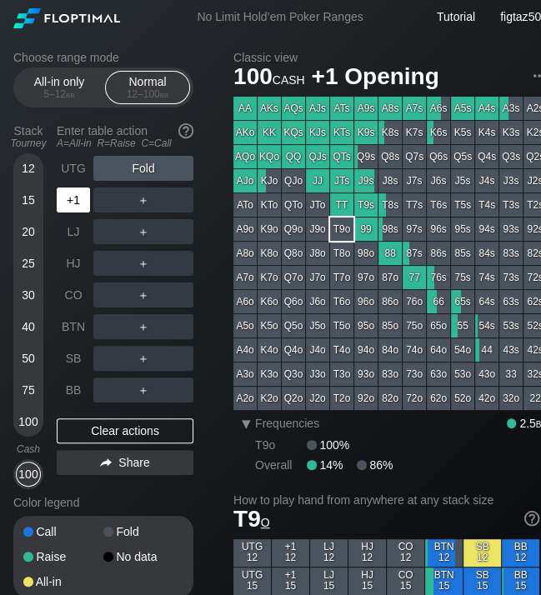
click at [69, 199] on div "+1" at bounding box center [73, 199] width 33 height 25
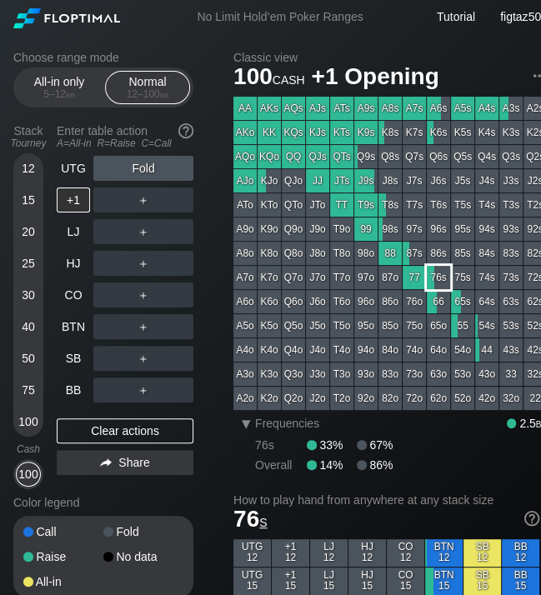
click at [447, 282] on div "76s" at bounding box center [438, 277] width 23 height 23
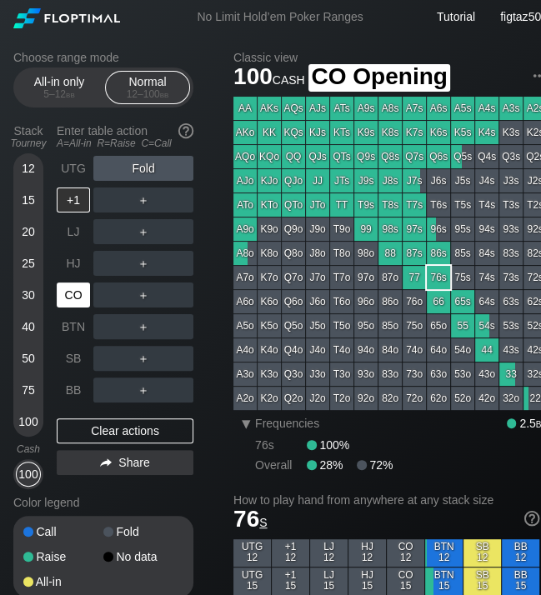
click at [78, 292] on div "CO" at bounding box center [73, 294] width 33 height 25
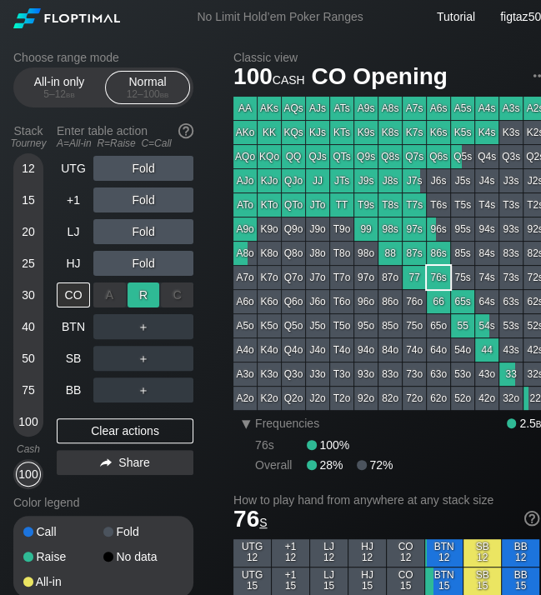
click at [142, 295] on div "R ✕" at bounding box center [143, 294] width 32 height 25
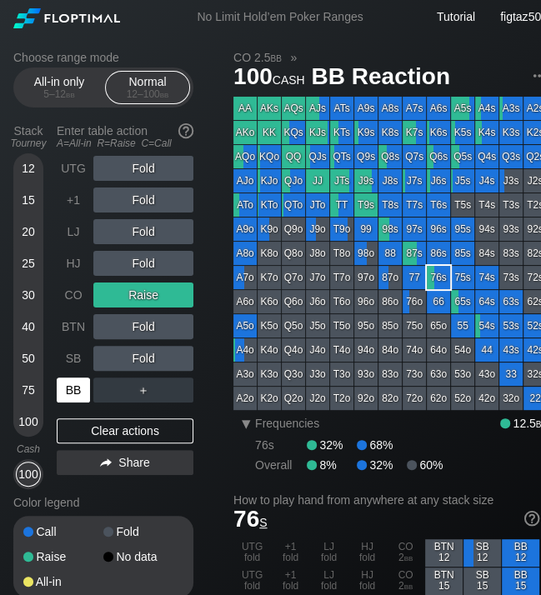
click at [79, 386] on div "BB" at bounding box center [73, 389] width 33 height 25
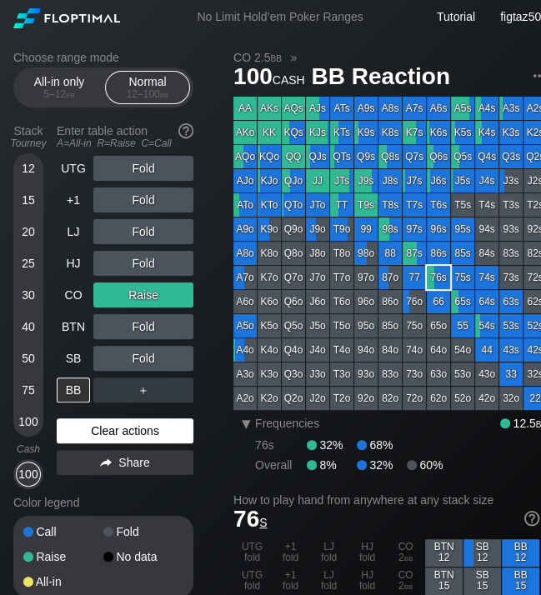
click at [165, 432] on div "Clear actions" at bounding box center [125, 430] width 137 height 25
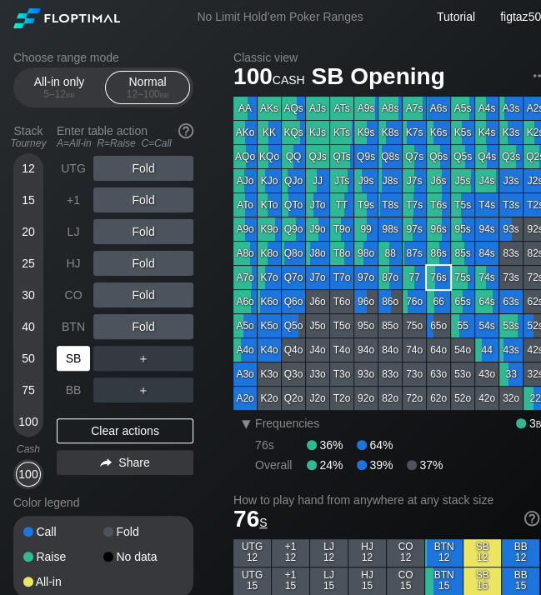
click at [75, 352] on div "SB" at bounding box center [73, 358] width 33 height 25
click at [76, 325] on div "BTN" at bounding box center [73, 326] width 33 height 25
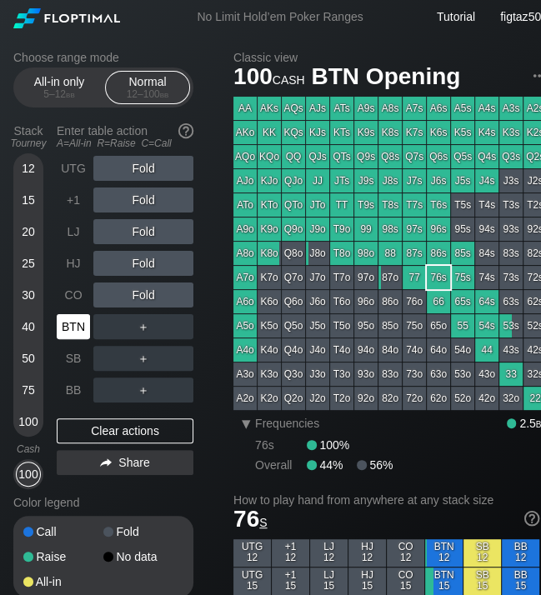
click at [76, 325] on div "BTN" at bounding box center [73, 326] width 33 height 25
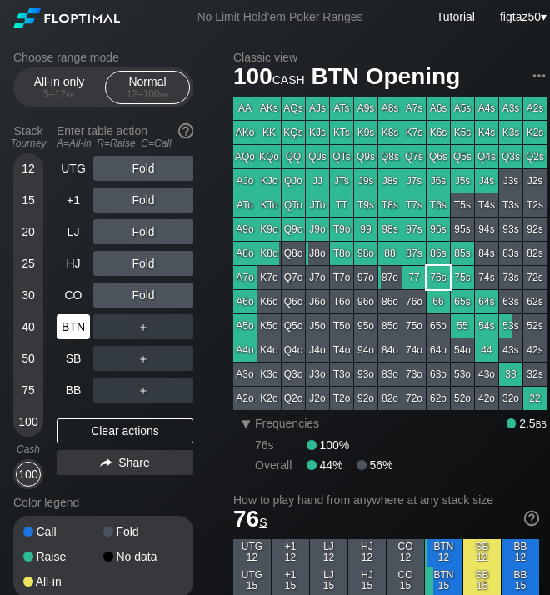
click at [72, 326] on div "BTN" at bounding box center [73, 326] width 33 height 25
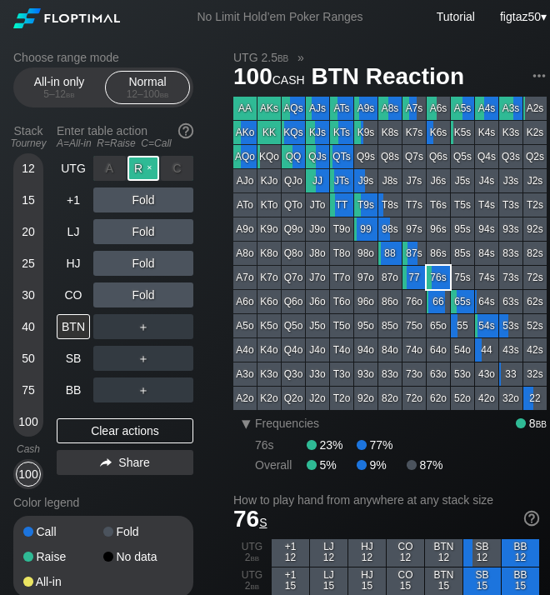
click at [138, 166] on div "R ✕" at bounding box center [143, 168] width 32 height 25
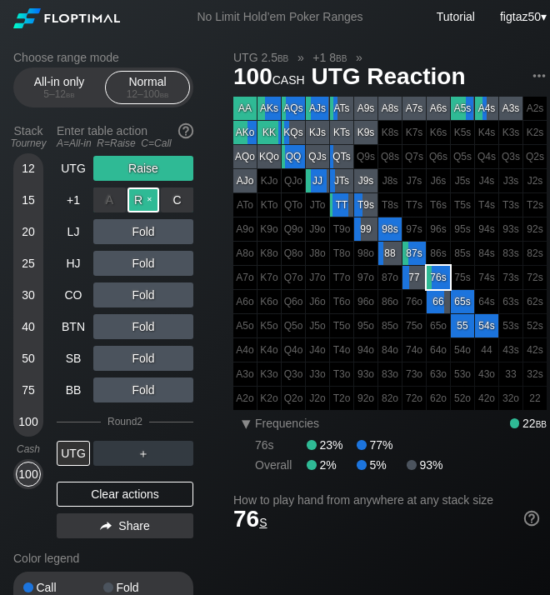
click at [140, 197] on div "R ✕" at bounding box center [143, 199] width 32 height 25
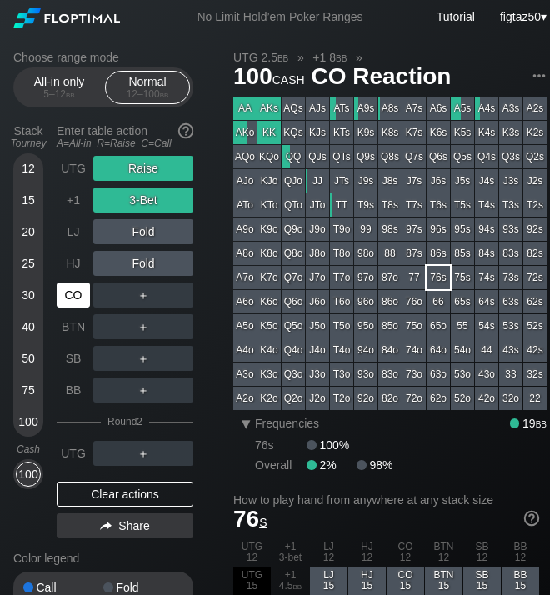
click at [68, 288] on div "CO" at bounding box center [73, 294] width 33 height 25
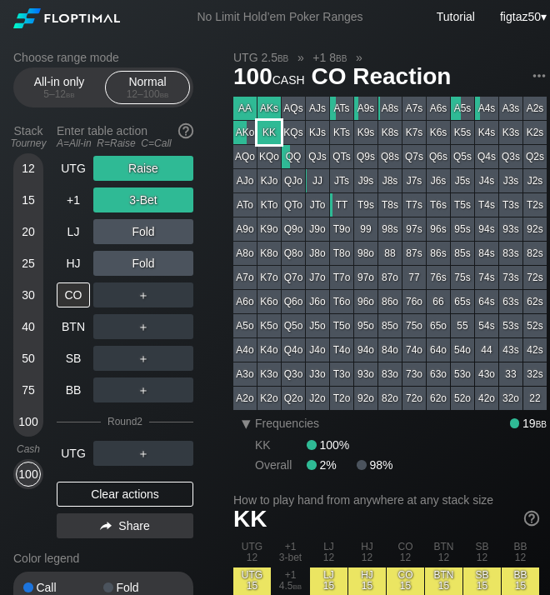
click at [269, 130] on div "KK" at bounding box center [268, 132] width 23 height 23
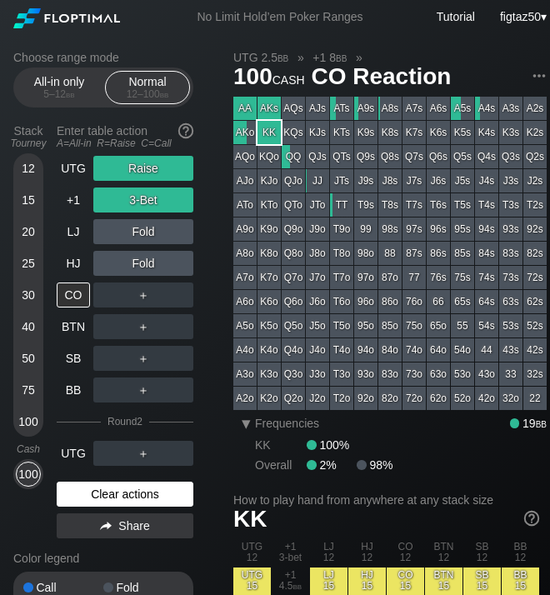
click at [130, 489] on div "Clear actions" at bounding box center [125, 494] width 137 height 25
click at [130, 545] on div "Color legend" at bounding box center [103, 558] width 180 height 27
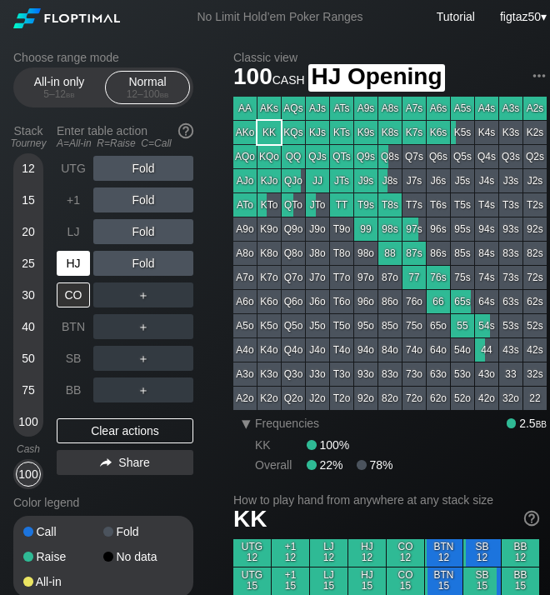
click at [76, 259] on div "HJ" at bounding box center [73, 263] width 33 height 25
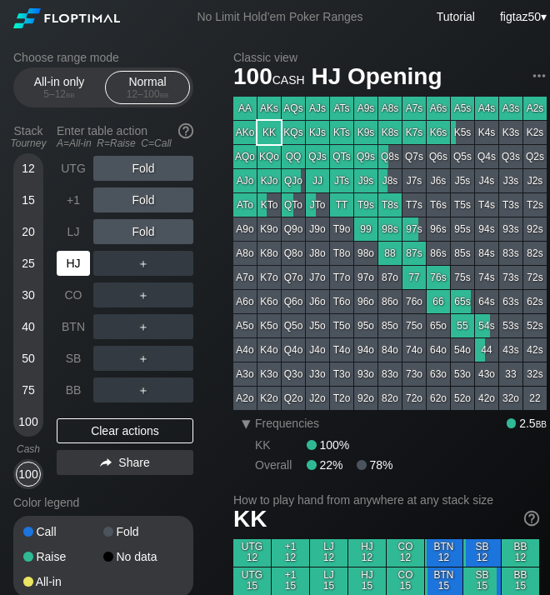
click at [76, 259] on div "HJ" at bounding box center [73, 263] width 33 height 25
click at [62, 321] on div "BTN" at bounding box center [73, 326] width 33 height 25
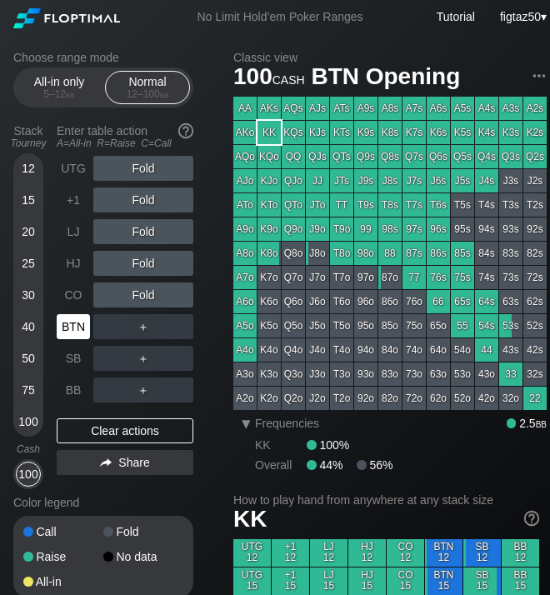
click at [62, 321] on div "BTN" at bounding box center [73, 326] width 33 height 25
click at [77, 292] on div "CO" at bounding box center [73, 294] width 33 height 25
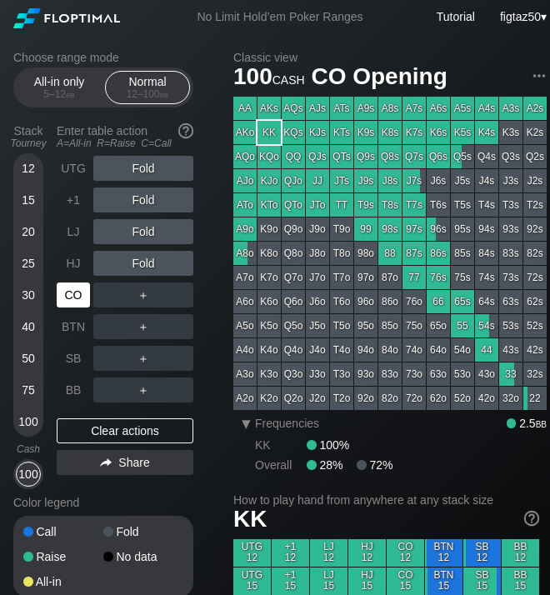
click at [77, 292] on div "CO" at bounding box center [73, 294] width 33 height 25
click at [70, 236] on div "LJ" at bounding box center [73, 231] width 33 height 25
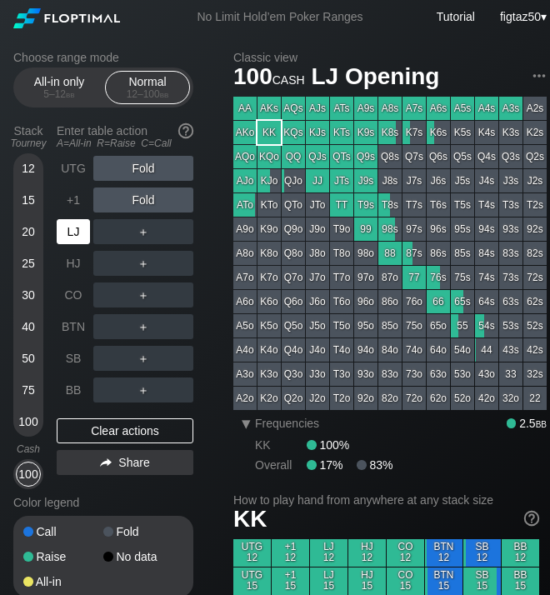
click at [70, 236] on div "LJ" at bounding box center [73, 231] width 33 height 25
click at [73, 161] on div "UTG" at bounding box center [73, 168] width 33 height 25
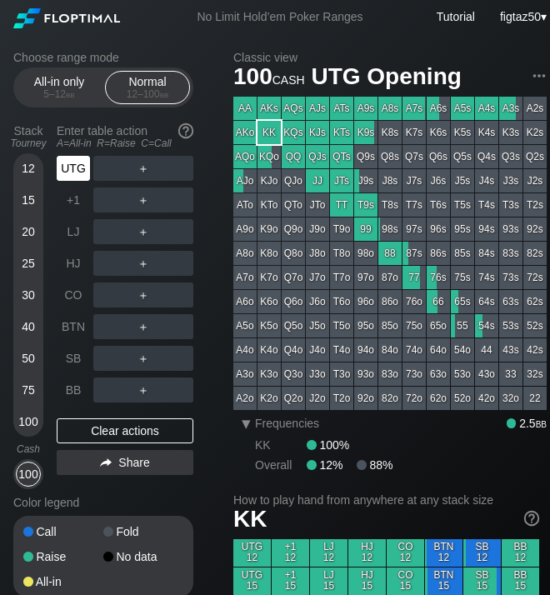
click at [73, 161] on div "UTG" at bounding box center [73, 168] width 33 height 25
click at [70, 322] on div "BTN" at bounding box center [73, 326] width 33 height 25
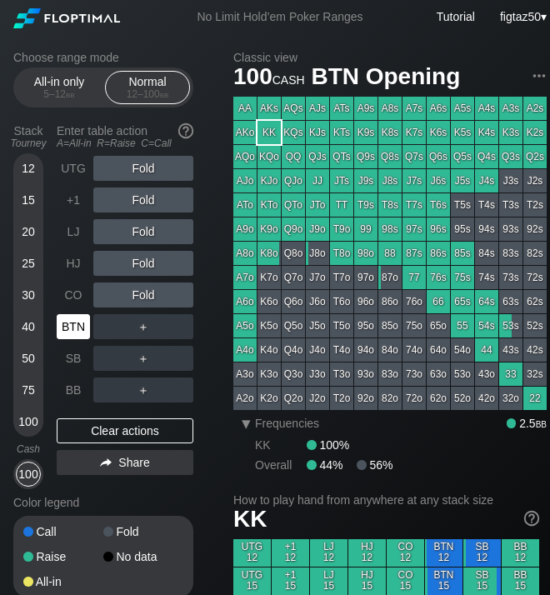
click at [70, 322] on div "BTN" at bounding box center [73, 326] width 33 height 25
click at [69, 260] on div "HJ" at bounding box center [73, 263] width 33 height 25
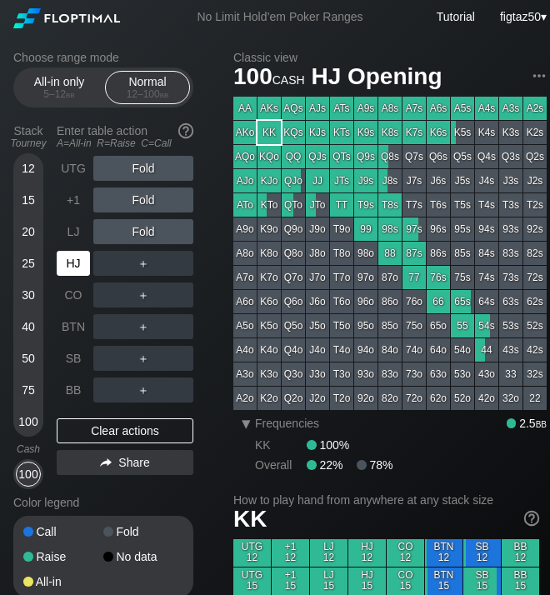
click at [69, 260] on div "HJ" at bounding box center [73, 263] width 33 height 25
click at [144, 262] on div "R ✕" at bounding box center [143, 263] width 32 height 25
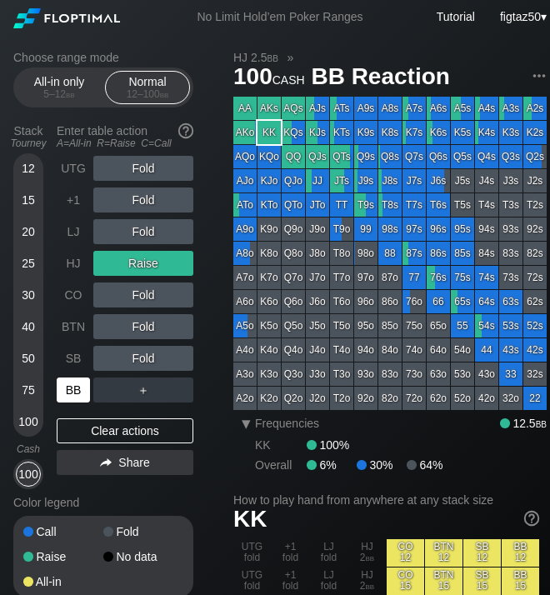
click at [76, 386] on div "BB" at bounding box center [73, 389] width 33 height 25
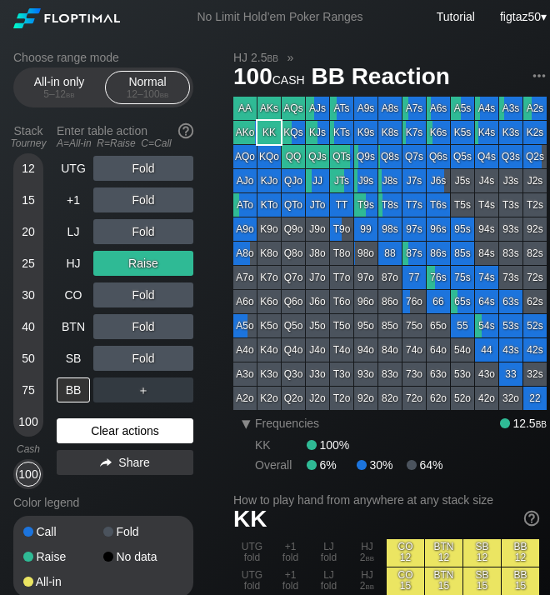
click at [151, 426] on div "Clear actions" at bounding box center [125, 430] width 137 height 25
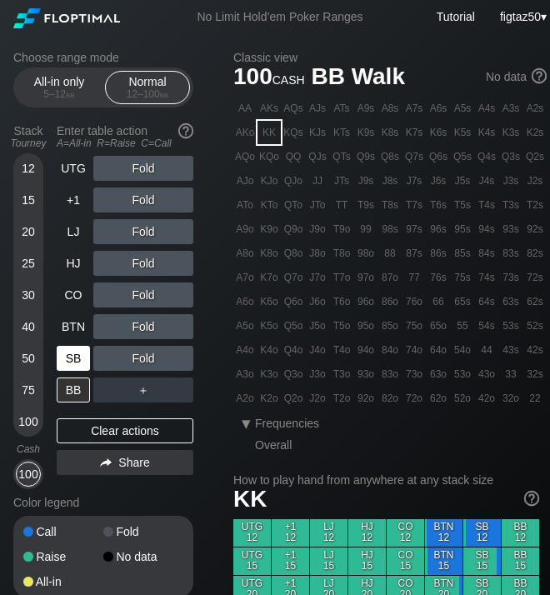
click at [76, 352] on div "SB" at bounding box center [73, 358] width 33 height 25
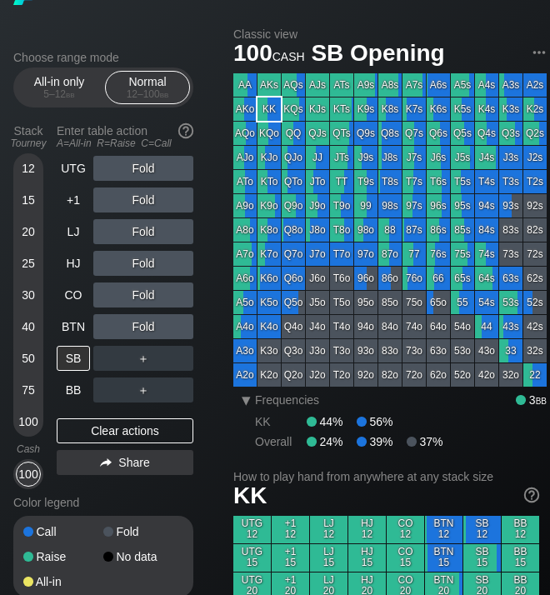
scroll to position [26, 0]
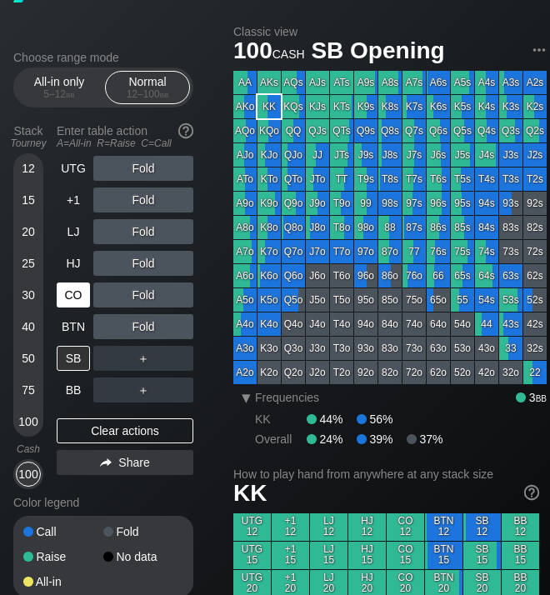
click at [78, 294] on div "CO" at bounding box center [73, 294] width 33 height 25
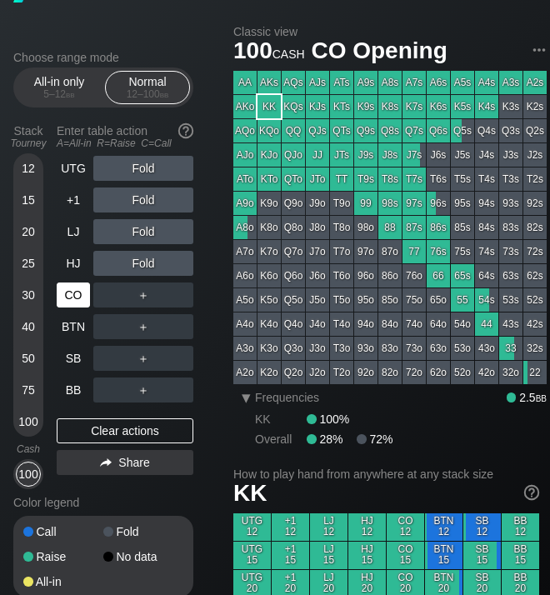
click at [78, 294] on div "CO" at bounding box center [73, 294] width 33 height 25
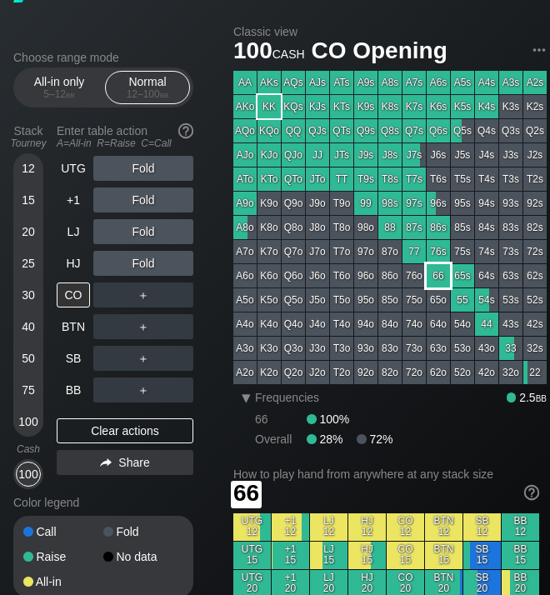
click at [438, 274] on div "66" at bounding box center [438, 275] width 23 height 23
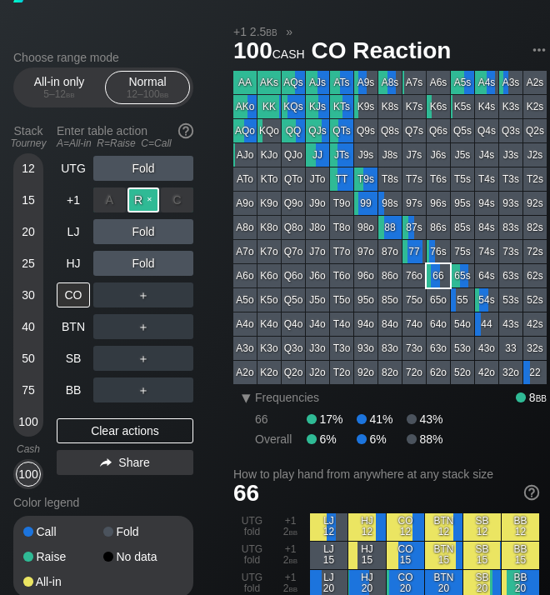
click at [143, 200] on div "R ✕" at bounding box center [143, 199] width 32 height 25
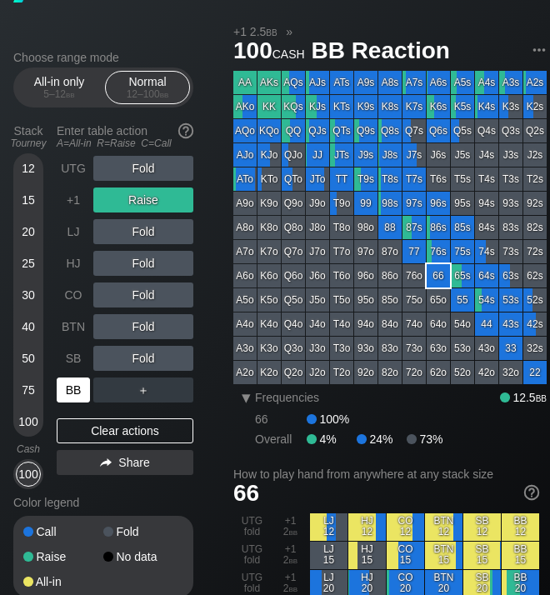
click at [64, 387] on div "BB" at bounding box center [73, 389] width 33 height 25
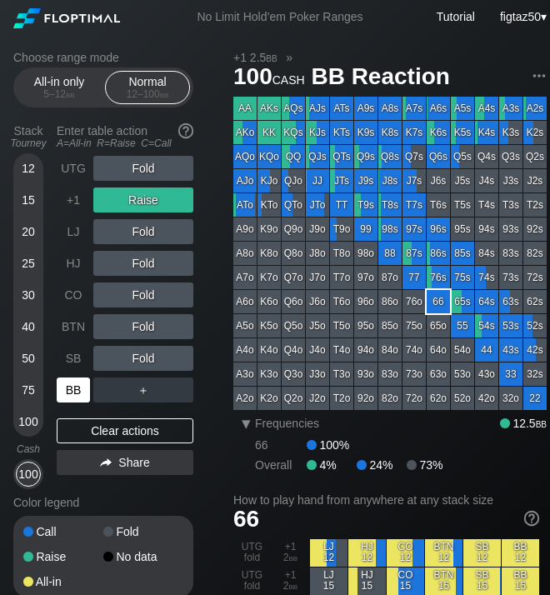
click at [64, 387] on div "BB" at bounding box center [73, 389] width 33 height 25
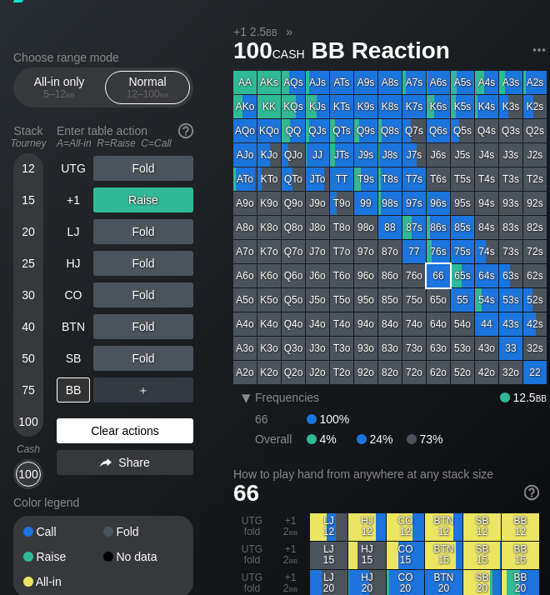
click at [130, 429] on div "Clear actions" at bounding box center [125, 430] width 137 height 25
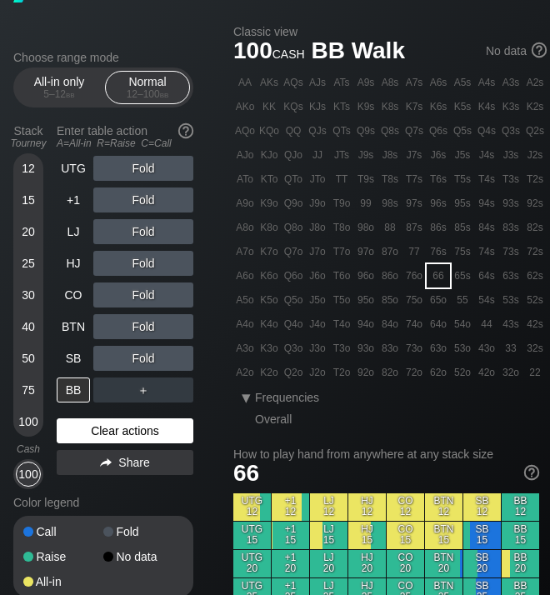
click at [130, 429] on div "Clear actions" at bounding box center [125, 430] width 137 height 25
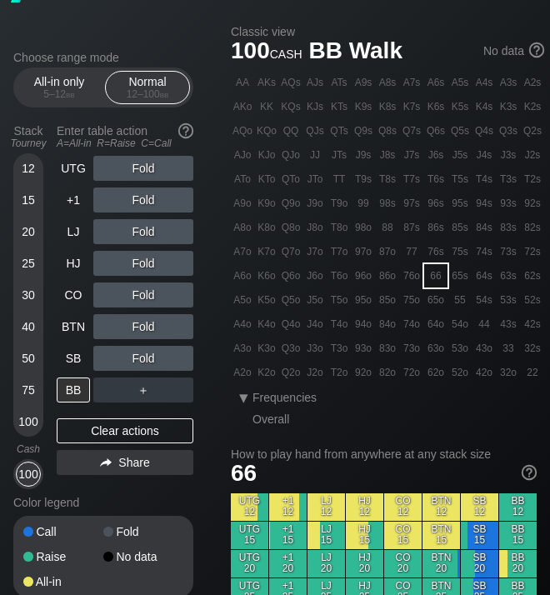
scroll to position [26, 3]
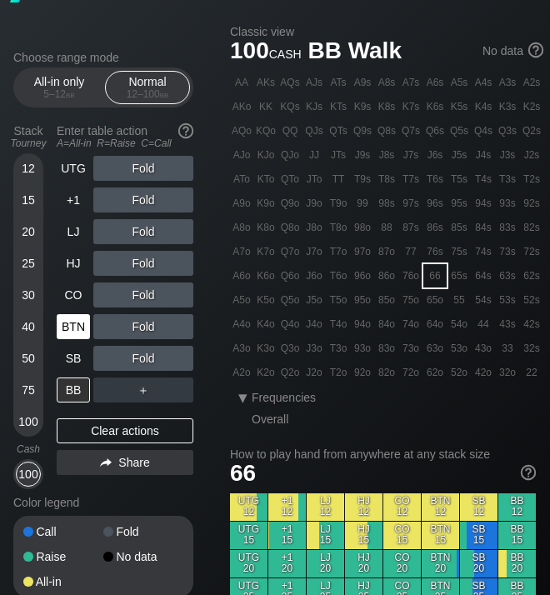
click at [70, 324] on div "BTN" at bounding box center [73, 326] width 33 height 25
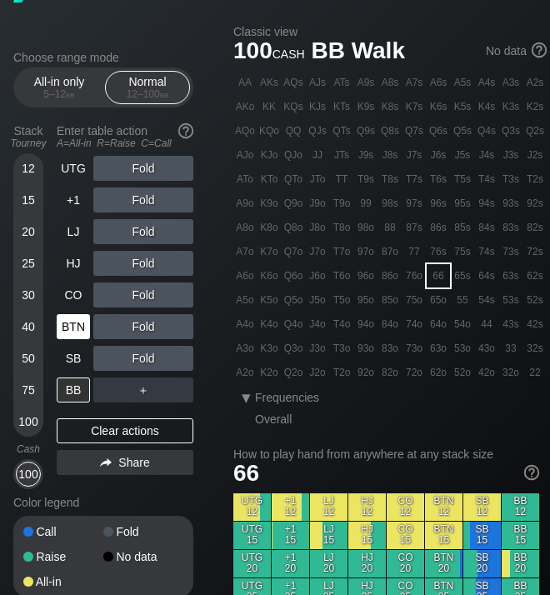
click at [70, 325] on div "BTN" at bounding box center [73, 326] width 33 height 25
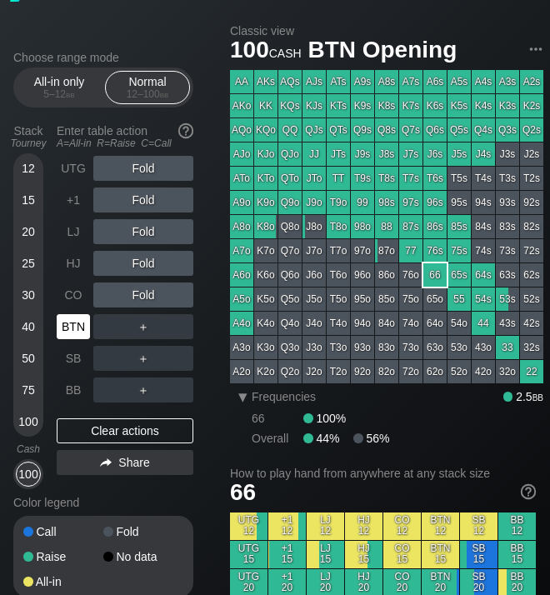
scroll to position [27, 2]
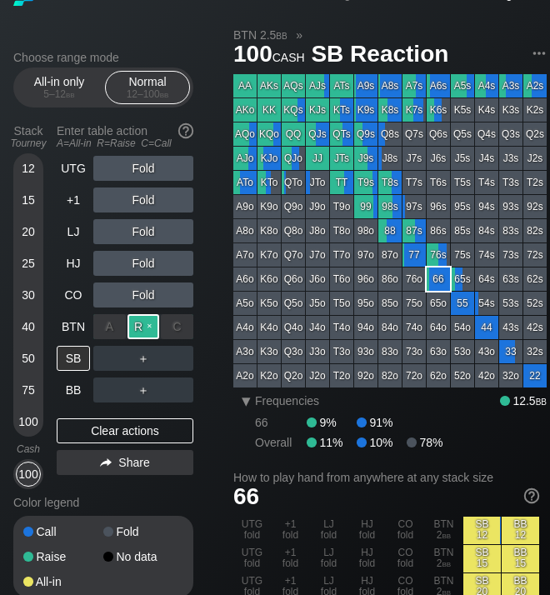
click at [134, 322] on div "R ✕" at bounding box center [143, 326] width 32 height 25
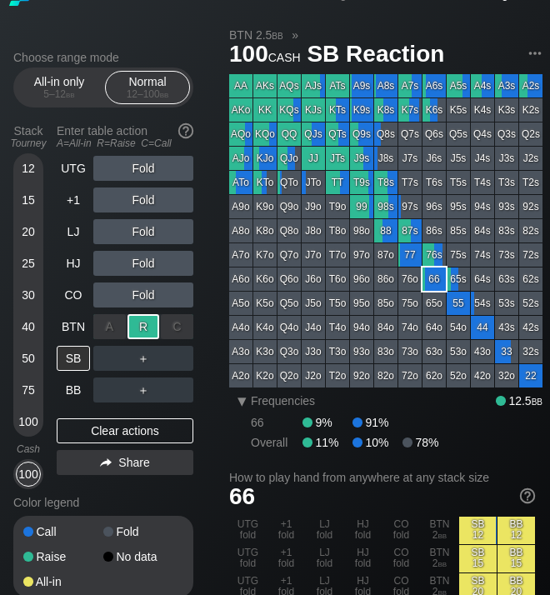
scroll to position [22, 7]
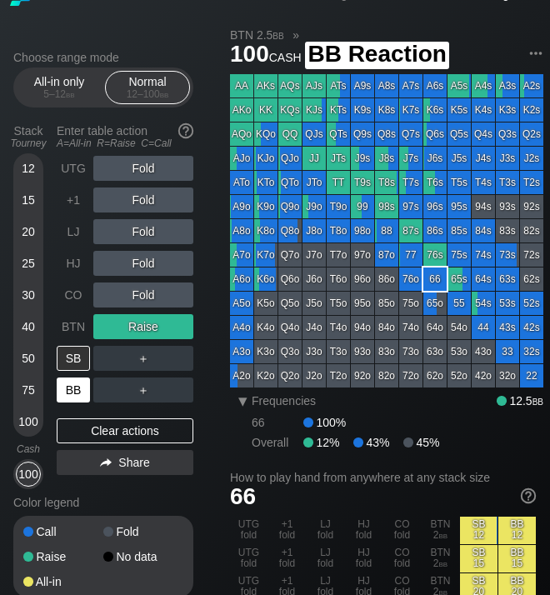
click at [72, 394] on div "BB" at bounding box center [73, 389] width 33 height 25
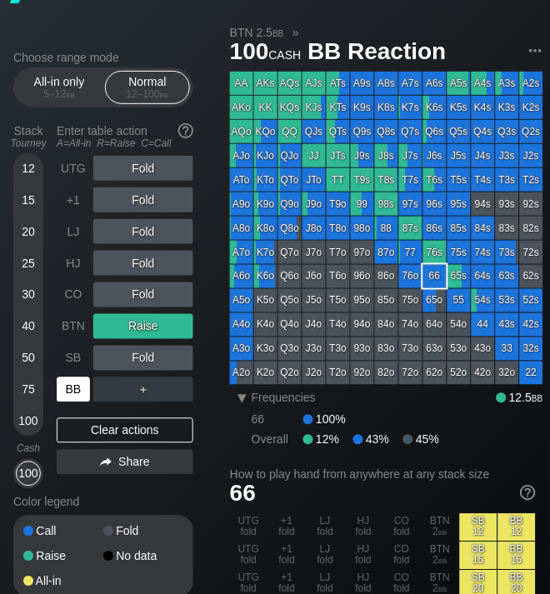
scroll to position [25, 0]
